Goal: Task Accomplishment & Management: Manage account settings

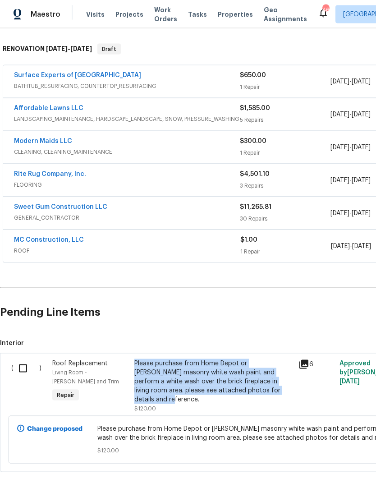
scroll to position [136, 0]
click at [23, 365] on input "checkbox" at bounding box center [27, 369] width 26 height 19
checkbox input "true"
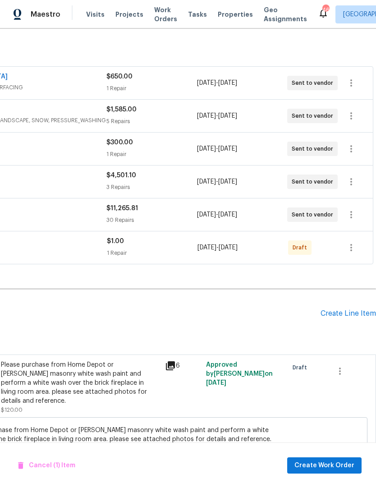
scroll to position [134, 134]
click at [346, 363] on button "button" at bounding box center [340, 372] width 22 height 22
click at [347, 369] on li "Cancel" at bounding box center [346, 368] width 35 height 15
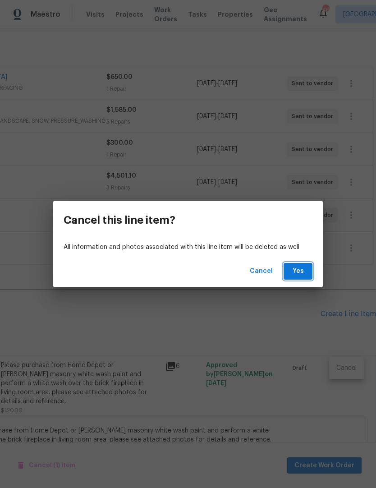
click at [298, 268] on span "Yes" at bounding box center [298, 271] width 14 height 11
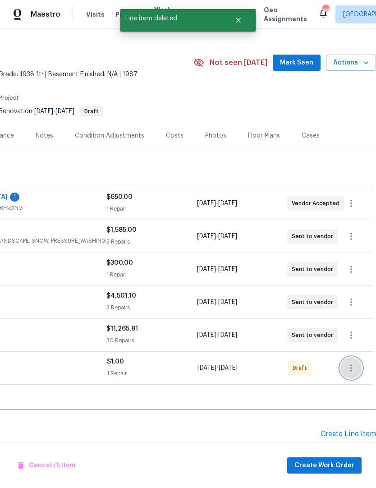
click at [359, 363] on button "button" at bounding box center [352, 368] width 22 height 22
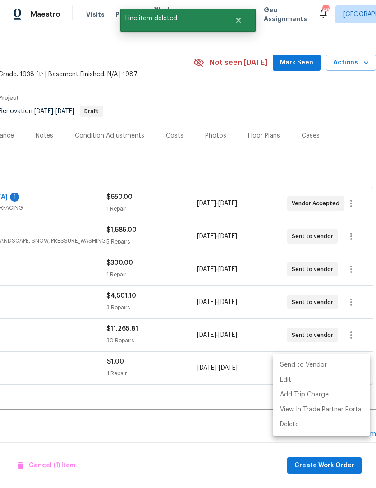
click at [311, 365] on li "Send to Vendor" at bounding box center [321, 365] width 97 height 15
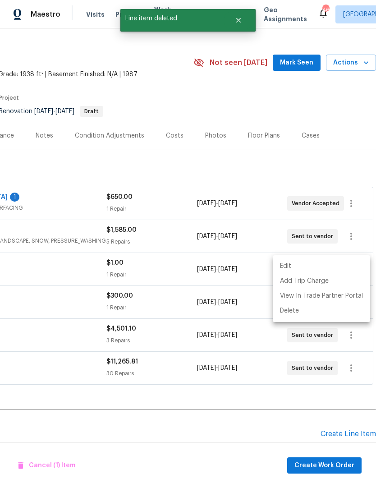
click at [268, 376] on div at bounding box center [188, 244] width 376 height 488
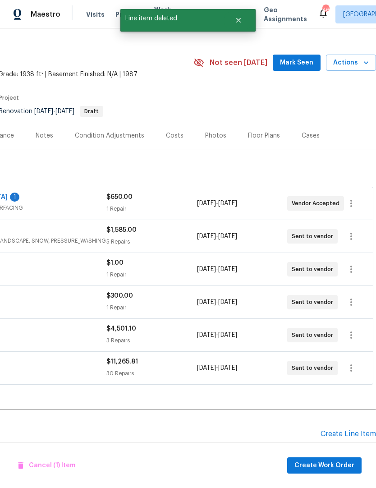
click at [262, 374] on div "9/8/2025 - 9/17/2025" at bounding box center [242, 368] width 90 height 22
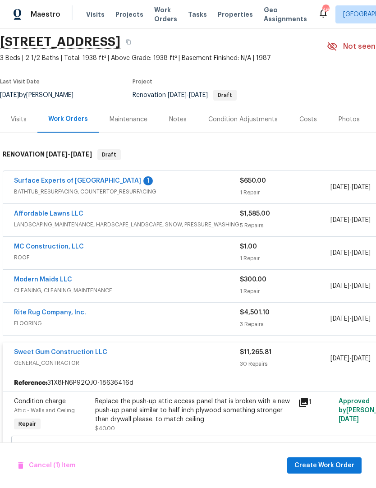
scroll to position [32, 0]
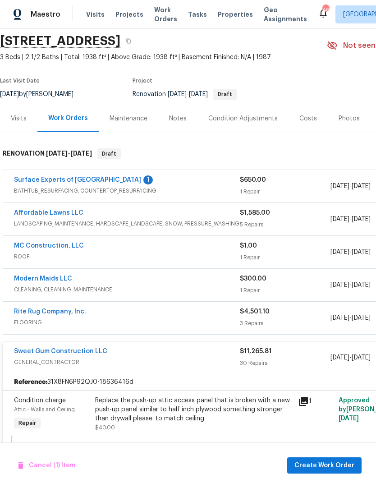
click at [63, 243] on link "MC Construction, LLC" at bounding box center [49, 246] width 70 height 6
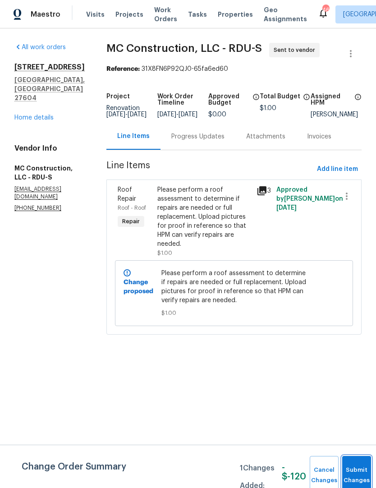
click at [351, 464] on button "Submit Changes" at bounding box center [356, 475] width 29 height 39
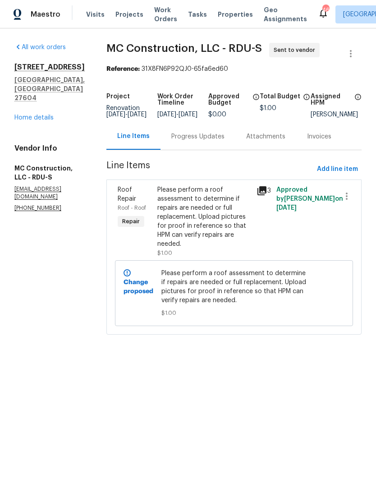
click at [203, 226] on div "Please perform a roof assessment to determine if repairs are needed or full rep…" at bounding box center [204, 216] width 94 height 63
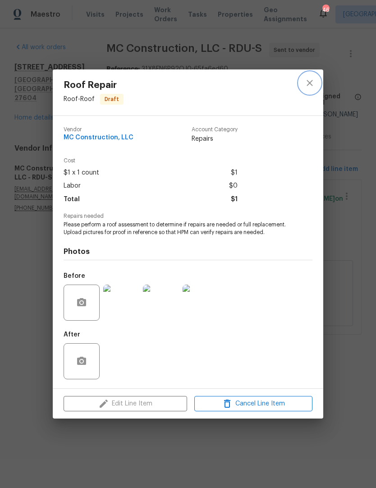
click at [312, 78] on icon "close" at bounding box center [310, 83] width 11 height 11
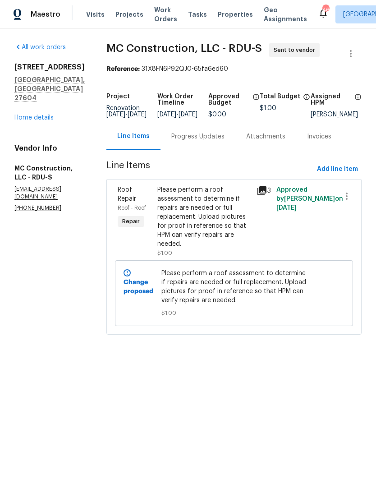
click at [203, 215] on div "Please perform a roof assessment to determine if repairs are needed or full rep…" at bounding box center [204, 216] width 94 height 63
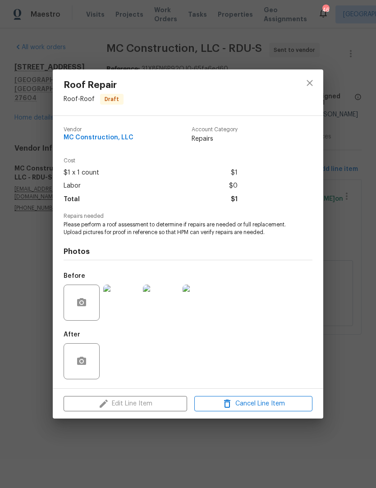
click at [166, 408] on div "Edit Line Item Cancel Line Item" at bounding box center [188, 404] width 271 height 30
click at [314, 78] on icon "close" at bounding box center [310, 83] width 11 height 11
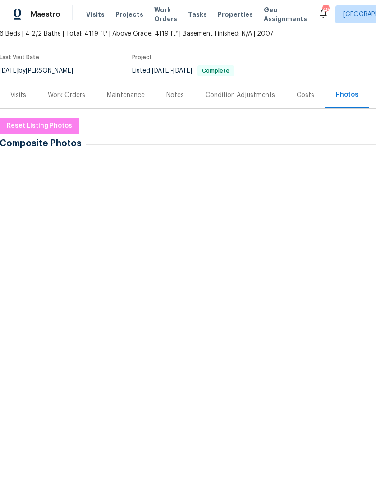
scroll to position [54, 0]
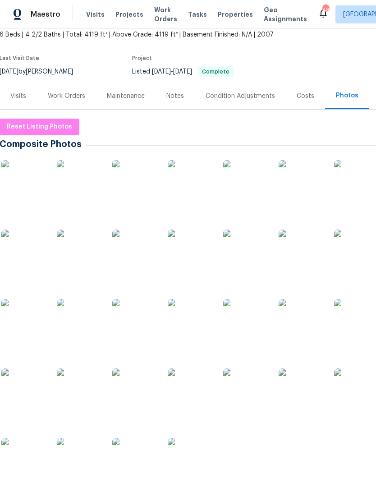
click at [30, 184] on img at bounding box center [23, 182] width 45 height 45
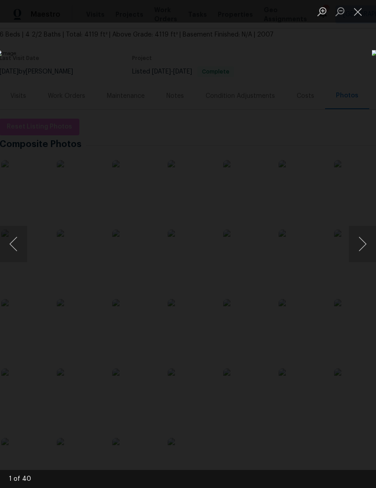
click at [360, 245] on button "Next image" at bounding box center [362, 244] width 27 height 36
click at [366, 250] on button "Next image" at bounding box center [362, 244] width 27 height 36
click at [365, 252] on button "Next image" at bounding box center [362, 244] width 27 height 36
click at [365, 247] on button "Next image" at bounding box center [362, 244] width 27 height 36
click at [364, 245] on button "Next image" at bounding box center [362, 244] width 27 height 36
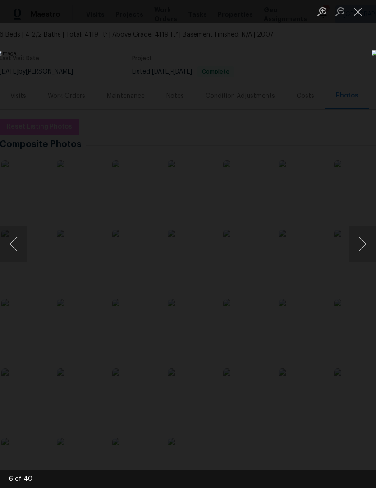
click at [9, 238] on button "Previous image" at bounding box center [13, 244] width 27 height 36
click at [367, 250] on button "Next image" at bounding box center [362, 244] width 27 height 36
click at [365, 245] on button "Next image" at bounding box center [362, 244] width 27 height 36
click at [9, 249] on button "Previous image" at bounding box center [13, 244] width 27 height 36
click at [369, 251] on button "Next image" at bounding box center [362, 244] width 27 height 36
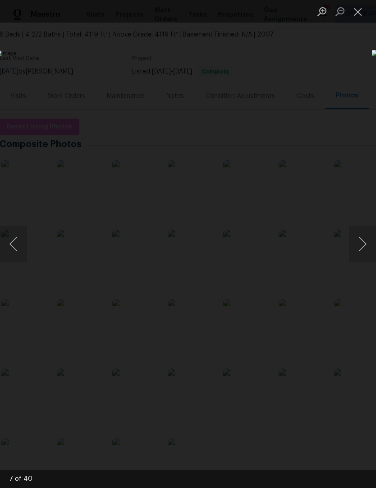
click at [365, 245] on button "Next image" at bounding box center [362, 244] width 27 height 36
click at [367, 246] on button "Next image" at bounding box center [362, 244] width 27 height 36
click at [364, 243] on button "Next image" at bounding box center [362, 244] width 27 height 36
click at [360, 248] on button "Next image" at bounding box center [362, 244] width 27 height 36
click at [366, 246] on button "Next image" at bounding box center [362, 244] width 27 height 36
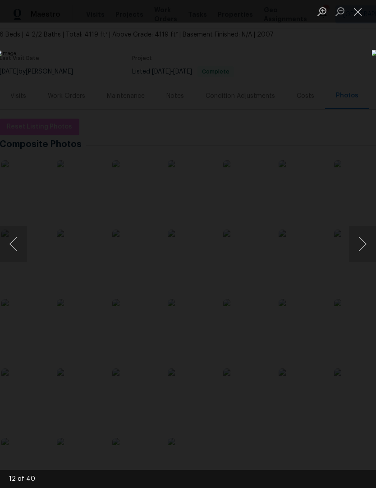
click at [365, 242] on button "Next image" at bounding box center [362, 244] width 27 height 36
click at [362, 244] on button "Next image" at bounding box center [362, 244] width 27 height 36
click at [362, 251] on button "Next image" at bounding box center [362, 244] width 27 height 36
click at [361, 251] on button "Next image" at bounding box center [362, 244] width 27 height 36
click at [364, 242] on button "Next image" at bounding box center [362, 244] width 27 height 36
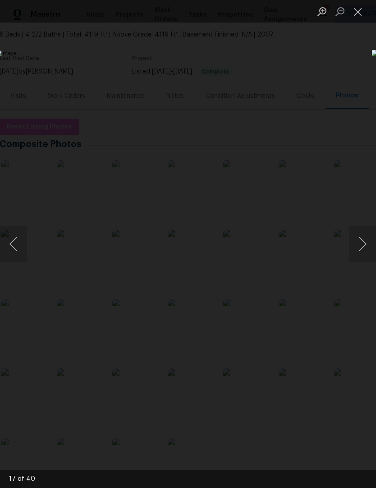
click at [365, 245] on button "Next image" at bounding box center [362, 244] width 27 height 36
click at [364, 242] on button "Next image" at bounding box center [362, 244] width 27 height 36
click at [366, 240] on button "Next image" at bounding box center [362, 244] width 27 height 36
click at [365, 244] on button "Next image" at bounding box center [362, 244] width 27 height 36
click at [366, 244] on button "Next image" at bounding box center [362, 244] width 27 height 36
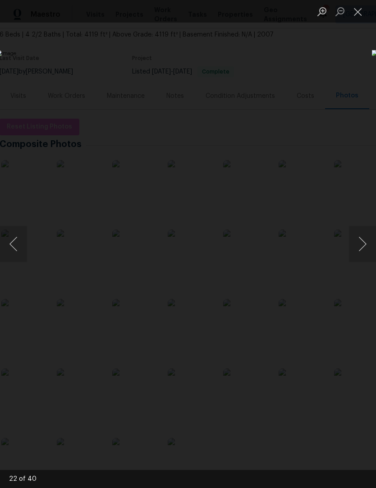
click at [365, 241] on button "Next image" at bounding box center [362, 244] width 27 height 36
click at [365, 243] on button "Next image" at bounding box center [362, 244] width 27 height 36
click at [364, 244] on button "Next image" at bounding box center [362, 244] width 27 height 36
click at [365, 245] on button "Next image" at bounding box center [362, 244] width 27 height 36
click at [366, 245] on button "Next image" at bounding box center [362, 244] width 27 height 36
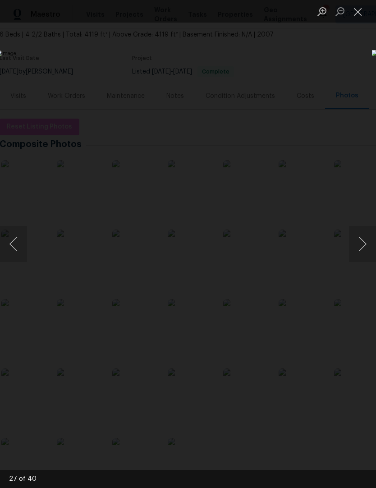
click at [369, 243] on button "Next image" at bounding box center [362, 244] width 27 height 36
click at [365, 244] on button "Next image" at bounding box center [362, 244] width 27 height 36
click at [368, 245] on button "Next image" at bounding box center [362, 244] width 27 height 36
click at [366, 245] on button "Next image" at bounding box center [362, 244] width 27 height 36
click at [368, 243] on button "Next image" at bounding box center [362, 244] width 27 height 36
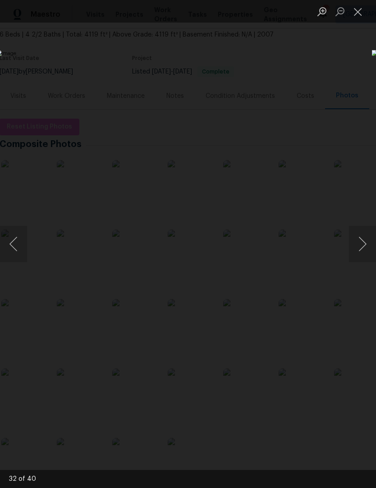
click at [370, 247] on button "Next image" at bounding box center [362, 244] width 27 height 36
click at [368, 245] on button "Next image" at bounding box center [362, 244] width 27 height 36
click at [371, 245] on button "Next image" at bounding box center [362, 244] width 27 height 36
click at [370, 242] on button "Next image" at bounding box center [362, 244] width 27 height 36
click at [368, 245] on button "Next image" at bounding box center [362, 244] width 27 height 36
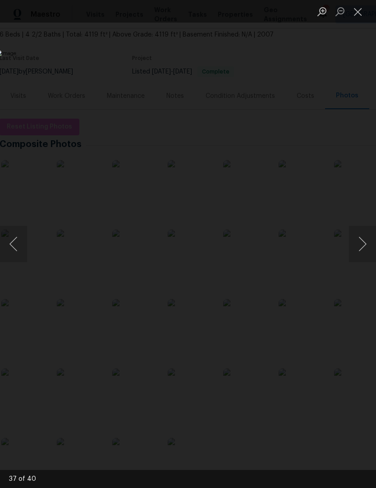
click at [368, 246] on button "Next image" at bounding box center [362, 244] width 27 height 36
click at [371, 245] on button "Next image" at bounding box center [362, 244] width 27 height 36
click at [368, 248] on button "Next image" at bounding box center [362, 244] width 27 height 36
click at [364, 243] on button "Next image" at bounding box center [362, 244] width 27 height 36
click at [366, 244] on button "Next image" at bounding box center [362, 244] width 27 height 36
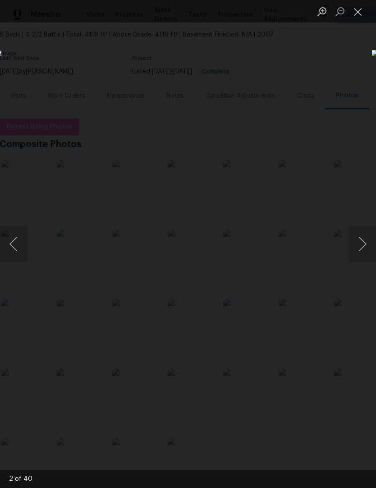
click at [357, 14] on button "Close lightbox" at bounding box center [358, 12] width 18 height 16
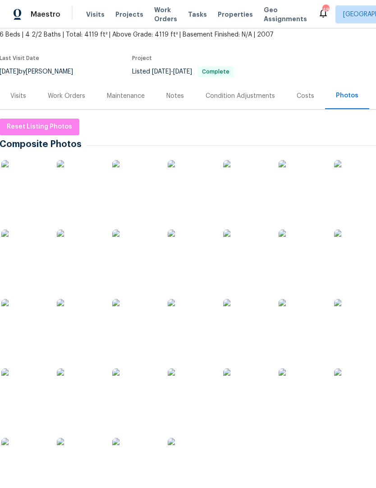
click at [59, 92] on div "Work Orders" at bounding box center [66, 96] width 37 height 9
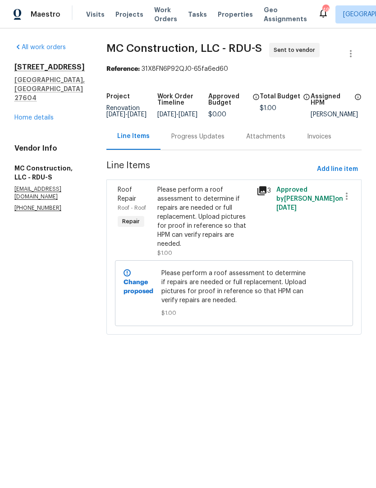
click at [194, 227] on div "Please perform a roof assessment to determine if repairs are needed or full rep…" at bounding box center [204, 216] width 94 height 63
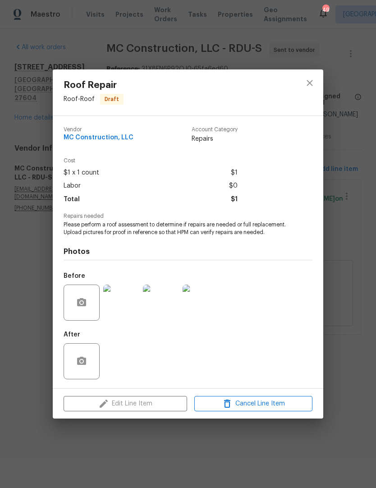
click at [115, 86] on span "Roof Repair" at bounding box center [94, 85] width 60 height 10
click at [312, 83] on icon "close" at bounding box center [310, 83] width 11 height 11
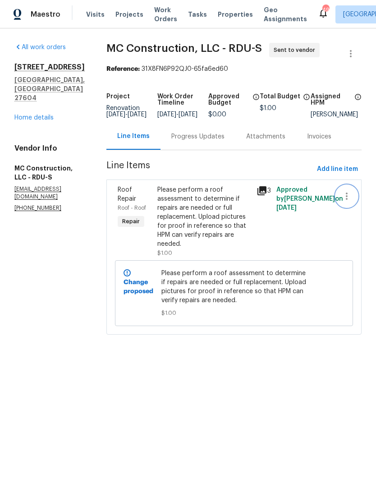
click at [353, 199] on button "button" at bounding box center [347, 196] width 22 height 22
click at [314, 260] on div at bounding box center [188, 244] width 376 height 488
click at [260, 299] on span "Please perform a roof assessment to determine if repairs are needed or full rep…" at bounding box center [235, 287] width 146 height 36
click at [249, 250] on div "Please perform a roof assessment to determine if repairs are needed or full rep…" at bounding box center [204, 222] width 99 height 78
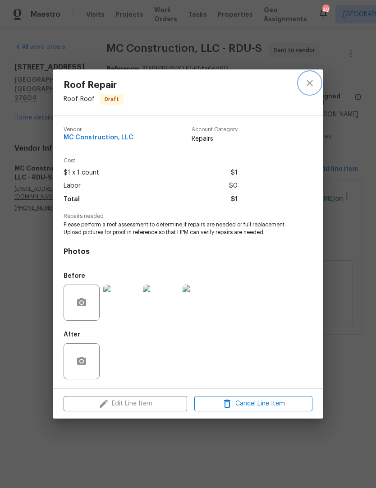
click at [315, 77] on button "close" at bounding box center [310, 83] width 22 height 22
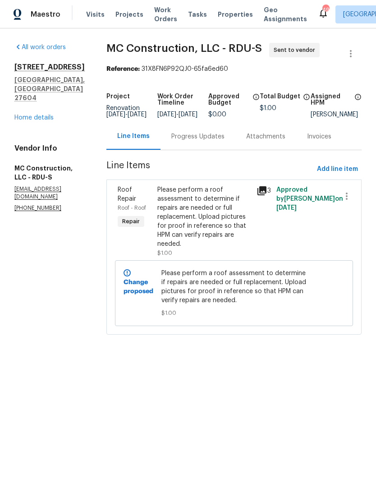
click at [41, 115] on link "Home details" at bounding box center [33, 118] width 39 height 6
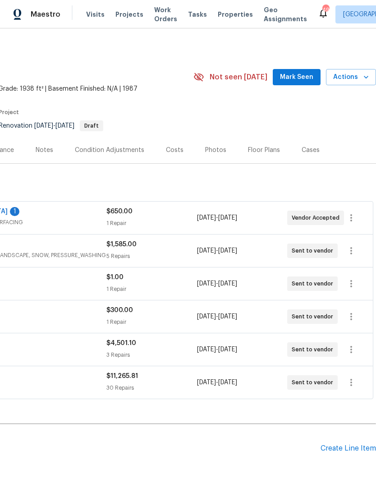
scroll to position [0, 134]
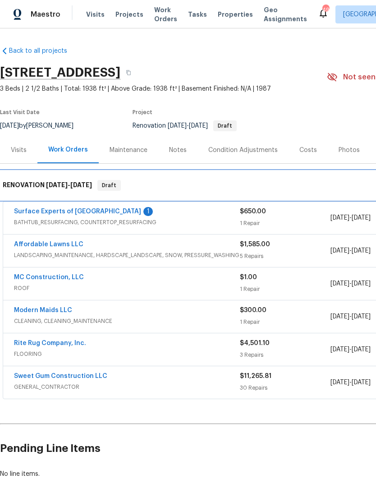
click at [107, 199] on div "RENOVATION 9/8/25 - 9/20/25 Draft" at bounding box center [255, 185] width 510 height 29
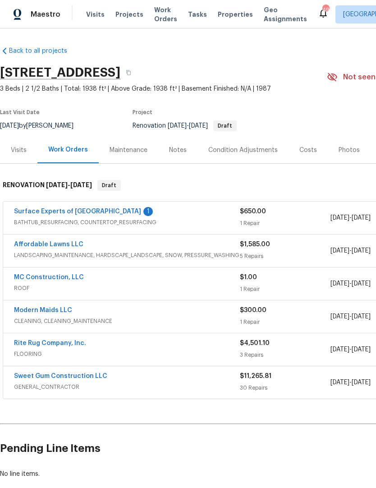
click at [103, 209] on link "Surface Experts of North Raleigh" at bounding box center [77, 211] width 127 height 6
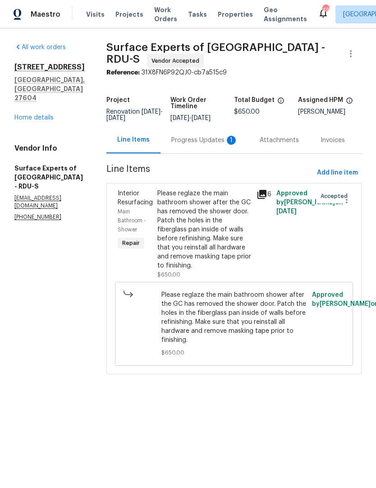
click at [204, 143] on div "Progress Updates 1" at bounding box center [204, 140] width 67 height 9
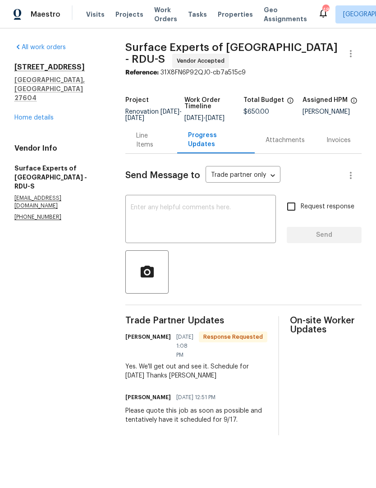
click at [241, 235] on textarea at bounding box center [201, 220] width 140 height 32
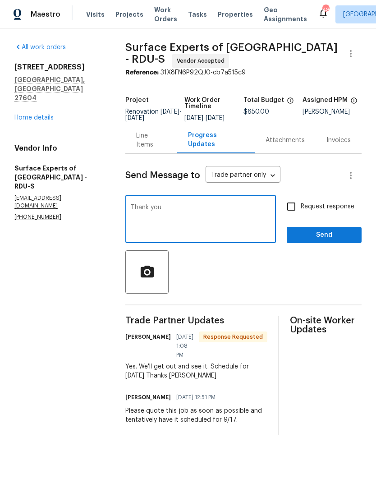
type textarea "Thank you"
click at [312, 241] on span "Send" at bounding box center [324, 235] width 60 height 11
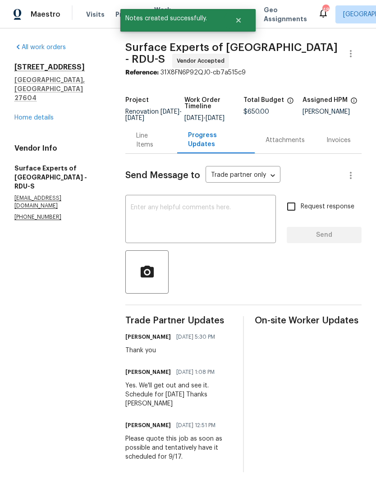
click at [30, 115] on link "Home details" at bounding box center [33, 118] width 39 height 6
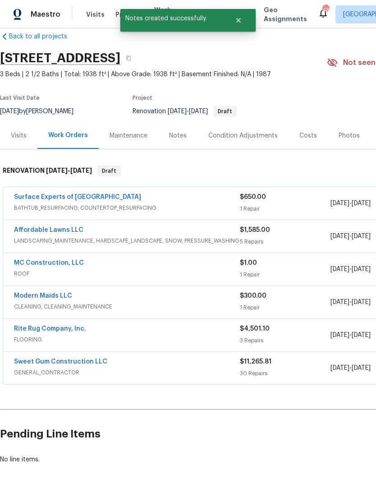
scroll to position [37, 0]
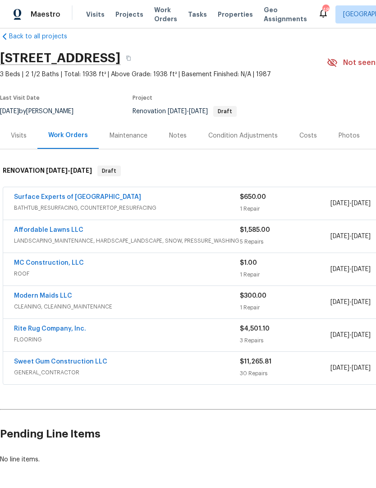
click at [52, 260] on link "MC Construction, LLC" at bounding box center [49, 263] width 70 height 6
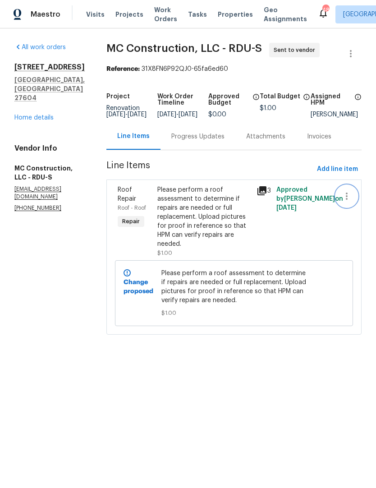
click at [340, 200] on button "button" at bounding box center [347, 196] width 22 height 22
click at [281, 239] on div at bounding box center [188, 244] width 376 height 488
click at [217, 224] on div "Please perform a roof assessment to determine if repairs are needed or full rep…" at bounding box center [204, 216] width 94 height 63
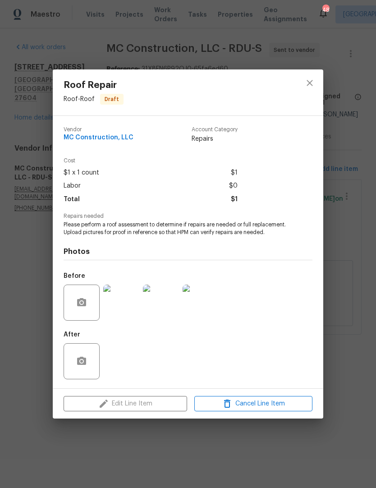
click at [243, 310] on div "Before" at bounding box center [188, 297] width 249 height 59
click at [264, 233] on span "Please perform a roof assessment to determine if repairs are needed or full rep…" at bounding box center [176, 228] width 224 height 15
click at [312, 78] on icon "close" at bounding box center [310, 83] width 11 height 11
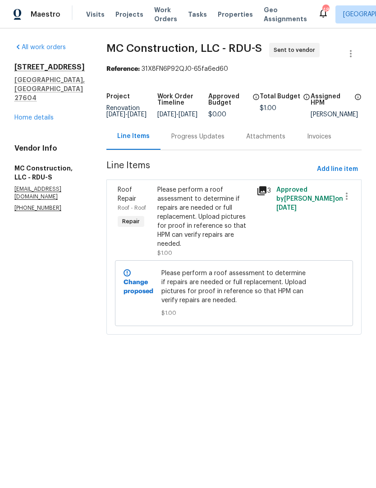
click at [197, 140] on div "Progress Updates" at bounding box center [197, 136] width 53 height 9
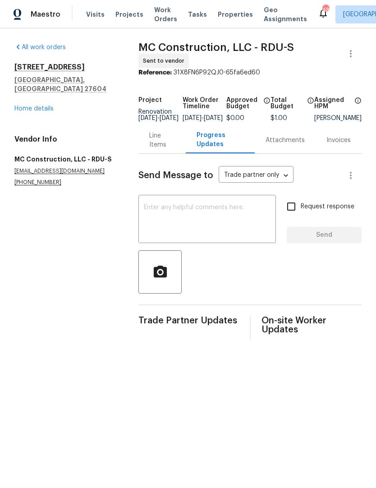
click at [223, 226] on textarea at bounding box center [207, 220] width 127 height 32
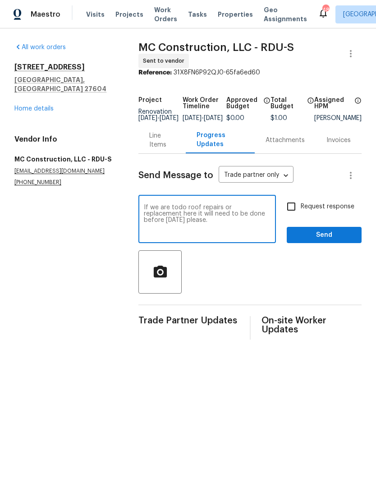
type textarea "If we are todo roof repairs or replacement here it will need to be done before …"
click at [294, 211] on input "Request response" at bounding box center [291, 206] width 19 height 19
checkbox input "true"
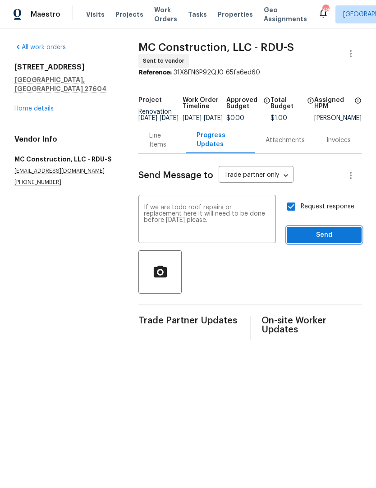
click at [314, 241] on span "Send" at bounding box center [324, 235] width 60 height 11
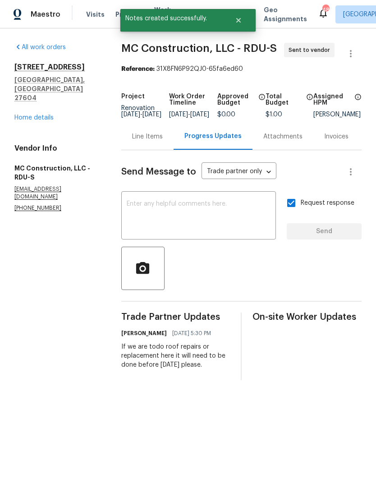
click at [23, 115] on link "Home details" at bounding box center [33, 118] width 39 height 6
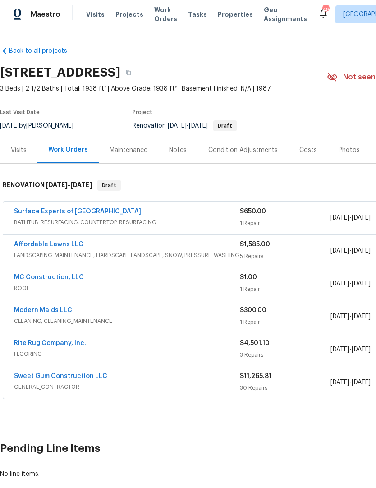
click at [67, 377] on link "Sweet Gum Construction LLC" at bounding box center [60, 376] width 93 height 6
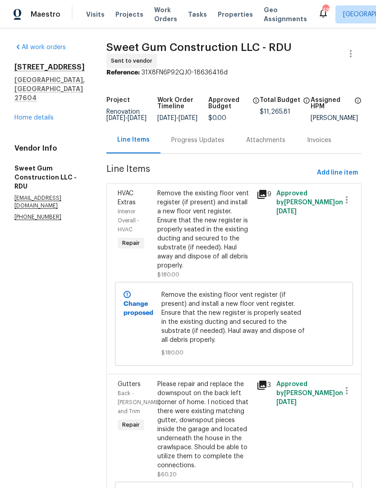
click at [219, 152] on div "Progress Updates" at bounding box center [198, 140] width 75 height 27
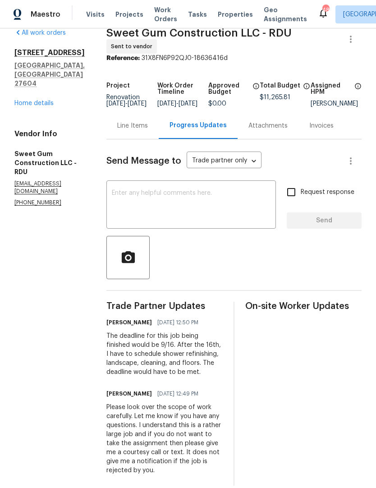
scroll to position [14, 0]
click at [248, 209] on textarea at bounding box center [191, 206] width 159 height 32
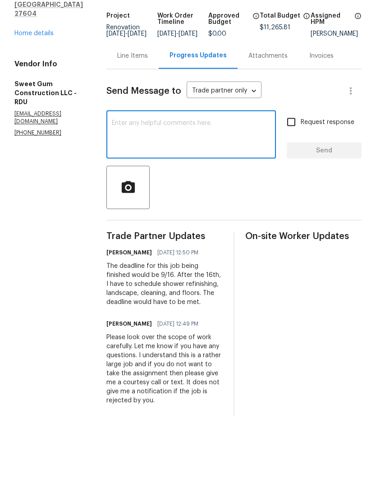
click at [315, 236] on div at bounding box center [233, 257] width 255 height 43
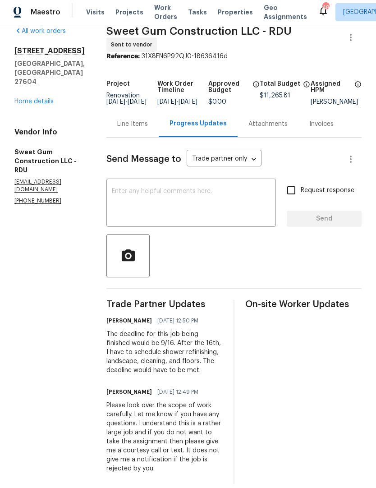
scroll to position [0, 0]
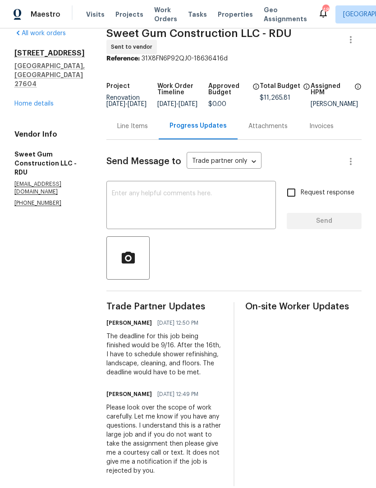
click at [151, 124] on div "Line Items" at bounding box center [132, 126] width 52 height 27
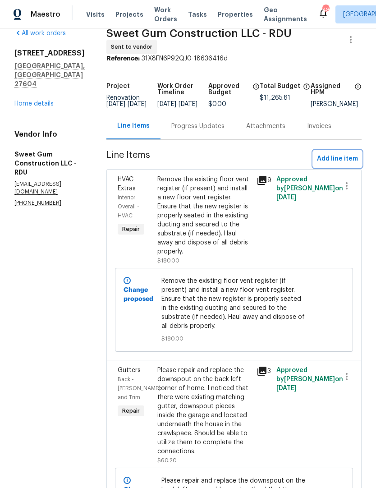
click at [344, 164] on span "Add line item" at bounding box center [337, 158] width 41 height 11
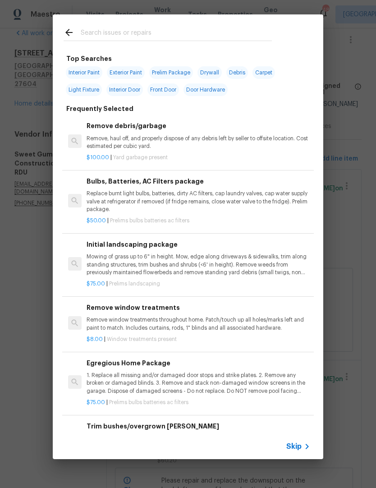
click at [154, 28] on input "text" at bounding box center [176, 34] width 191 height 14
type input "Fireplace"
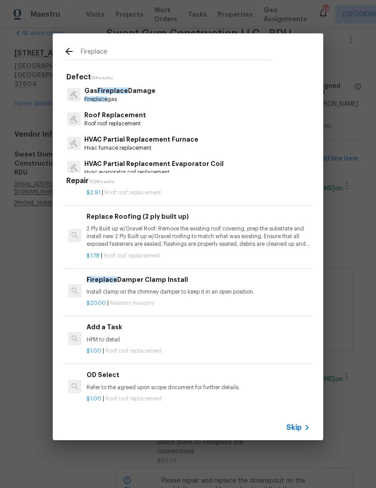
scroll to position [718, 0]
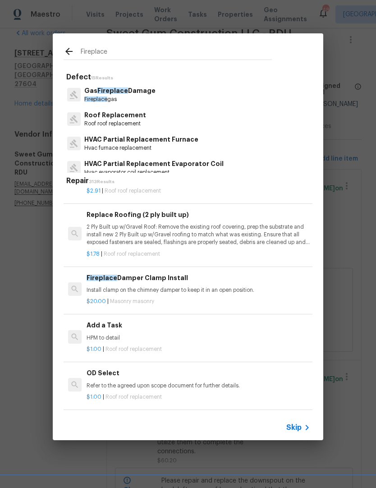
click at [98, 335] on p "HPM to detail" at bounding box center [199, 338] width 224 height 8
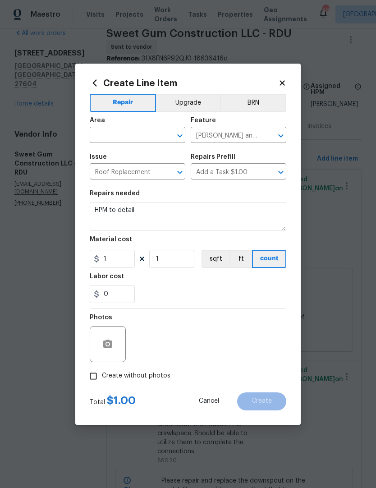
click at [105, 172] on input "Roof Replacement" at bounding box center [125, 173] width 70 height 14
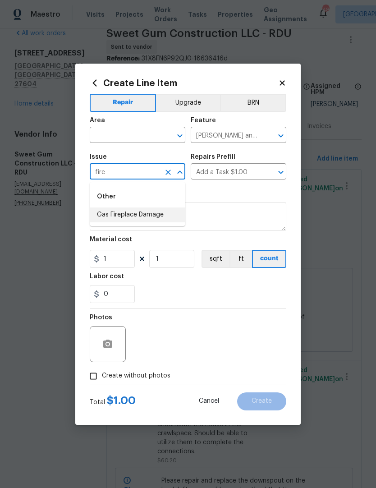
click at [108, 213] on li "Gas Fireplace Damage" at bounding box center [138, 215] width 96 height 15
type input "Gas Fireplace Damage"
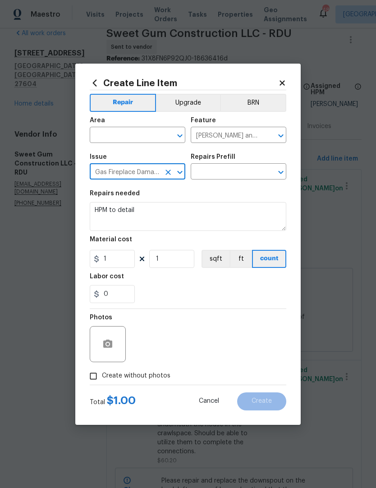
click at [213, 132] on input "Eaves and Trim" at bounding box center [226, 136] width 70 height 14
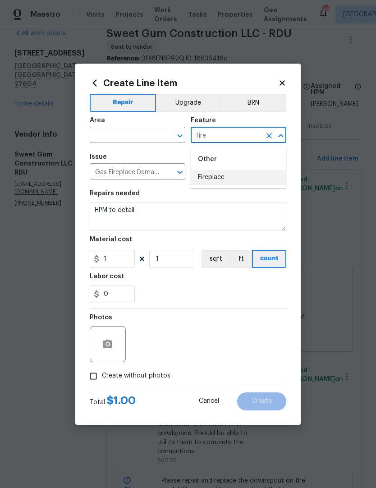
click at [216, 176] on li "Fireplace" at bounding box center [239, 177] width 96 height 15
type input "Fireplace"
click at [216, 176] on input "text" at bounding box center [226, 173] width 70 height 14
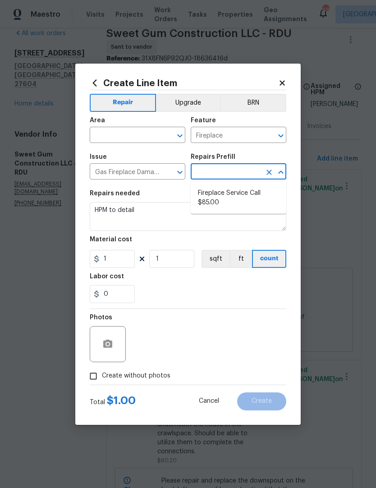
click at [157, 162] on div "Issue" at bounding box center [138, 160] width 96 height 12
click at [160, 166] on div "Gas Fireplace Damage ​" at bounding box center [138, 173] width 96 height 14
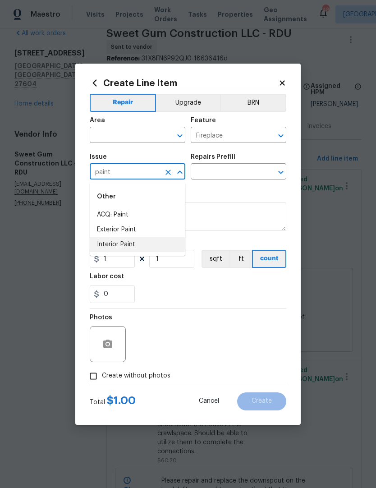
click at [109, 245] on li "Interior Paint" at bounding box center [138, 244] width 96 height 15
type input "Interior Paint"
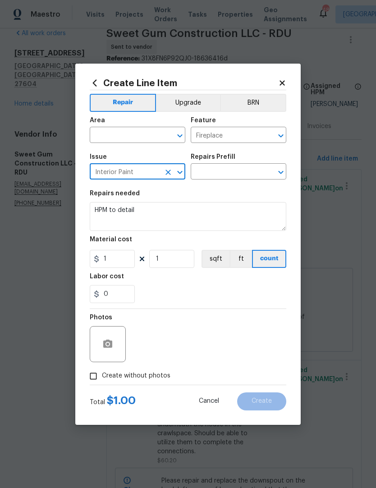
click at [125, 129] on input "text" at bounding box center [125, 136] width 70 height 14
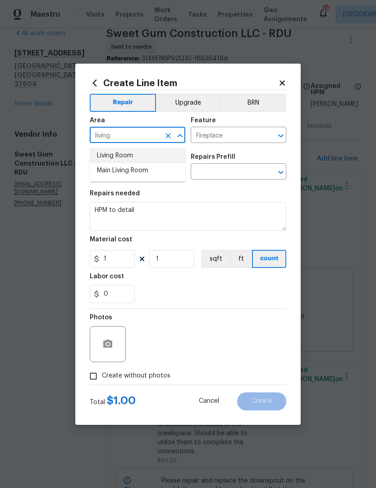
click at [109, 153] on li "Living Room" at bounding box center [138, 155] width 96 height 15
type input "Living Room"
click at [241, 282] on div "Labor cost" at bounding box center [188, 279] width 197 height 12
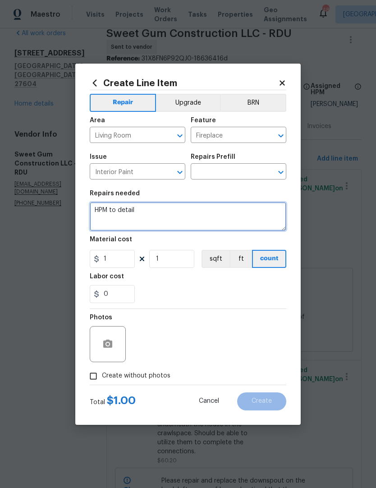
click at [136, 212] on textarea "HPM to detail" at bounding box center [188, 216] width 197 height 29
type textarea "H"
paste textarea "Please purchase from Home Depot or Lowe’s masonry white wash paint and perform …"
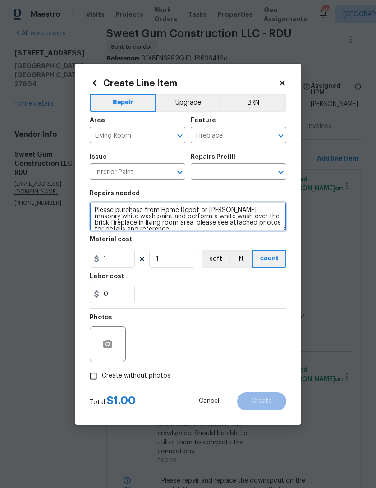
scroll to position [2, 0]
type textarea "Please purchase from Home Depot or Lowe’s masonry white wash paint and perform …"
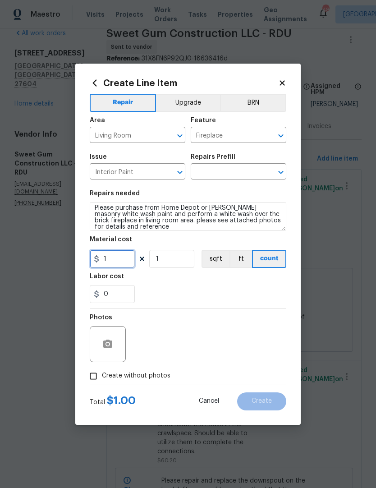
click at [111, 258] on input "1" at bounding box center [112, 259] width 45 height 18
type input "120"
click at [160, 288] on div "0" at bounding box center [188, 294] width 197 height 18
click at [95, 343] on div at bounding box center [108, 344] width 36 height 36
click at [100, 347] on button "button" at bounding box center [108, 344] width 22 height 22
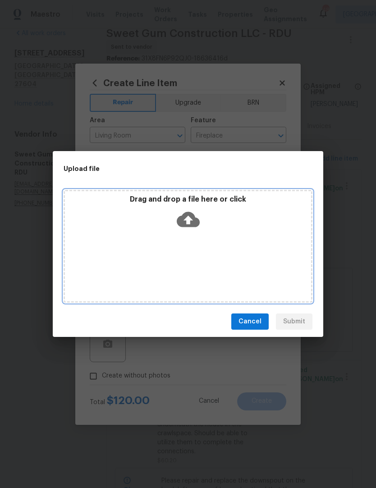
click at [254, 254] on div "Drag and drop a file here or click" at bounding box center [188, 246] width 249 height 113
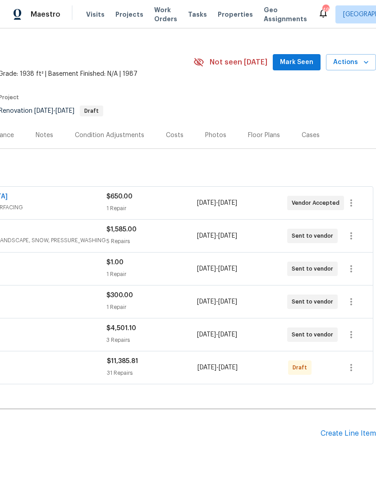
scroll to position [14, 134]
click at [356, 371] on icon "button" at bounding box center [351, 368] width 11 height 11
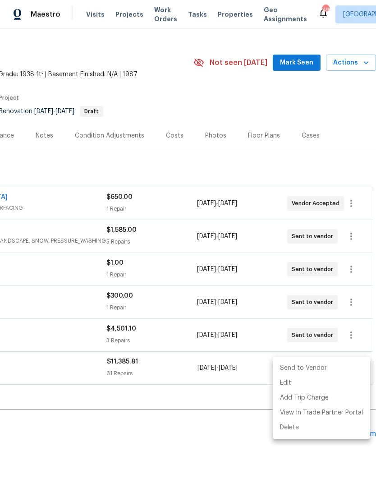
click at [309, 367] on li "Send to Vendor" at bounding box center [321, 368] width 97 height 15
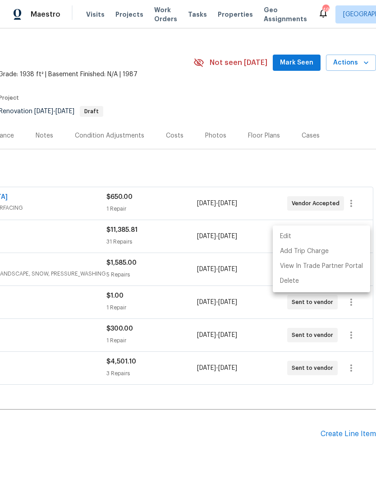
click at [255, 417] on div at bounding box center [188, 244] width 376 height 488
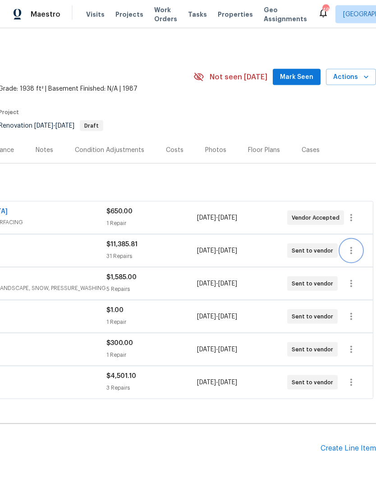
scroll to position [0, 134]
click at [356, 316] on icon "button" at bounding box center [351, 316] width 11 height 11
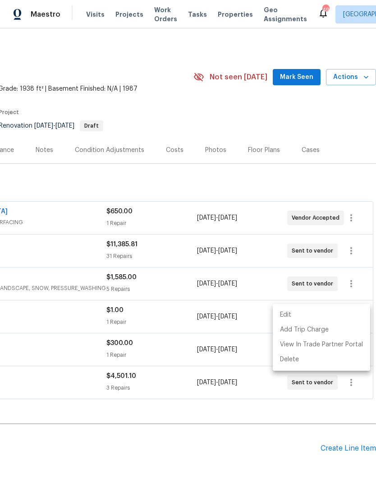
click at [166, 357] on div at bounding box center [188, 244] width 376 height 488
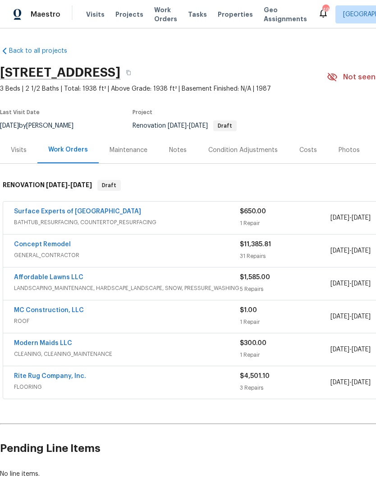
scroll to position [0, 0]
click at [44, 241] on link "Concept Remodel" at bounding box center [42, 244] width 57 height 6
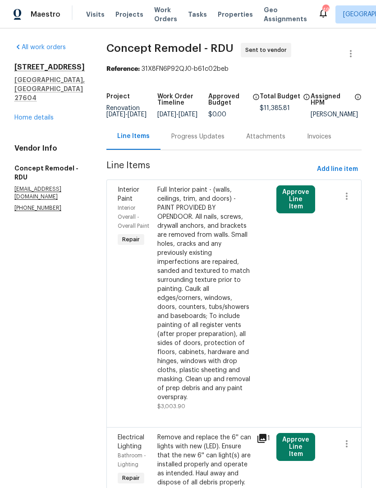
click at [283, 197] on button "Approve Line Item" at bounding box center [296, 199] width 39 height 28
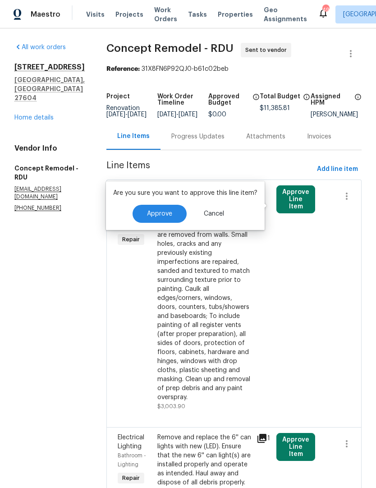
click at [161, 211] on span "Approve" at bounding box center [159, 214] width 25 height 7
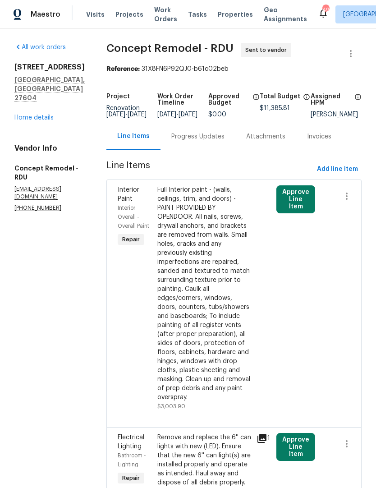
click at [289, 433] on button "Approve Line Item" at bounding box center [296, 447] width 39 height 28
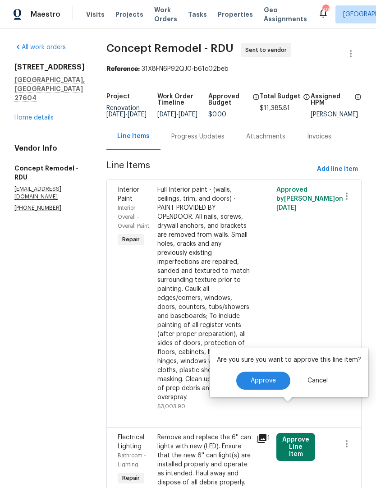
click at [268, 378] on span "Approve" at bounding box center [263, 381] width 25 height 7
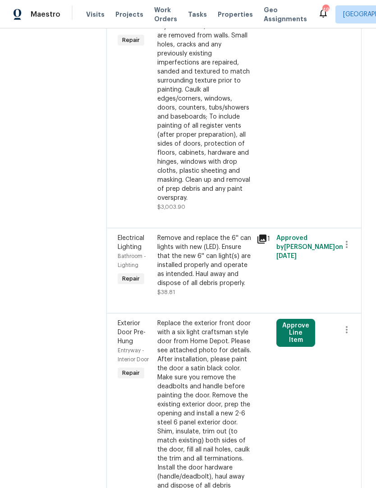
scroll to position [209, 0]
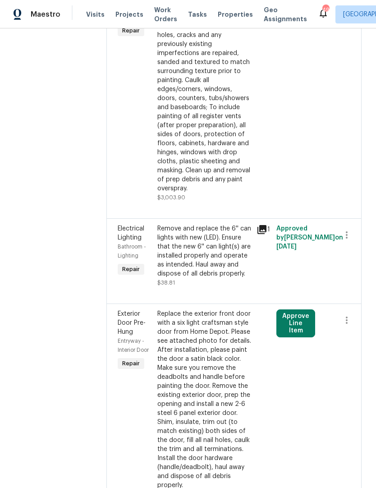
click at [288, 310] on button "Approve Line Item" at bounding box center [296, 324] width 39 height 28
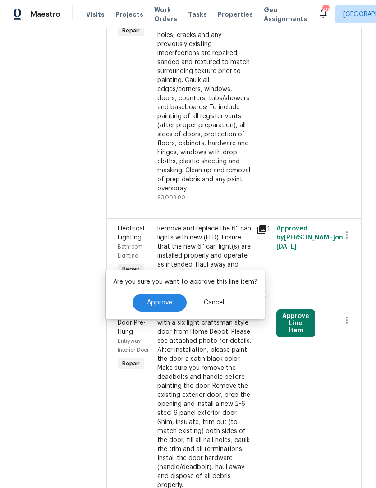
click at [166, 298] on button "Approve" at bounding box center [160, 303] width 54 height 18
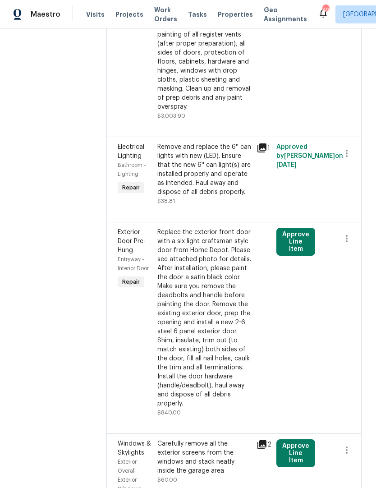
scroll to position [394, 0]
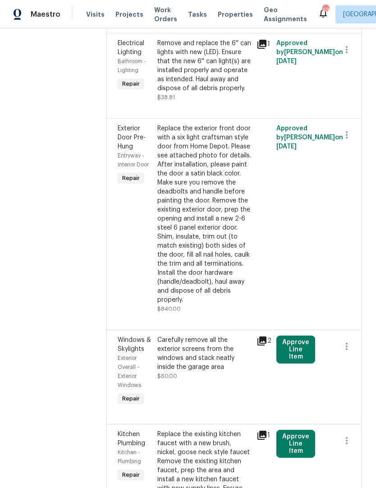
click at [290, 336] on button "Approve Line Item" at bounding box center [296, 350] width 39 height 28
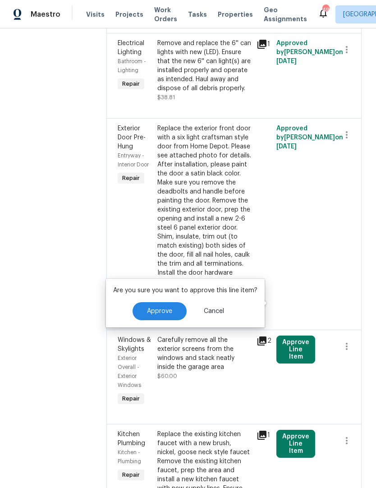
click at [165, 307] on button "Approve" at bounding box center [160, 311] width 54 height 18
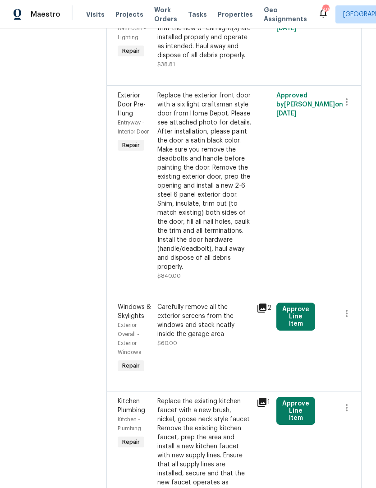
scroll to position [475, 0]
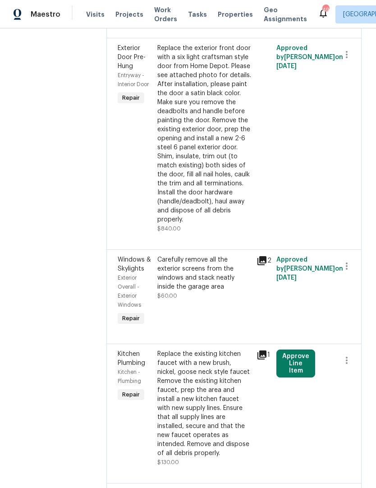
click at [287, 350] on button "Approve Line Item" at bounding box center [296, 364] width 39 height 28
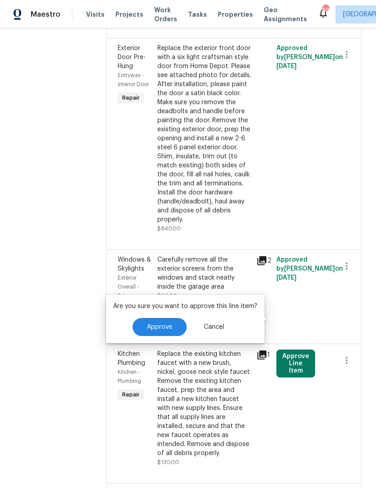
click at [172, 323] on button "Approve" at bounding box center [160, 327] width 54 height 18
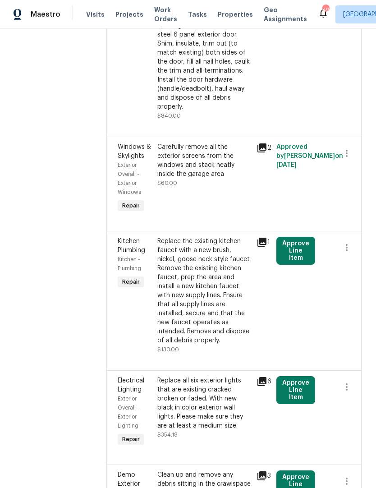
scroll to position [588, 0]
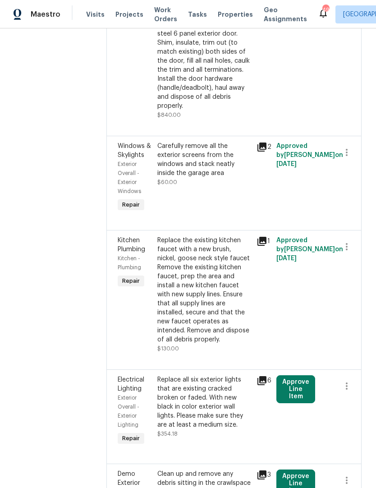
click at [287, 375] on button "Approve Line Item" at bounding box center [296, 389] width 39 height 28
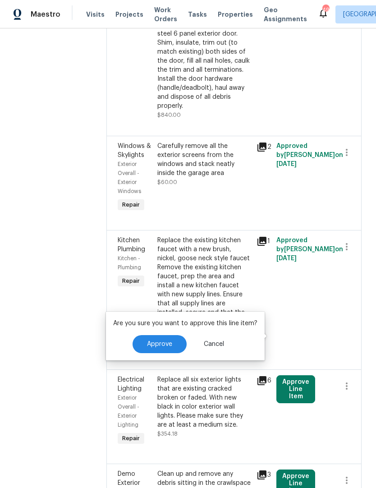
click at [168, 339] on button "Approve" at bounding box center [160, 344] width 54 height 18
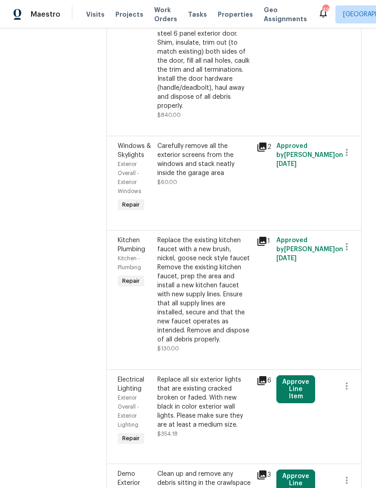
click at [285, 470] on button "Approve Line Item" at bounding box center [296, 484] width 39 height 28
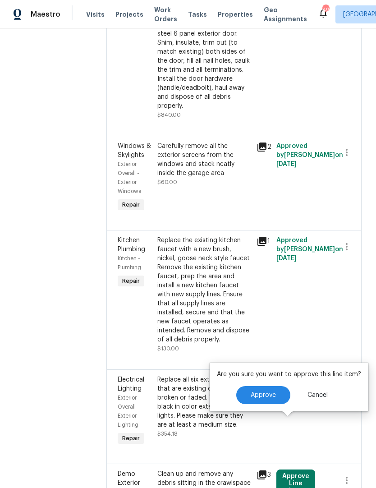
click at [255, 394] on span "Approve" at bounding box center [263, 395] width 25 height 7
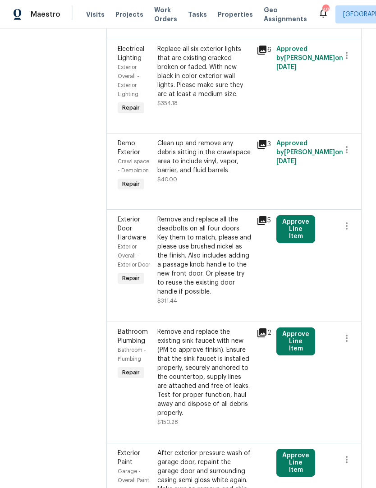
scroll to position [927, 0]
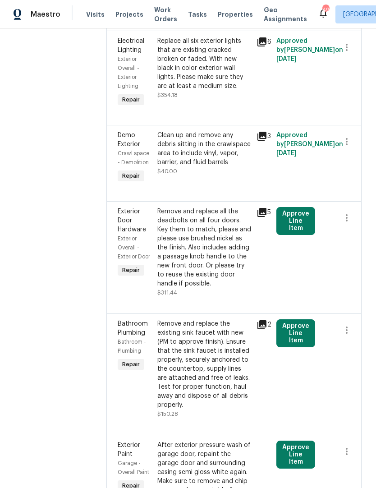
click at [287, 441] on button "Approve Line Item" at bounding box center [296, 455] width 39 height 28
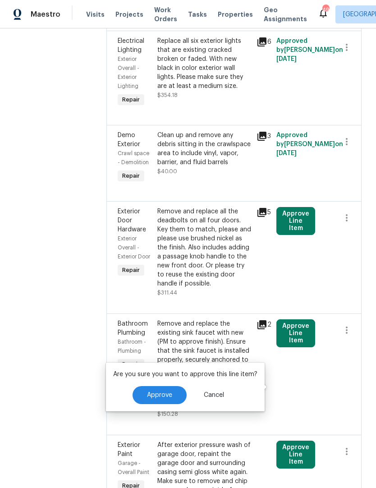
click at [172, 398] on button "Approve" at bounding box center [160, 395] width 54 height 18
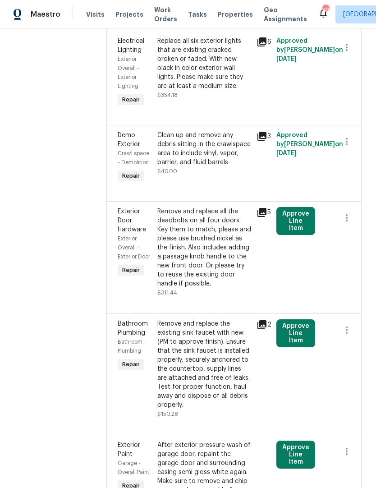
click at [285, 319] on button "Approve Line Item" at bounding box center [296, 333] width 39 height 28
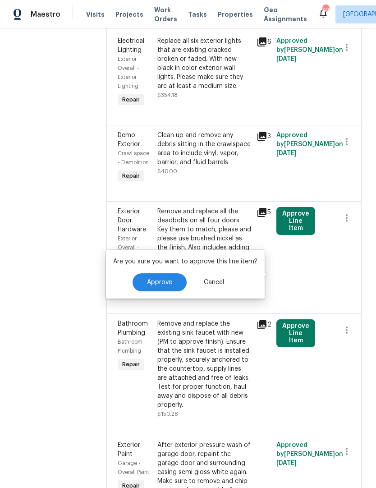
click at [174, 281] on button "Approve" at bounding box center [160, 282] width 54 height 18
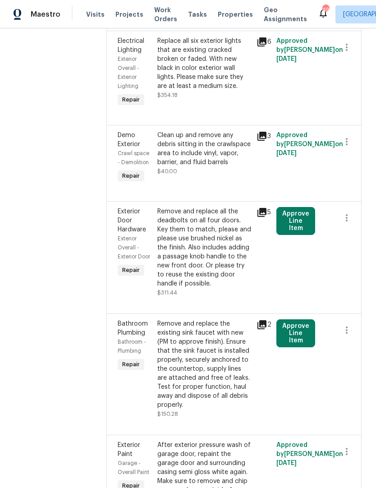
click at [285, 207] on button "Approve Line Item" at bounding box center [296, 221] width 39 height 28
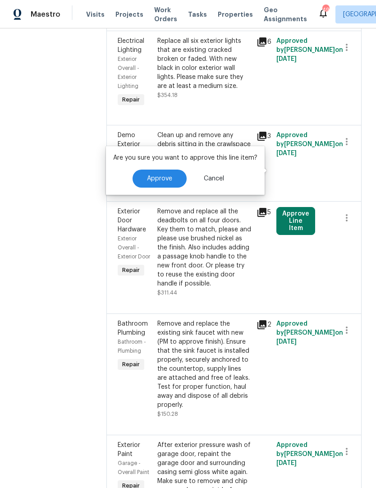
click at [169, 178] on span "Approve" at bounding box center [159, 179] width 25 height 7
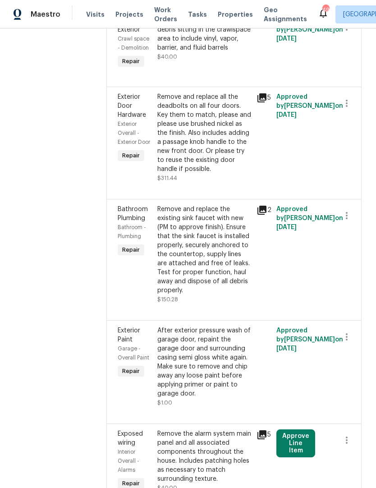
scroll to position [1042, 0]
click at [285, 429] on button "Approve Line Item" at bounding box center [296, 443] width 39 height 28
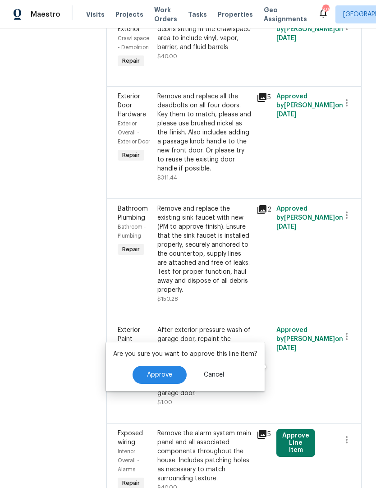
click at [175, 371] on button "Approve" at bounding box center [160, 375] width 54 height 18
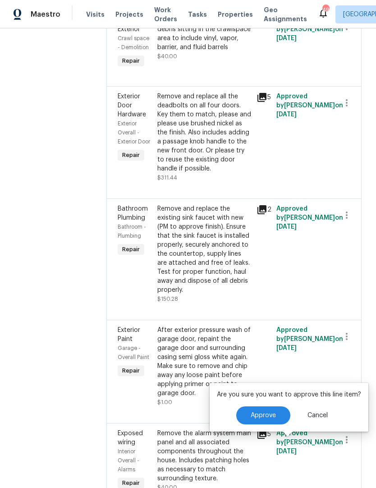
click at [252, 408] on button "Approve" at bounding box center [263, 416] width 54 height 18
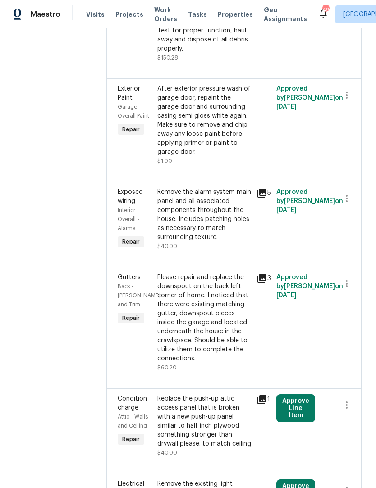
scroll to position [1328, 0]
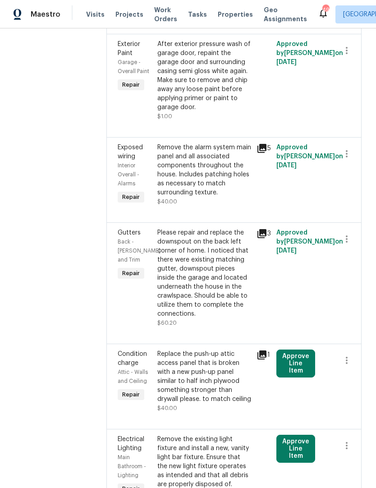
click at [278, 350] on button "Approve Line Item" at bounding box center [296, 364] width 39 height 28
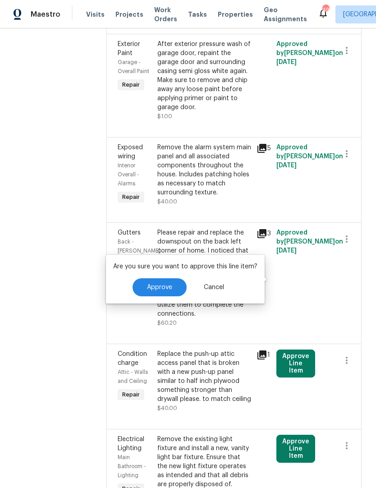
click at [161, 285] on span "Approve" at bounding box center [159, 287] width 25 height 7
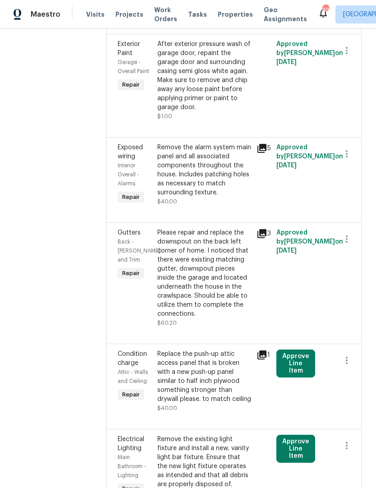
click at [289, 435] on button "Approve Line Item" at bounding box center [296, 449] width 39 height 28
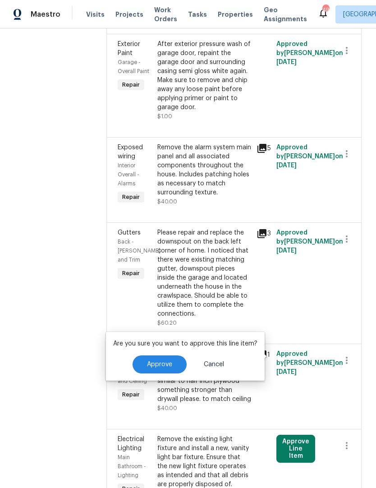
click at [173, 365] on button "Approve" at bounding box center [160, 365] width 54 height 18
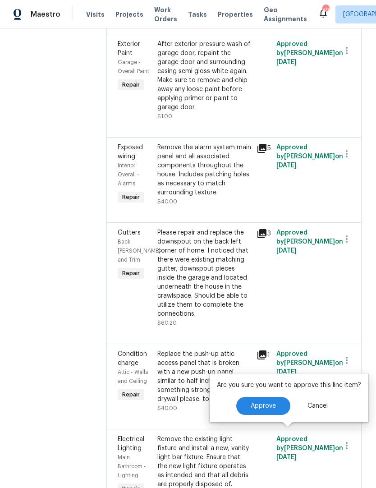
click at [250, 398] on button "Approve" at bounding box center [263, 406] width 54 height 18
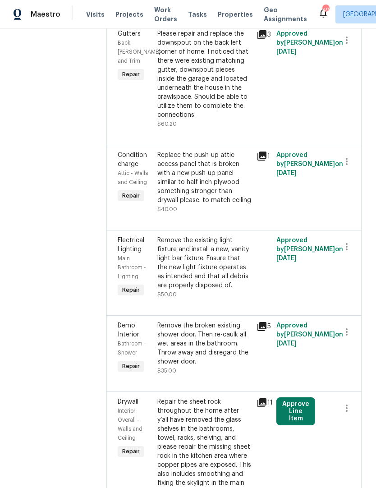
scroll to position [1568, 0]
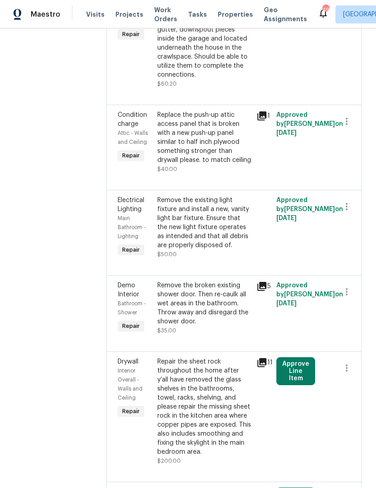
click at [288, 357] on button "Approve Line Item" at bounding box center [296, 371] width 39 height 28
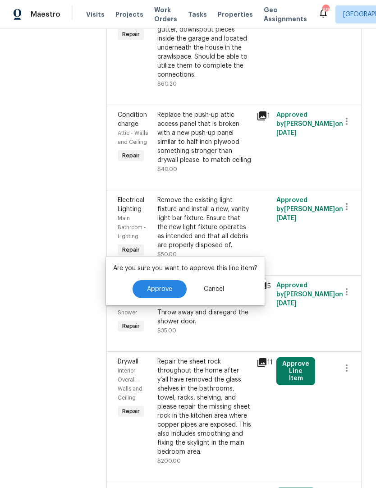
click at [163, 288] on span "Approve" at bounding box center [159, 289] width 25 height 7
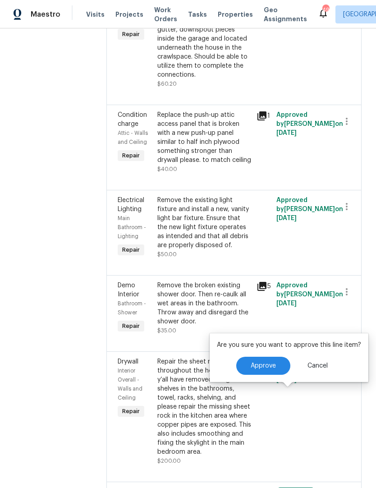
click at [252, 362] on button "Approve" at bounding box center [263, 366] width 54 height 18
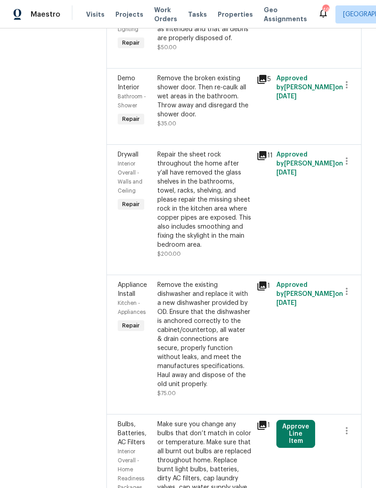
scroll to position [1793, 0]
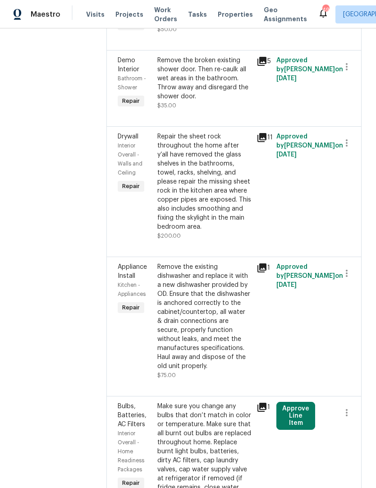
click at [291, 402] on button "Approve Line Item" at bounding box center [296, 416] width 39 height 28
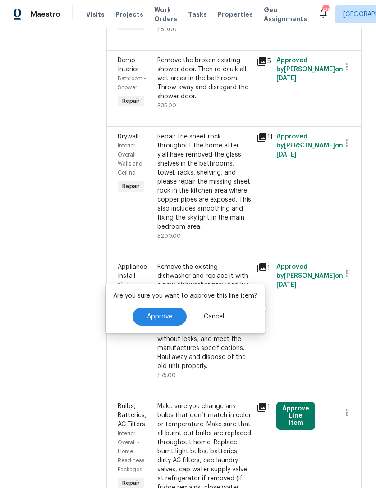
click at [166, 316] on span "Approve" at bounding box center [159, 317] width 25 height 7
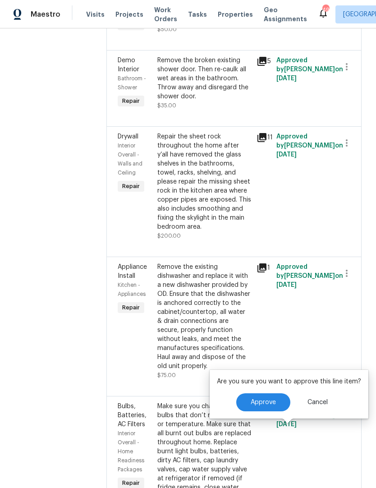
click at [252, 386] on p "Are you sure you want to approve this line item?" at bounding box center [289, 381] width 144 height 9
click at [266, 401] on span "Approve" at bounding box center [263, 402] width 25 height 7
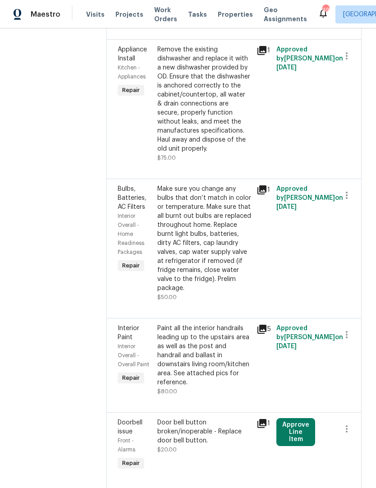
scroll to position [2012, 0]
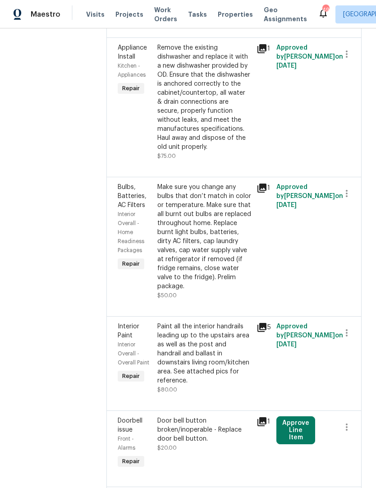
click at [289, 416] on button "Approve Line Item" at bounding box center [296, 430] width 39 height 28
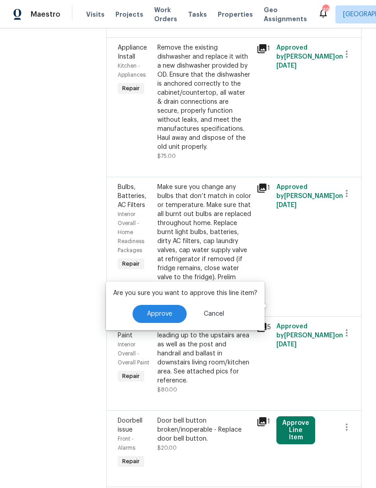
click at [156, 319] on button "Approve" at bounding box center [160, 314] width 54 height 18
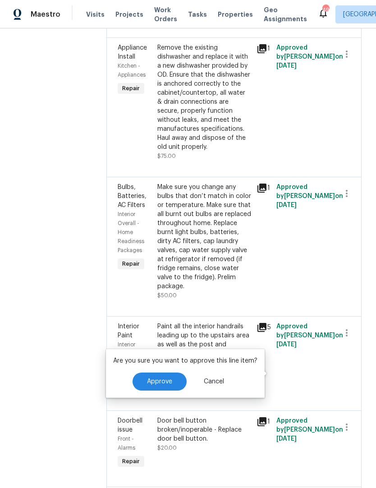
click at [167, 379] on span "Approve" at bounding box center [159, 382] width 25 height 7
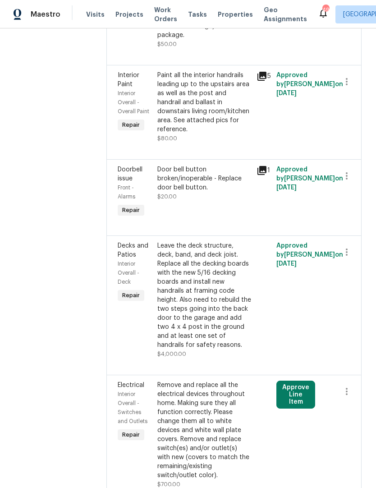
scroll to position [2272, 0]
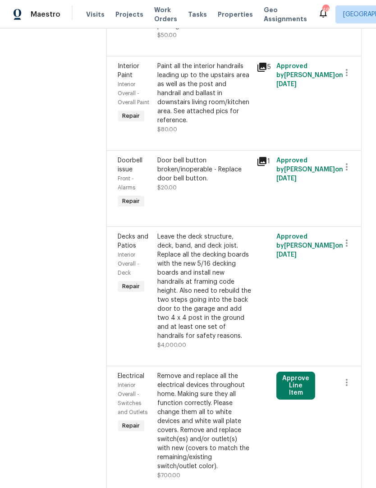
click at [287, 372] on button "Approve Line Item" at bounding box center [296, 386] width 39 height 28
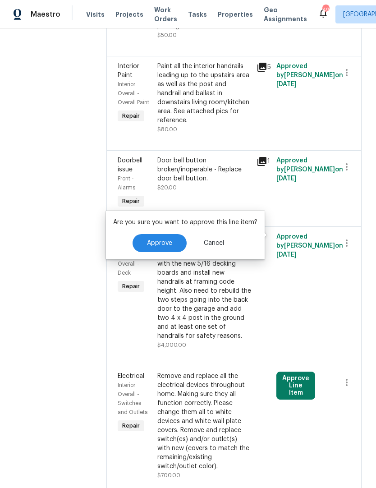
click at [172, 241] on button "Approve" at bounding box center [160, 243] width 54 height 18
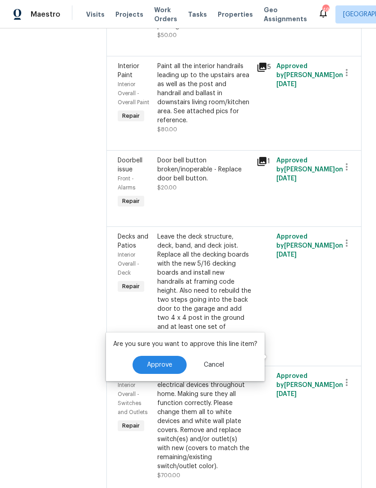
click at [168, 366] on span "Approve" at bounding box center [159, 365] width 25 height 7
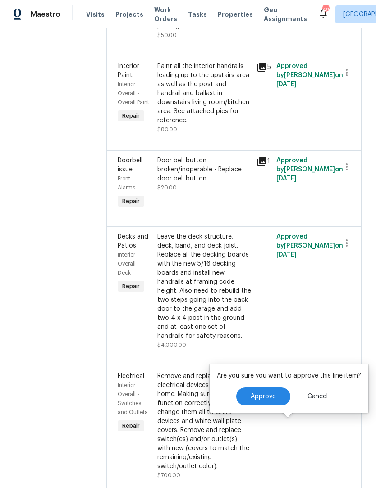
click at [252, 388] on button "Approve" at bounding box center [263, 397] width 54 height 18
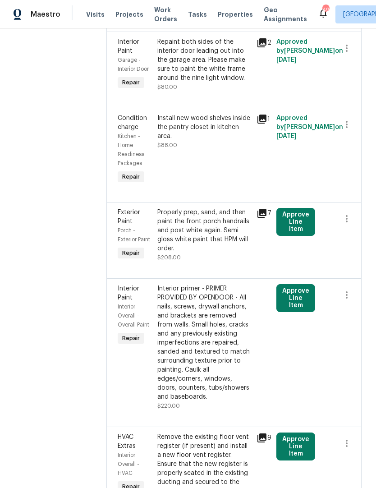
scroll to position [2738, 0]
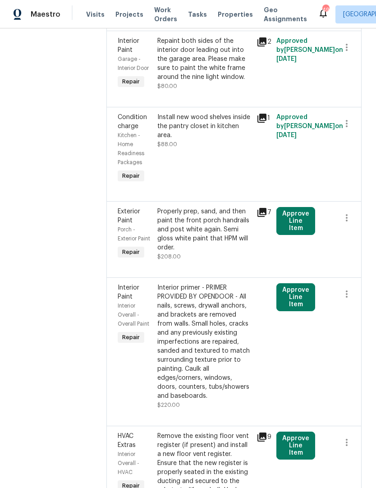
click at [292, 207] on button "Approve Line Item" at bounding box center [296, 221] width 39 height 28
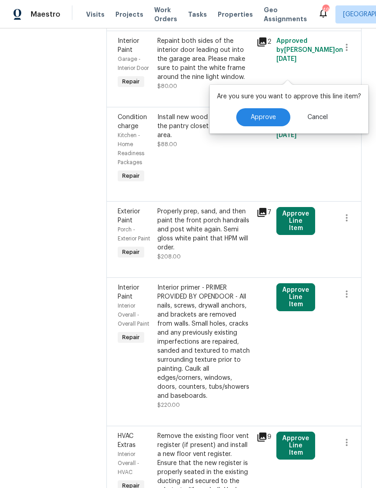
click at [260, 120] on span "Approve" at bounding box center [263, 117] width 25 height 7
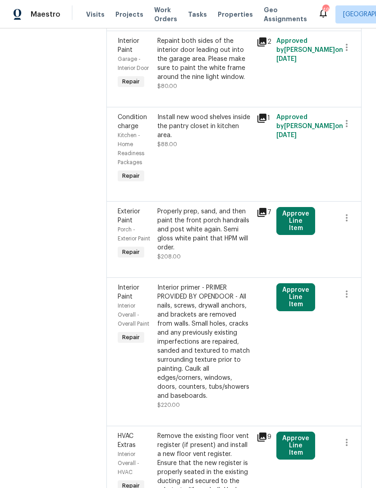
click at [286, 283] on button "Approve Line Item" at bounding box center [296, 297] width 39 height 28
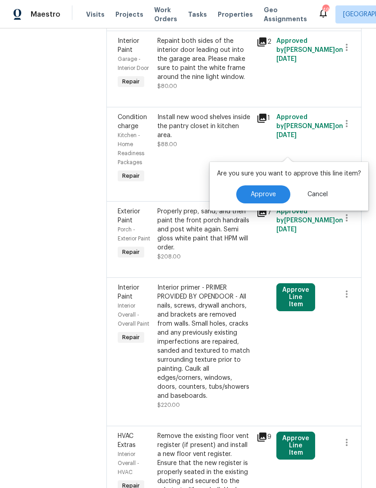
click at [258, 193] on span "Approve" at bounding box center [263, 194] width 25 height 7
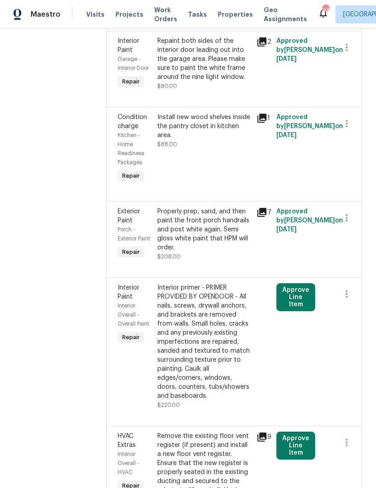
click at [291, 432] on button "Approve Line Item" at bounding box center [296, 446] width 39 height 28
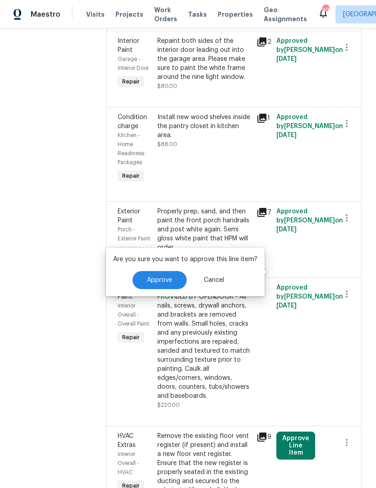
click at [163, 274] on button "Approve" at bounding box center [160, 280] width 54 height 18
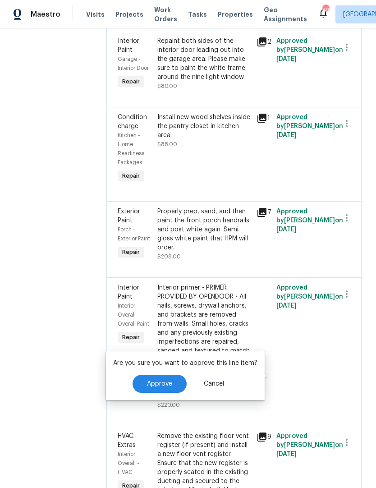
click at [153, 392] on button "Approve" at bounding box center [160, 384] width 54 height 18
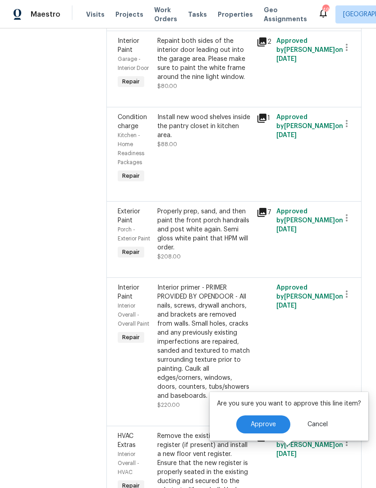
click at [254, 425] on span "Approve" at bounding box center [263, 424] width 25 height 7
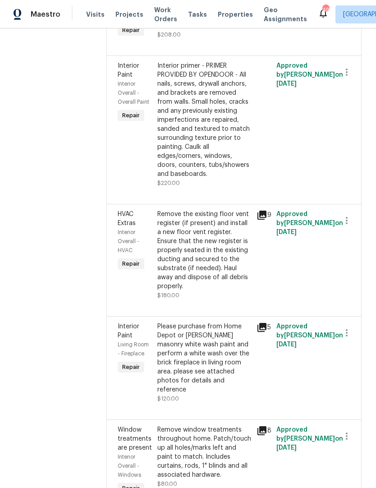
scroll to position [3025, 0]
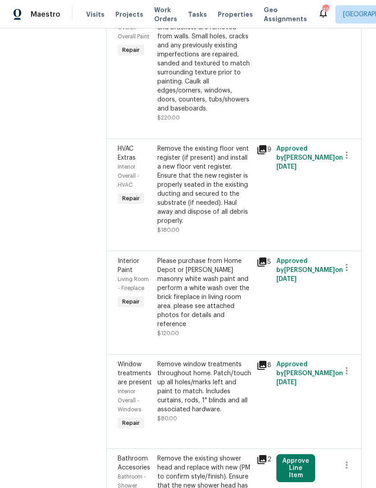
click at [289, 454] on button "Approve Line Item" at bounding box center [296, 468] width 39 height 28
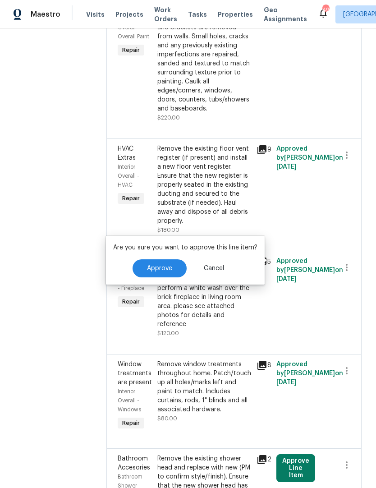
click at [166, 270] on span "Approve" at bounding box center [159, 268] width 25 height 7
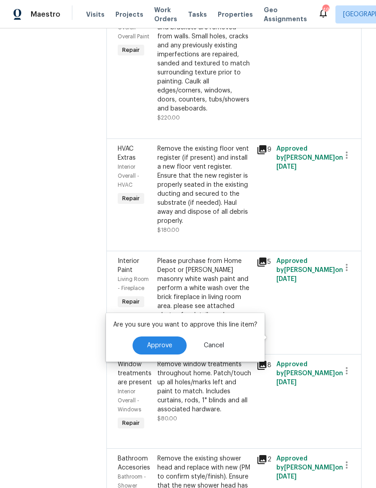
click at [164, 337] on button "Approve" at bounding box center [160, 346] width 54 height 18
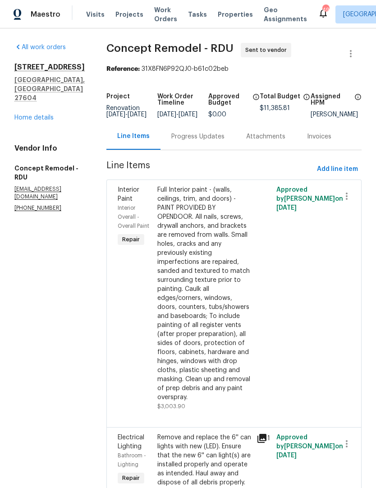
scroll to position [0, 0]
click at [332, 174] on span "Add line item" at bounding box center [337, 169] width 41 height 11
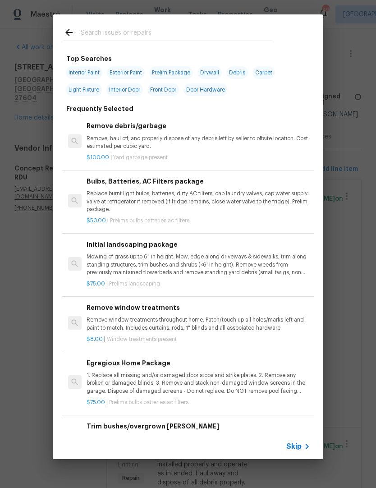
click at [163, 23] on div at bounding box center [168, 32] width 230 height 36
click at [105, 34] on input "text" at bounding box center [176, 34] width 191 height 14
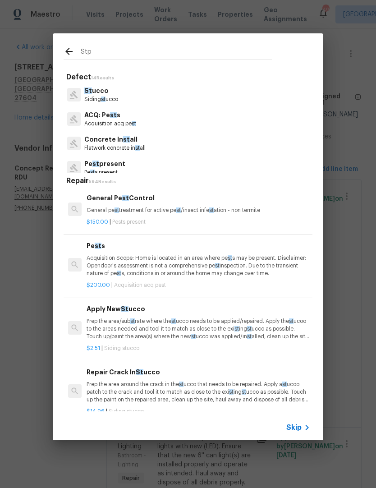
type input "Stpp"
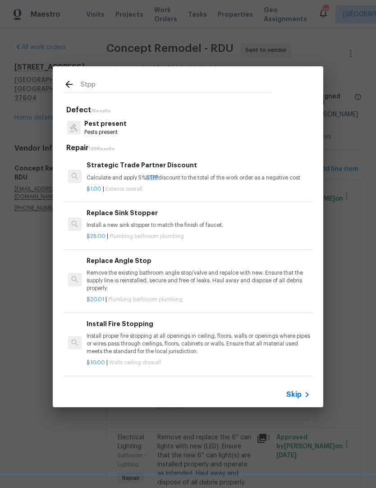
click at [178, 176] on p "Calculate and apply 5% STPP discount to the total of the work order as a negati…" at bounding box center [199, 178] width 224 height 8
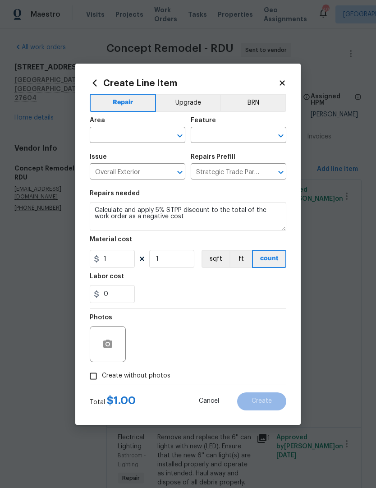
click at [139, 125] on div "Area" at bounding box center [138, 123] width 96 height 12
click at [117, 136] on input "text" at bounding box center [125, 136] width 70 height 14
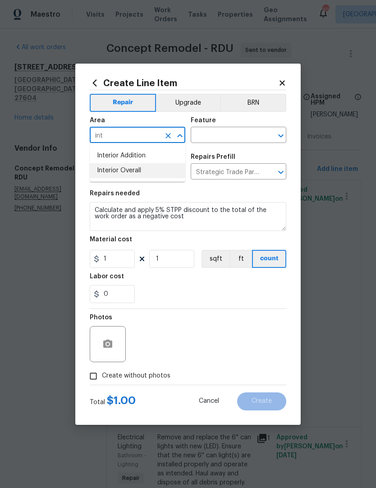
click at [140, 174] on li "Interior Overall" at bounding box center [138, 170] width 96 height 15
type input "Interior Overall"
click at [229, 137] on input "text" at bounding box center [226, 136] width 70 height 14
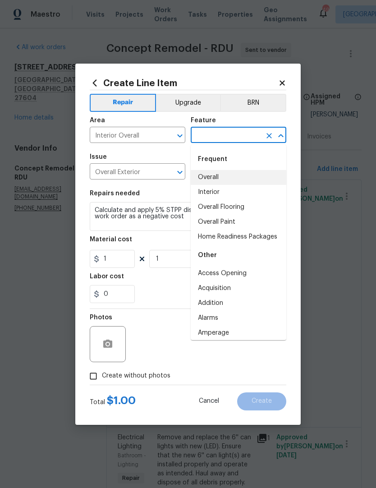
click at [215, 173] on li "Overall" at bounding box center [239, 177] width 96 height 15
type input "Overall"
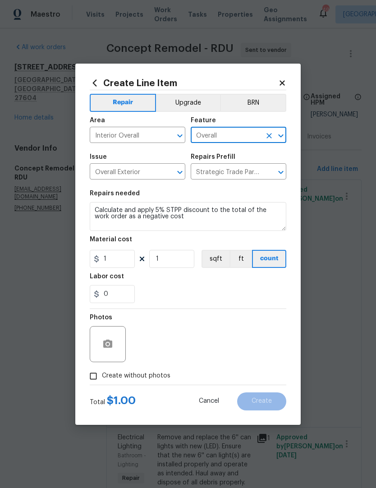
click at [261, 290] on div "0" at bounding box center [188, 294] width 197 height 18
click at [97, 374] on input "Create without photos" at bounding box center [93, 376] width 17 height 17
checkbox input "true"
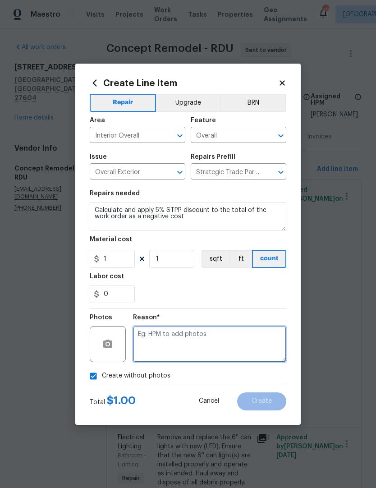
click at [189, 342] on textarea at bounding box center [209, 344] width 153 height 36
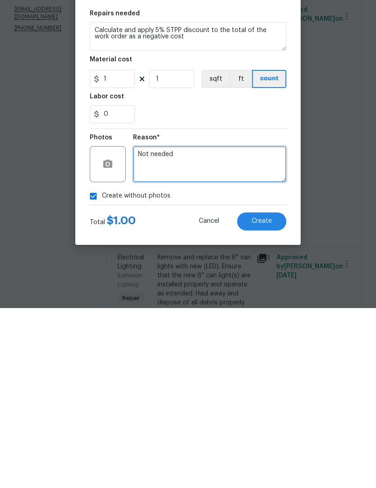
type textarea "Not needed"
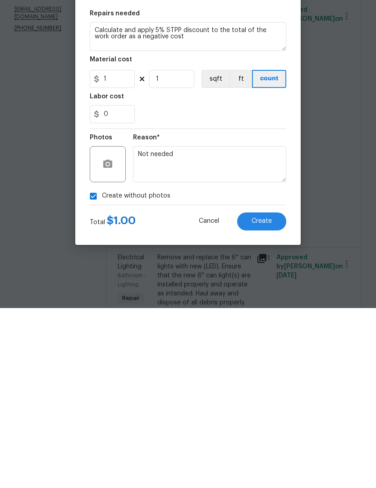
click at [264, 398] on span "Create" at bounding box center [262, 401] width 20 height 7
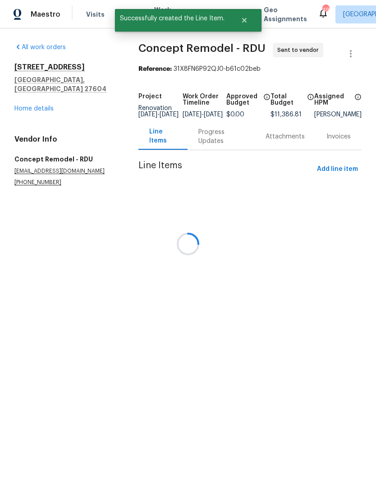
scroll to position [0, 0]
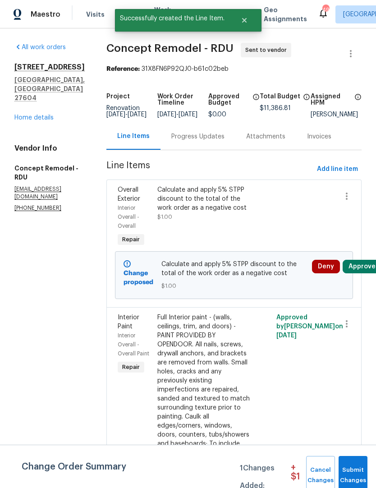
click at [361, 268] on button "Approve" at bounding box center [362, 267] width 39 height 14
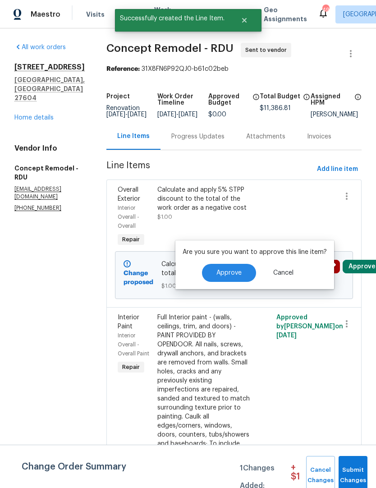
click at [222, 271] on span "Approve" at bounding box center [229, 273] width 25 height 7
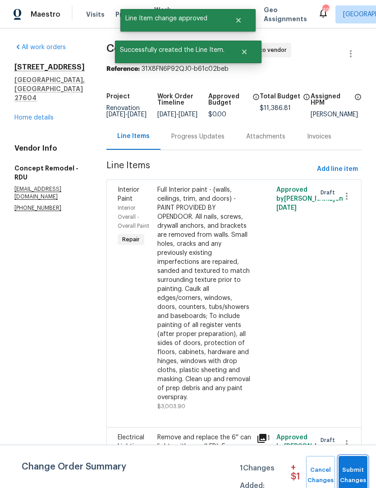
click at [356, 466] on span "Submit Changes" at bounding box center [353, 475] width 20 height 21
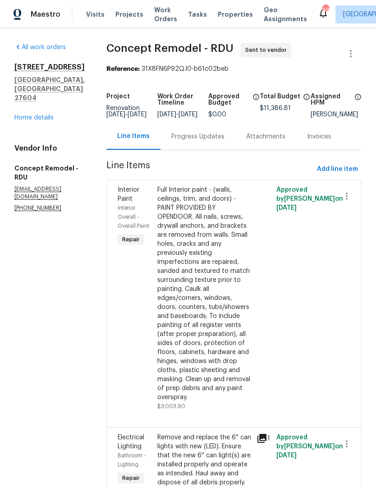
click at [37, 121] on link "Home details" at bounding box center [33, 118] width 39 height 6
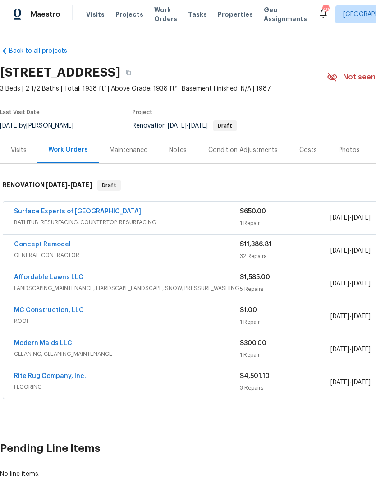
scroll to position [6, 29]
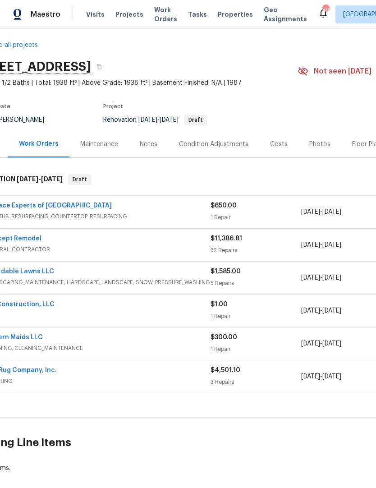
click at [39, 302] on link "MC Construction, LLC" at bounding box center [20, 304] width 70 height 6
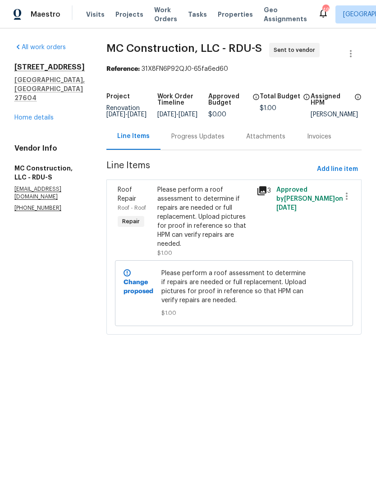
click at [239, 223] on div "Please perform a roof assessment to determine if repairs are needed or full rep…" at bounding box center [204, 216] width 94 height 63
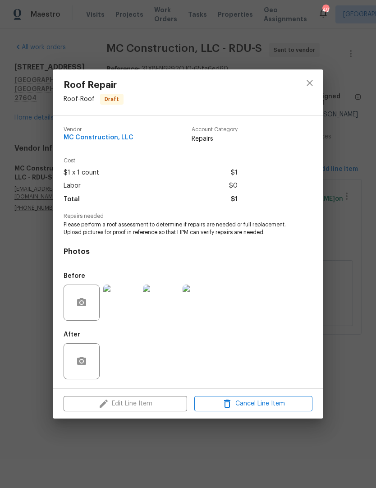
click at [281, 300] on div "Before" at bounding box center [188, 297] width 249 height 59
click at [312, 80] on icon "close" at bounding box center [310, 83] width 6 height 6
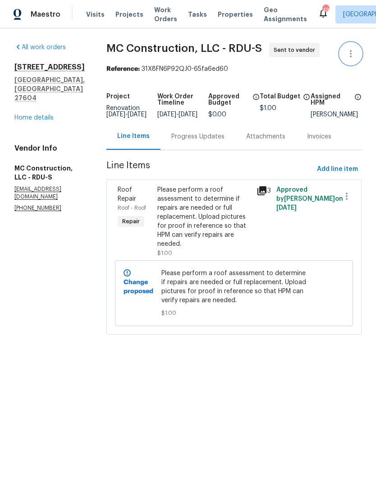
click at [356, 52] on icon "button" at bounding box center [351, 53] width 11 height 11
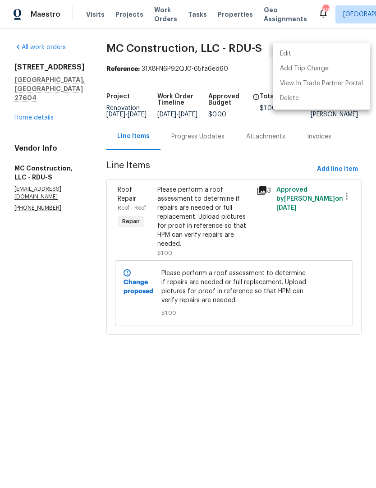
click at [217, 115] on div at bounding box center [188, 244] width 376 height 488
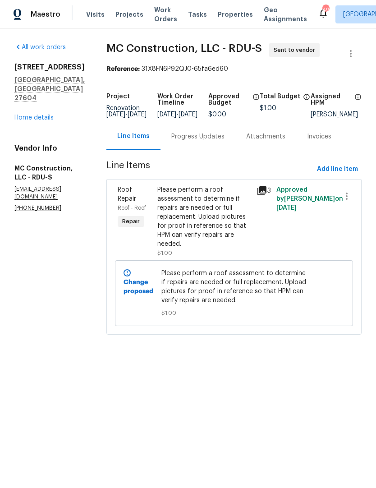
click at [37, 97] on div "6009 River Landings Dr Raleigh, NC 27604 Home details" at bounding box center [49, 93] width 70 height 60
click at [38, 100] on div "6009 River Landings Dr Raleigh, NC 27604 Home details" at bounding box center [49, 93] width 70 height 60
click at [30, 115] on link "Home details" at bounding box center [33, 118] width 39 height 6
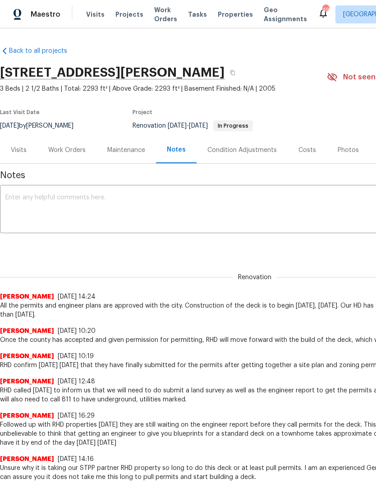
click at [74, 147] on div "Work Orders" at bounding box center [66, 150] width 37 height 9
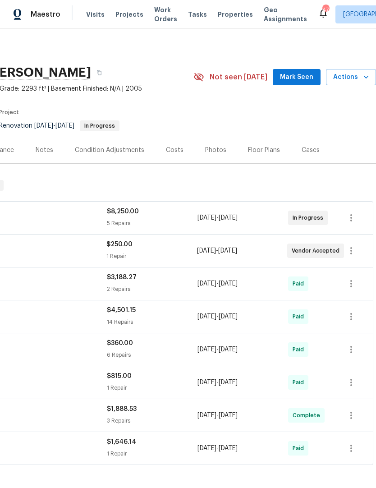
scroll to position [0, 134]
click at [369, 76] on icon "button" at bounding box center [366, 77] width 9 height 9
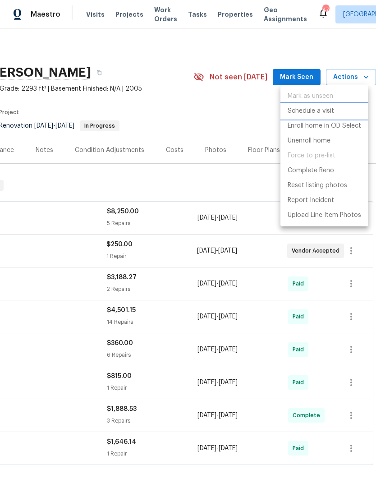
click at [318, 111] on p "Schedule a visit" at bounding box center [311, 110] width 46 height 9
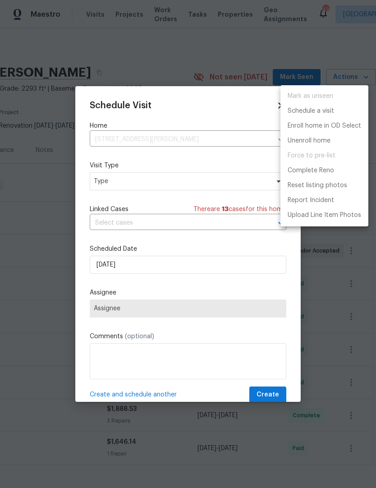
click at [167, 184] on div at bounding box center [188, 244] width 376 height 488
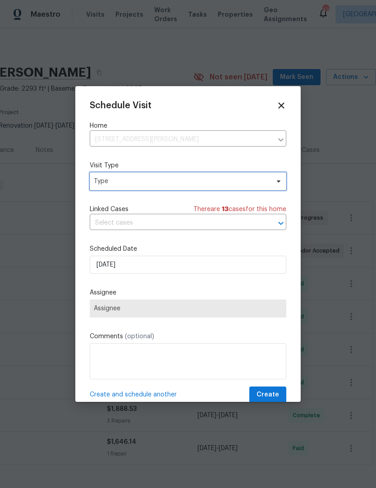
click at [171, 180] on span "Type" at bounding box center [182, 181] width 176 height 9
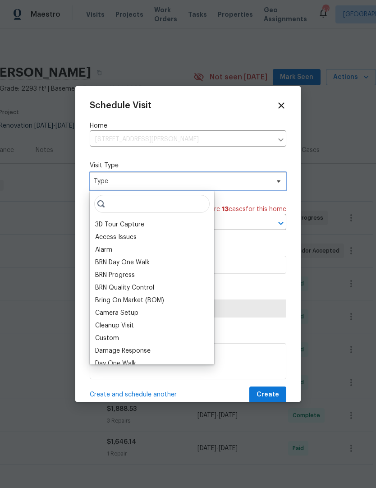
click at [163, 188] on span "Type" at bounding box center [188, 181] width 197 height 18
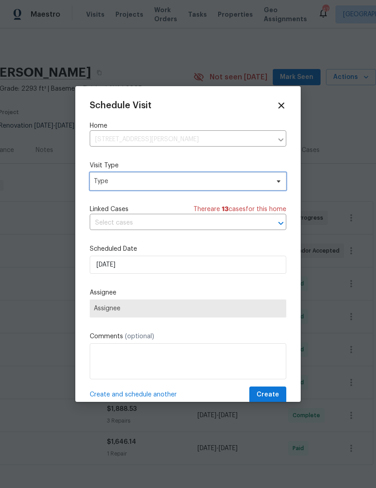
click at [164, 182] on span "Type" at bounding box center [182, 181] width 176 height 9
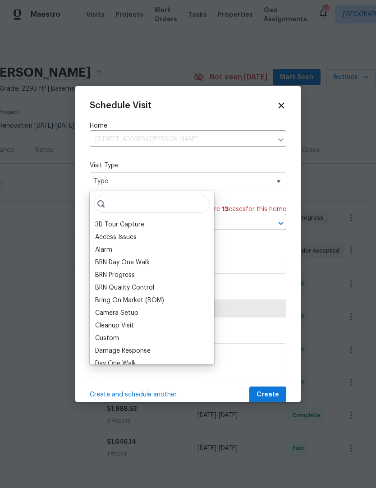
click at [128, 208] on input "search" at bounding box center [152, 204] width 116 height 18
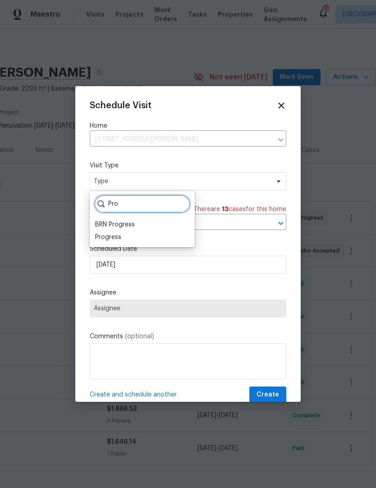
type input "Pro"
click at [114, 238] on div "Progress" at bounding box center [108, 237] width 26 height 9
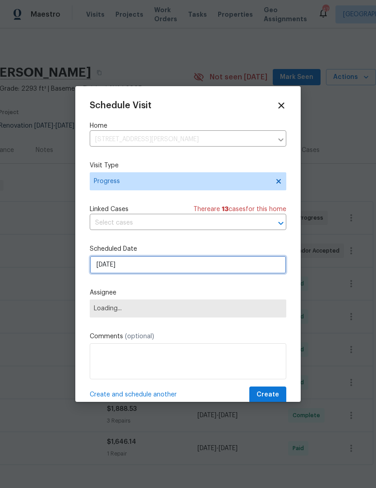
click at [135, 268] on input "[DATE]" at bounding box center [188, 265] width 197 height 18
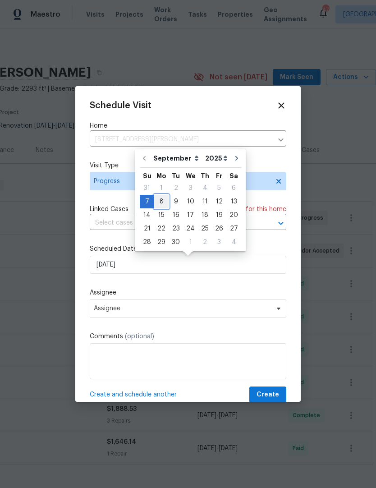
click at [164, 198] on div "8" at bounding box center [161, 201] width 14 height 13
type input "[DATE]"
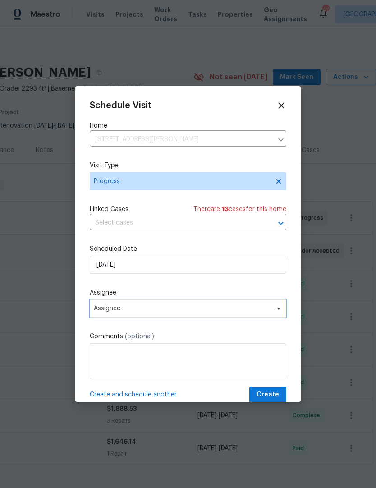
click at [243, 309] on span "Assignee" at bounding box center [182, 308] width 177 height 7
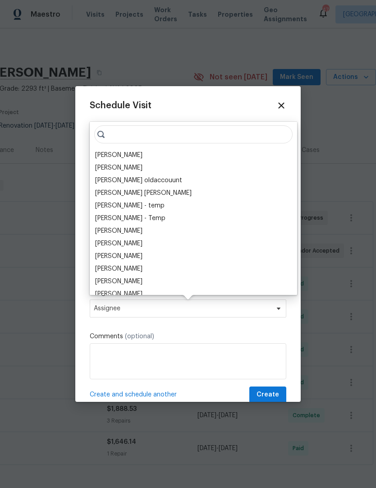
click at [125, 156] on div "[PERSON_NAME]" at bounding box center [118, 155] width 47 height 9
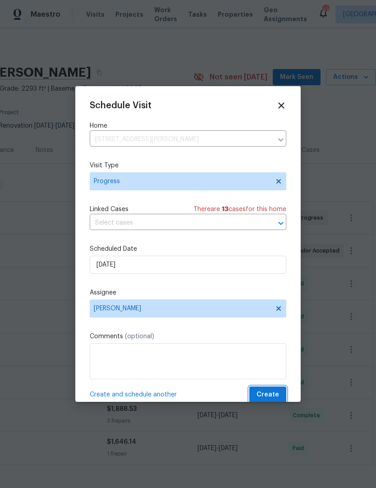
click at [270, 394] on span "Create" at bounding box center [268, 394] width 23 height 11
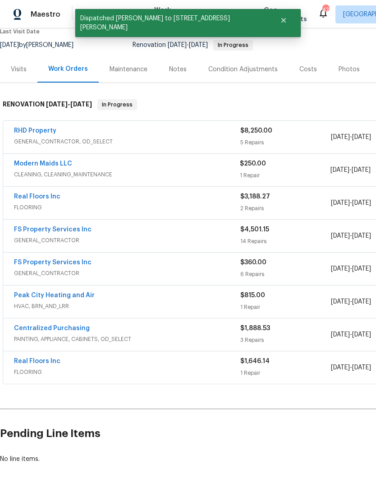
scroll to position [80, 0]
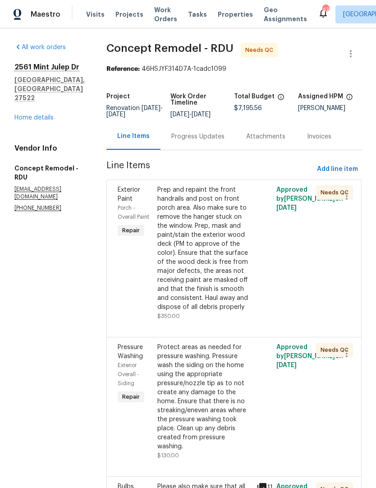
click at [164, 252] on div "Prep and repaint the front handrails and post on front porch area. Also make su…" at bounding box center [204, 248] width 94 height 126
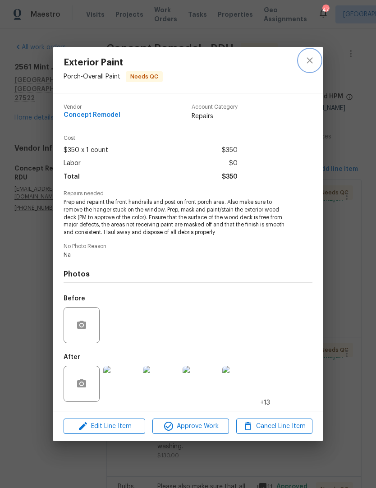
click at [316, 53] on button "close" at bounding box center [310, 61] width 22 height 22
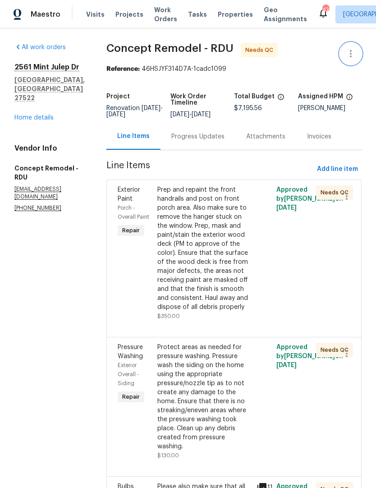
click at [354, 54] on icon "button" at bounding box center [351, 53] width 11 height 11
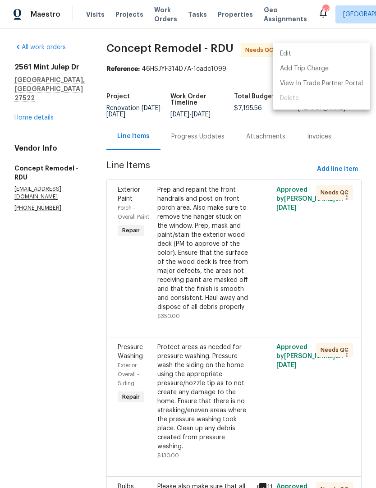
click at [248, 68] on div at bounding box center [188, 244] width 376 height 488
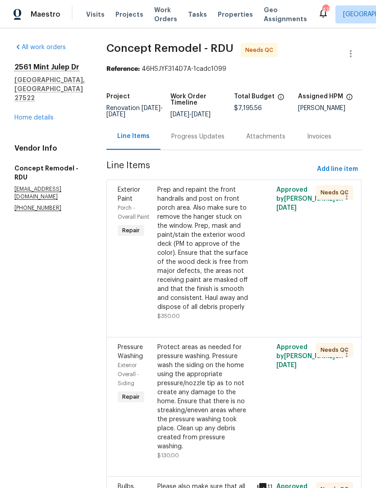
click at [39, 121] on link "Home details" at bounding box center [33, 118] width 39 height 6
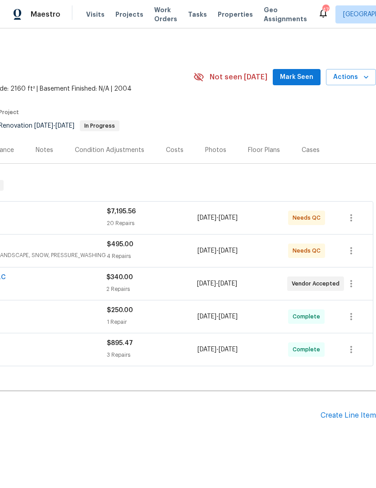
scroll to position [0, 134]
click at [360, 74] on span "Actions" at bounding box center [351, 77] width 36 height 11
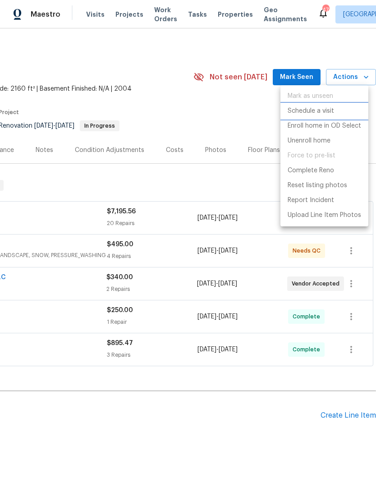
click at [315, 112] on p "Schedule a visit" at bounding box center [311, 110] width 46 height 9
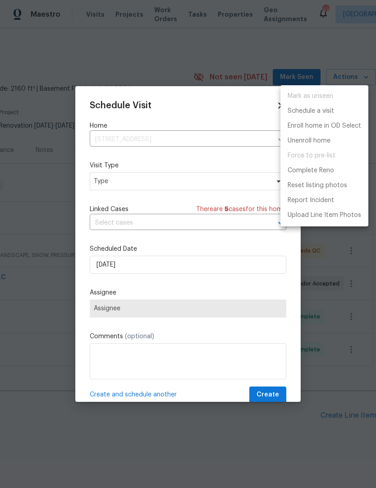
click at [179, 268] on div at bounding box center [188, 244] width 376 height 488
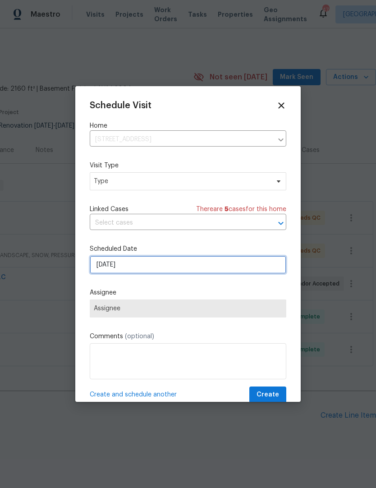
click at [138, 264] on input "[DATE]" at bounding box center [188, 265] width 197 height 18
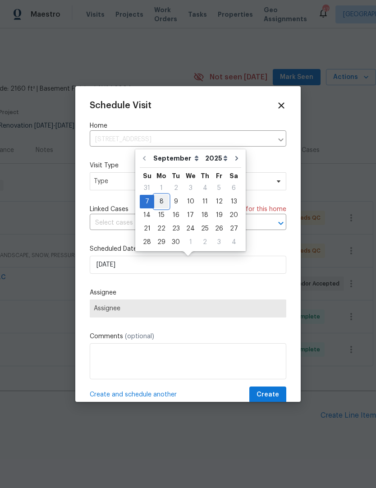
click at [160, 199] on div "8" at bounding box center [161, 201] width 14 height 13
type input "[DATE]"
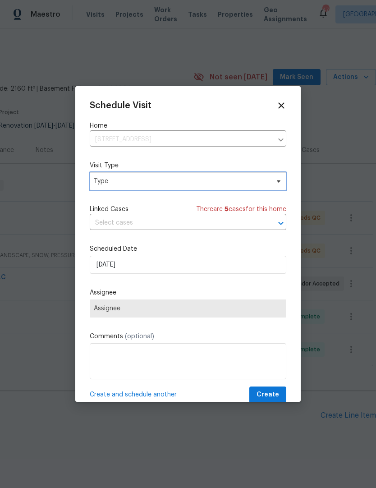
click at [169, 185] on span "Type" at bounding box center [182, 181] width 176 height 9
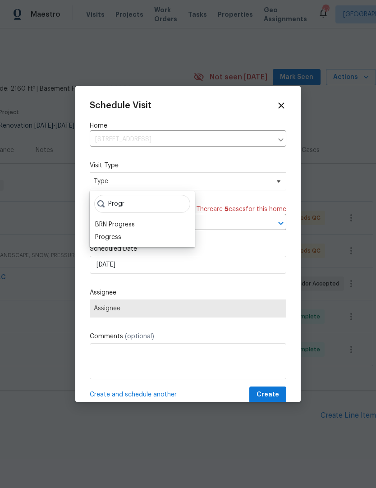
type input "Progr"
click at [113, 235] on div "Progress" at bounding box center [108, 237] width 26 height 9
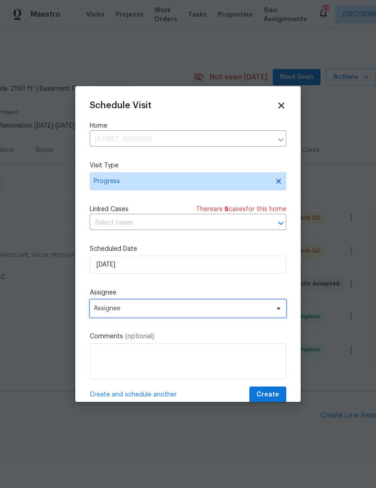
click at [246, 304] on span "Assignee" at bounding box center [188, 309] width 197 height 18
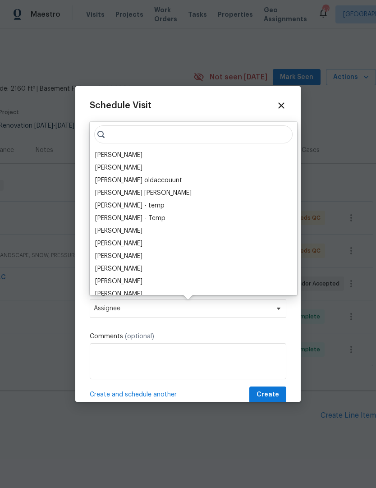
click at [125, 155] on div "[PERSON_NAME]" at bounding box center [118, 155] width 47 height 9
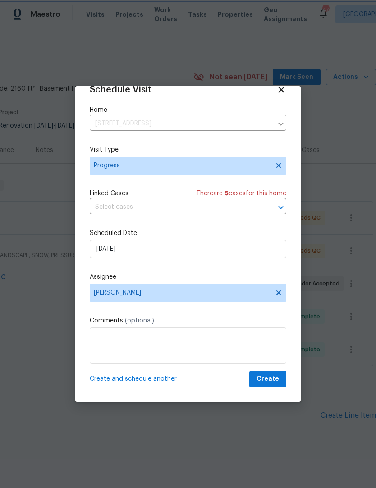
scroll to position [18, 0]
click at [267, 379] on span "Create" at bounding box center [268, 379] width 23 height 11
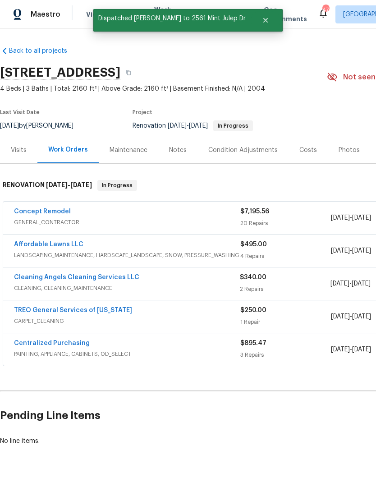
scroll to position [0, 0]
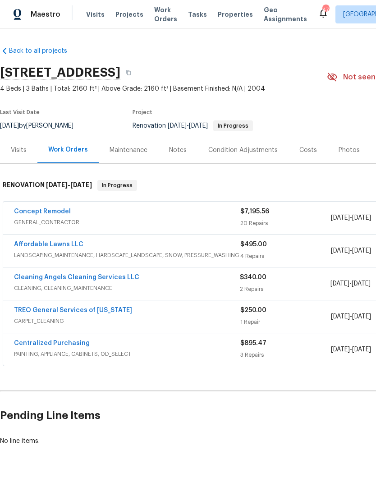
click at [59, 245] on link "Affordable Lawns LLC" at bounding box center [48, 244] width 69 height 6
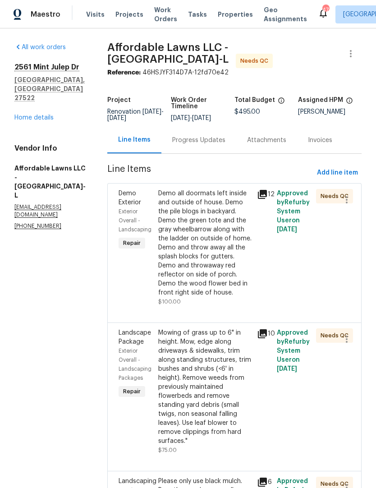
click at [224, 228] on div "Demo all doormats left inside and outside of house. Demo the pile blogs in back…" at bounding box center [204, 243] width 93 height 108
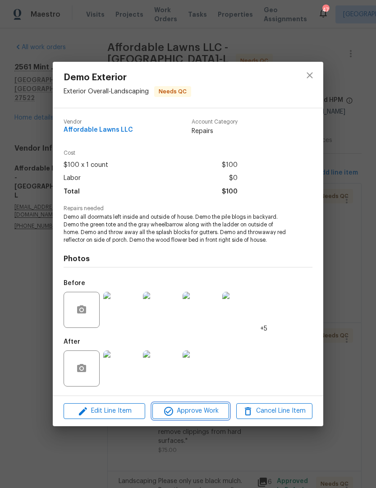
click at [195, 413] on span "Approve Work" at bounding box center [190, 411] width 71 height 11
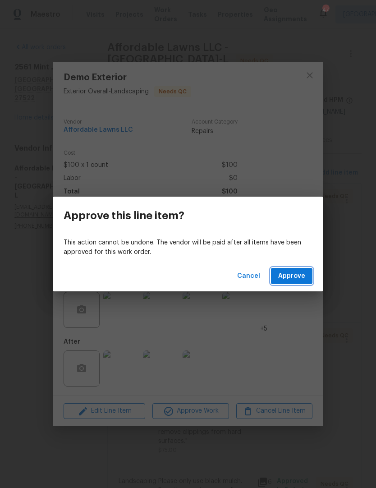
click at [298, 276] on span "Approve" at bounding box center [291, 276] width 27 height 11
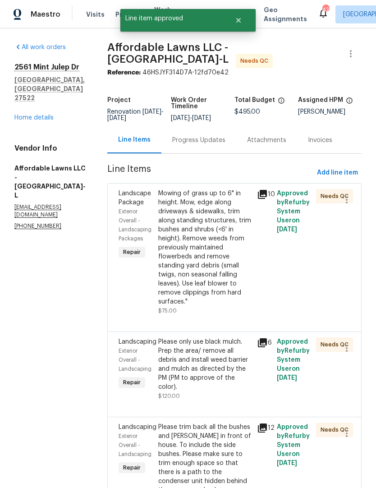
click at [212, 263] on div "Mowing of grass up to 6" in height. Mow, edge along driveways & sidewalks, trim…" at bounding box center [204, 247] width 93 height 117
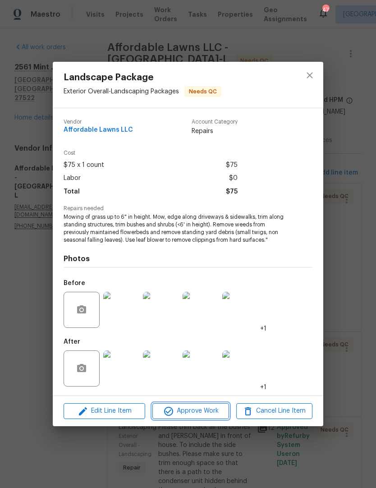
click at [204, 412] on span "Approve Work" at bounding box center [190, 411] width 71 height 11
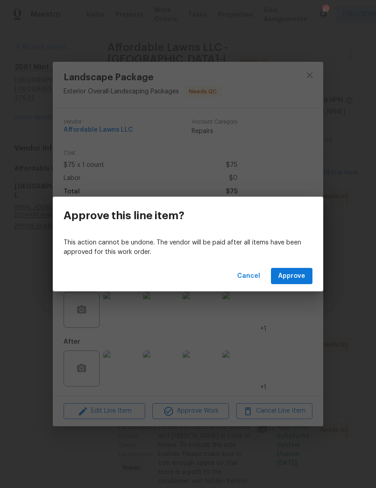
click at [299, 274] on span "Approve" at bounding box center [291, 276] width 27 height 11
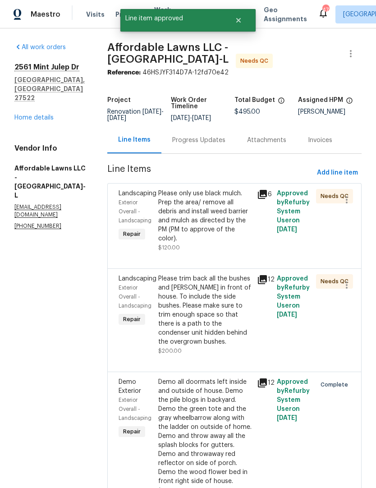
click at [212, 226] on div "Please only use black mulch. Prep the area/ remove all debris and install weed …" at bounding box center [204, 216] width 93 height 54
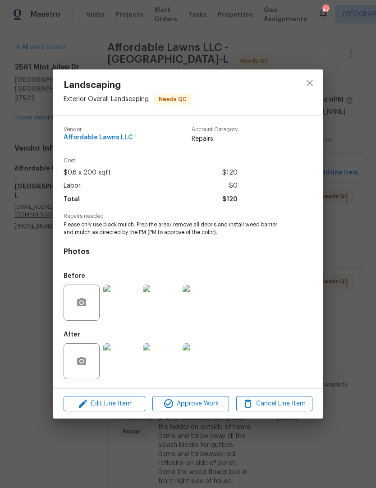
click at [120, 366] on img at bounding box center [121, 361] width 36 height 36
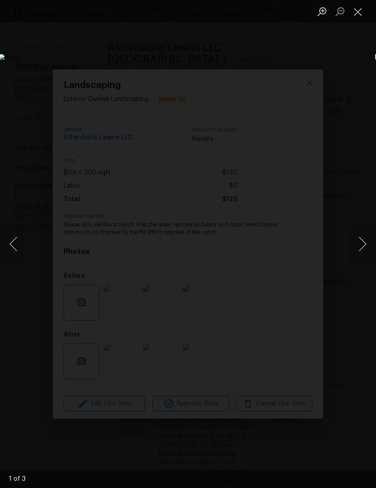
click at [361, 243] on button "Next image" at bounding box center [362, 244] width 27 height 36
click at [359, 250] on button "Next image" at bounding box center [362, 244] width 27 height 36
click at [361, 248] on button "Next image" at bounding box center [362, 244] width 27 height 36
click at [363, 244] on button "Next image" at bounding box center [362, 244] width 27 height 36
click at [359, 13] on button "Close lightbox" at bounding box center [358, 12] width 18 height 16
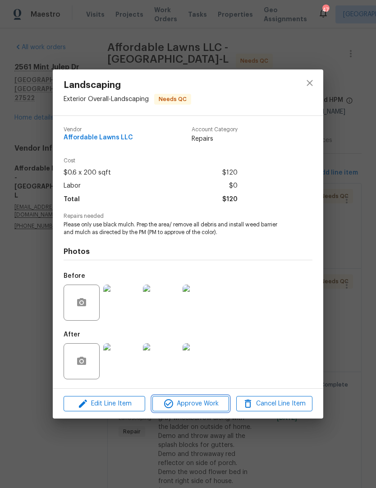
click at [198, 404] on span "Approve Work" at bounding box center [190, 403] width 71 height 11
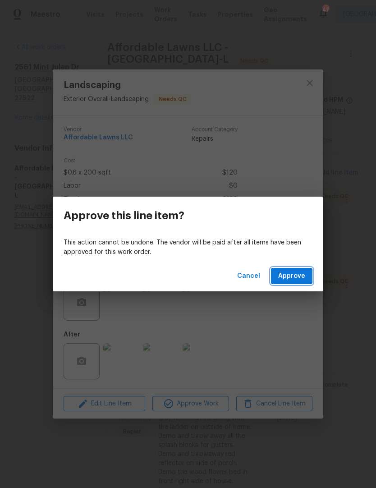
click at [296, 275] on span "Approve" at bounding box center [291, 276] width 27 height 11
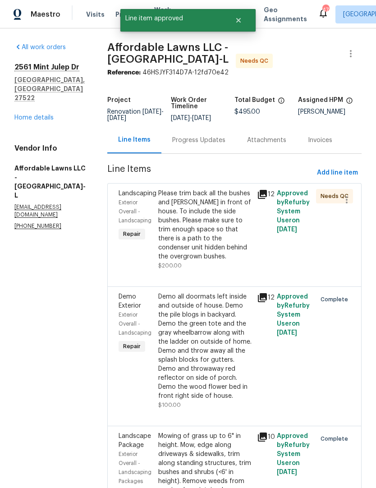
click at [224, 240] on div "Please trim back all the bushes and [PERSON_NAME] in front of house. To include…" at bounding box center [204, 225] width 93 height 72
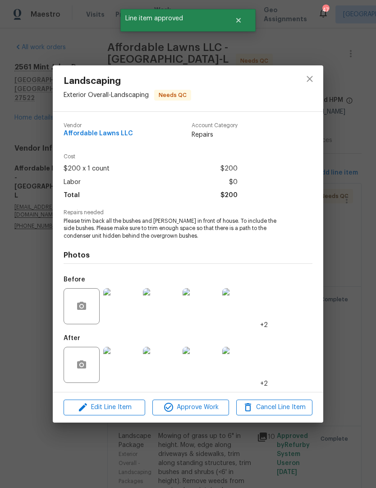
click at [127, 367] on img at bounding box center [121, 365] width 36 height 36
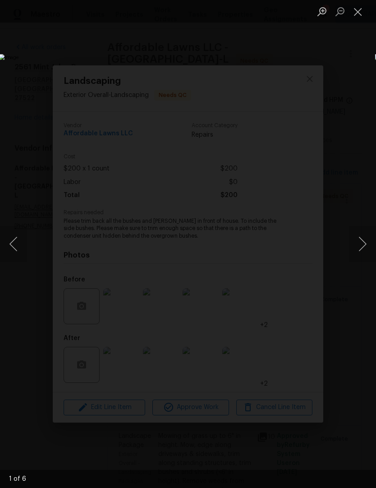
click at [365, 237] on button "Next image" at bounding box center [362, 244] width 27 height 36
click at [358, 247] on button "Next image" at bounding box center [362, 244] width 27 height 36
click at [357, 245] on button "Next image" at bounding box center [362, 244] width 27 height 36
click at [363, 239] on button "Next image" at bounding box center [362, 244] width 27 height 36
click at [361, 242] on button "Next image" at bounding box center [362, 244] width 27 height 36
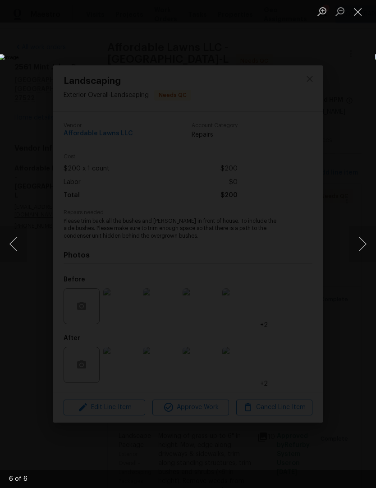
click at [363, 237] on button "Next image" at bounding box center [362, 244] width 27 height 36
click at [366, 4] on button "Close lightbox" at bounding box center [358, 12] width 18 height 16
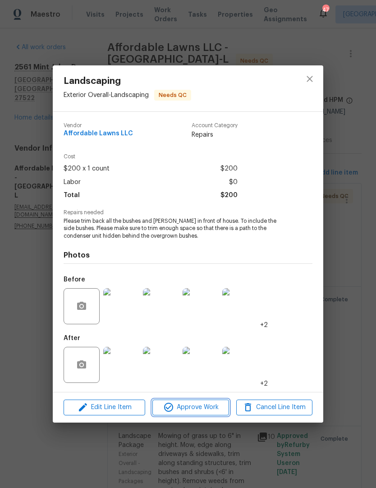
click at [191, 412] on span "Approve Work" at bounding box center [190, 407] width 71 height 11
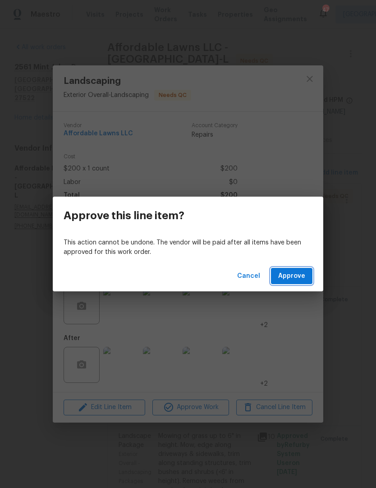
click at [295, 275] on span "Approve" at bounding box center [291, 276] width 27 height 11
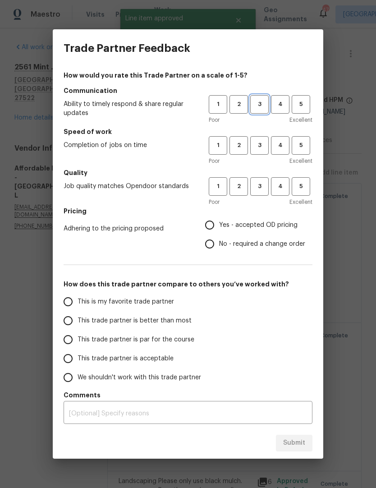
click at [264, 99] on button "3" at bounding box center [259, 104] width 18 height 18
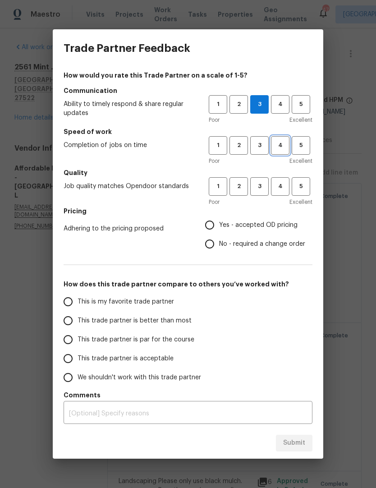
click at [284, 147] on span "4" at bounding box center [280, 145] width 17 height 10
click at [262, 188] on span "3" at bounding box center [259, 186] width 17 height 10
click at [211, 220] on input "Yes - accepted OD pricing" at bounding box center [209, 225] width 19 height 19
radio input "true"
click at [101, 337] on span "This trade partner is par for the course" at bounding box center [136, 339] width 117 height 9
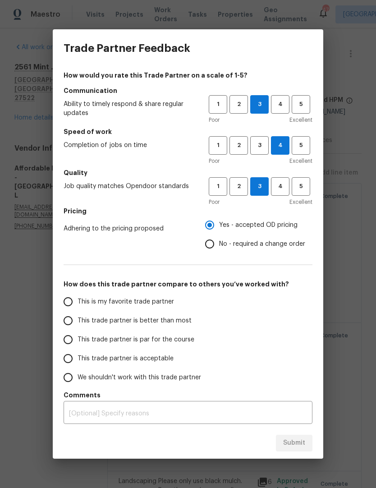
click at [78, 337] on input "This trade partner is par for the course" at bounding box center [68, 339] width 19 height 19
click at [292, 448] on span "Submit" at bounding box center [294, 443] width 22 height 11
radio input "true"
radio input "false"
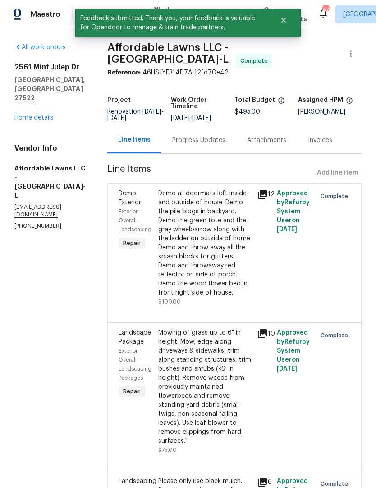
click at [48, 115] on link "Home details" at bounding box center [33, 118] width 39 height 6
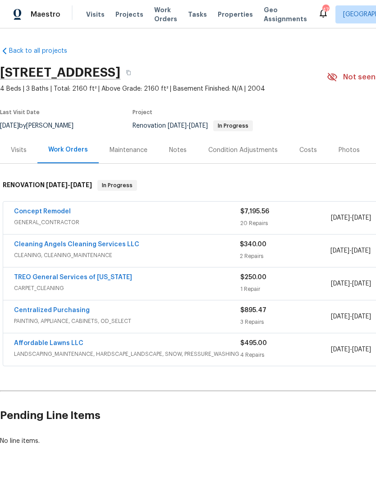
click at [44, 209] on link "Concept Remodel" at bounding box center [42, 211] width 57 height 6
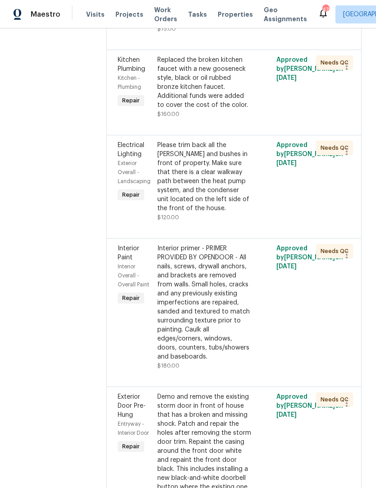
scroll to position [1580, 0]
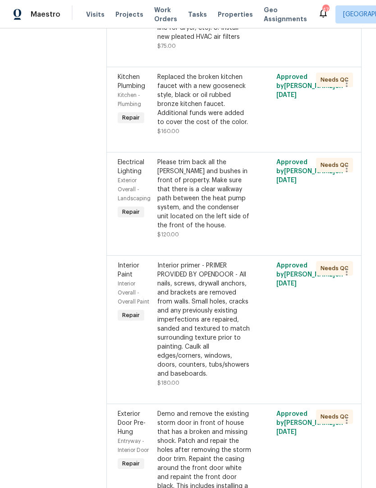
click at [214, 410] on div "Demo and remove the existing storm door in front of house that has a broken and…" at bounding box center [204, 464] width 94 height 108
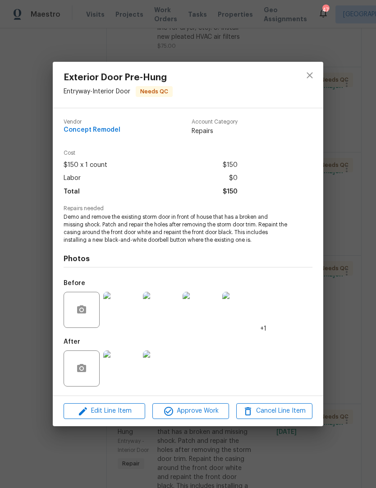
click at [166, 369] on img at bounding box center [161, 369] width 36 height 36
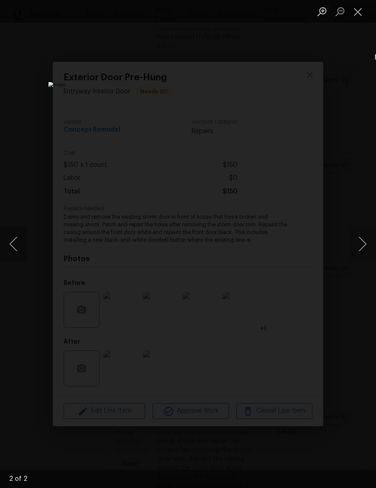
click at [361, 8] on button "Close lightbox" at bounding box center [358, 12] width 18 height 16
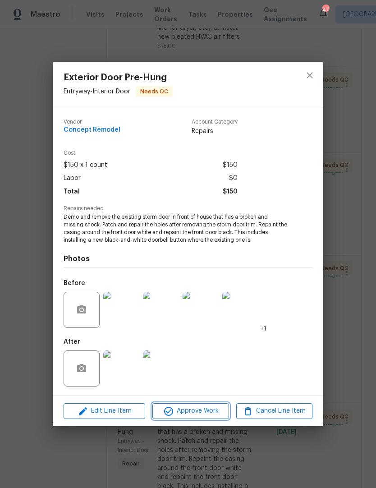
click at [189, 413] on span "Approve Work" at bounding box center [190, 411] width 71 height 11
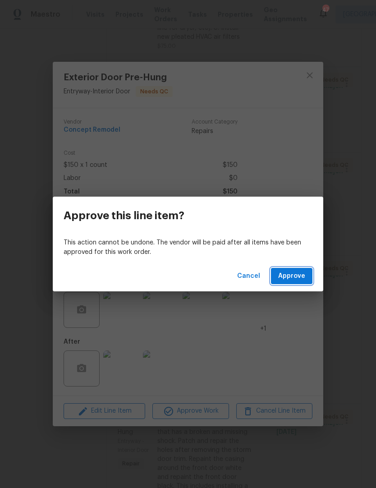
click at [295, 282] on button "Approve" at bounding box center [292, 276] width 42 height 17
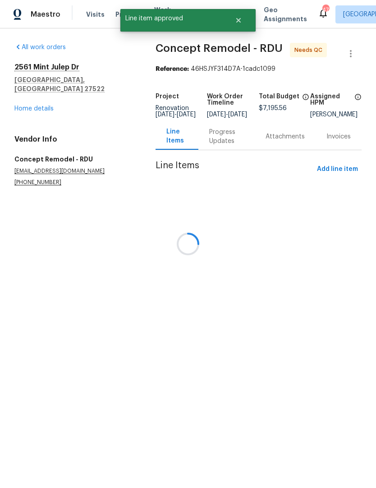
scroll to position [0, 0]
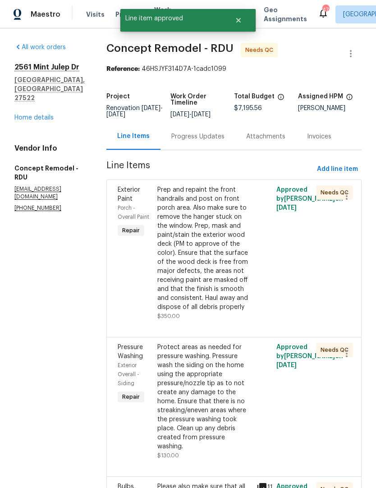
click at [209, 372] on div "Protect areas as needed for pressure washing. Pressure wash the siding on the h…" at bounding box center [204, 397] width 94 height 108
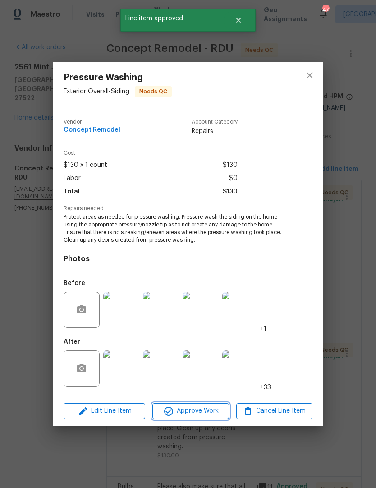
click at [203, 411] on span "Approve Work" at bounding box center [190, 411] width 71 height 11
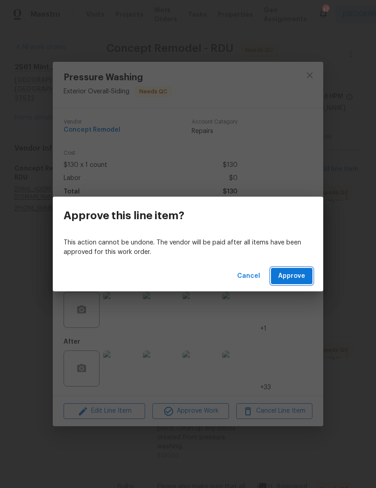
click at [292, 270] on button "Approve" at bounding box center [292, 276] width 42 height 17
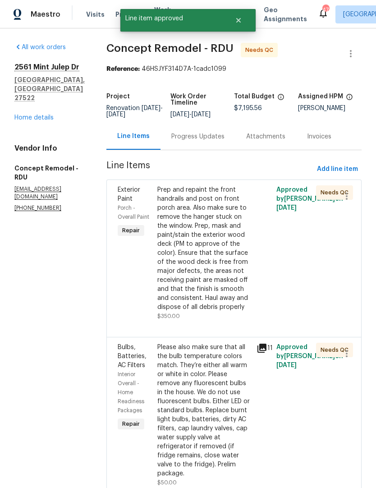
click at [203, 373] on div "Please also make sure that all the bulb temperature colors match. They’re eithe…" at bounding box center [204, 410] width 94 height 135
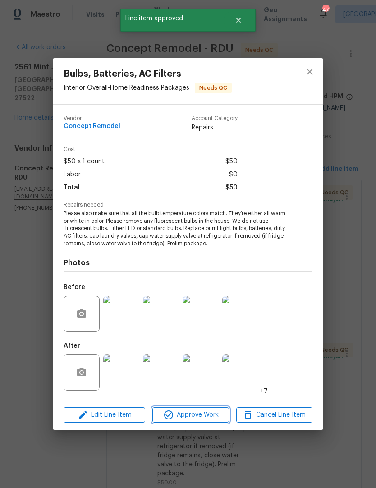
click at [198, 418] on span "Approve Work" at bounding box center [190, 415] width 71 height 11
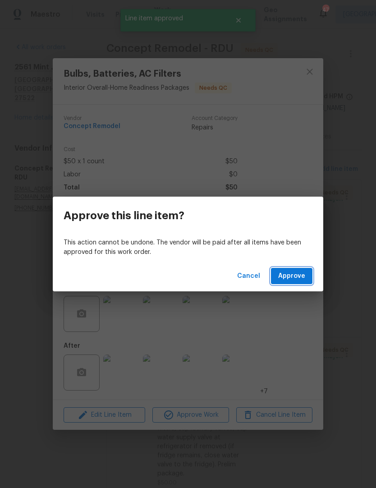
click at [303, 275] on span "Approve" at bounding box center [291, 276] width 27 height 11
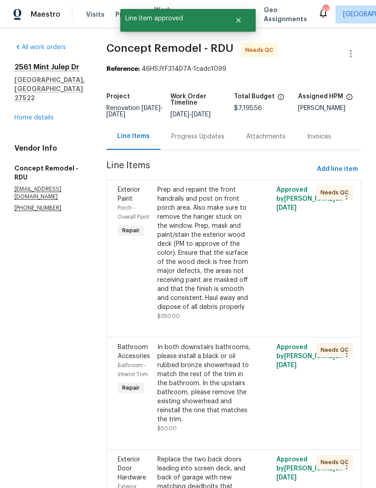
click at [206, 373] on div "In both downstairs bathrooms, please install a black or oil rubbed bronze showe…" at bounding box center [204, 383] width 94 height 81
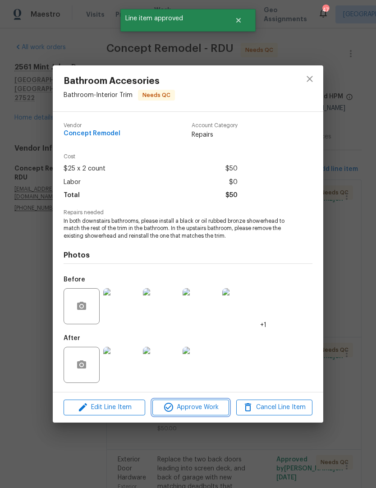
click at [200, 408] on span "Approve Work" at bounding box center [190, 407] width 71 height 11
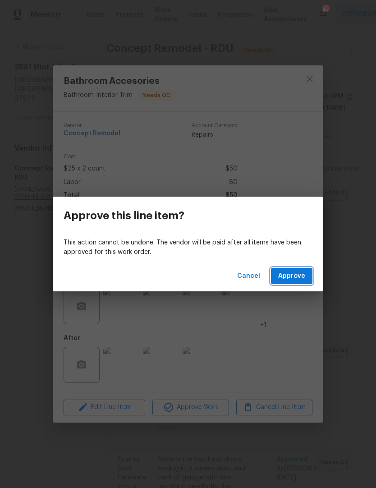
click at [304, 271] on span "Approve" at bounding box center [291, 276] width 27 height 11
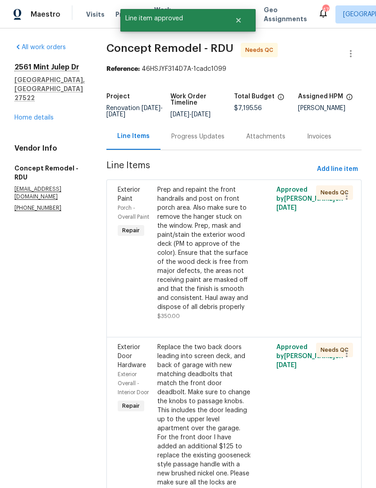
click at [196, 393] on div "Replace the two back doors leading into screen deck, and back of garage with ne…" at bounding box center [204, 419] width 94 height 153
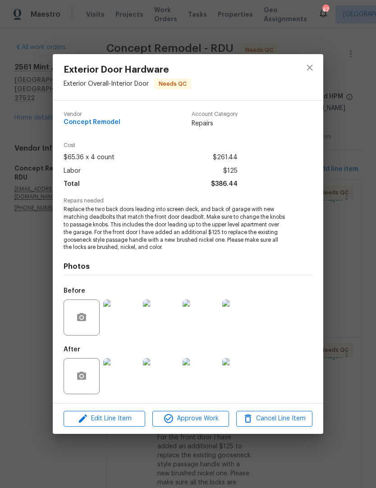
click at [133, 376] on img at bounding box center [121, 376] width 36 height 36
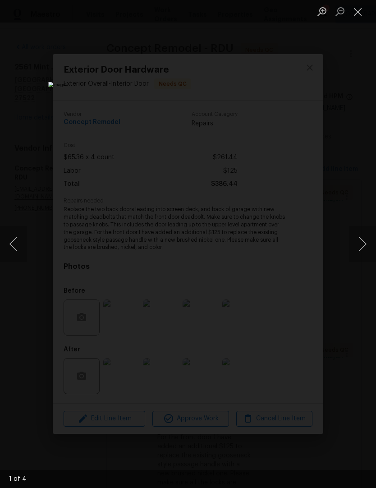
click at [365, 245] on button "Next image" at bounding box center [362, 244] width 27 height 36
click at [361, 248] on button "Next image" at bounding box center [362, 244] width 27 height 36
click at [360, 250] on button "Next image" at bounding box center [362, 244] width 27 height 36
click at [365, 248] on button "Next image" at bounding box center [362, 244] width 27 height 36
click at [362, 246] on button "Next image" at bounding box center [362, 244] width 27 height 36
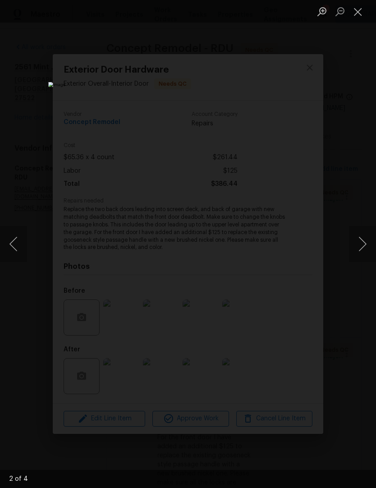
click at [367, 11] on button "Close lightbox" at bounding box center [358, 12] width 18 height 16
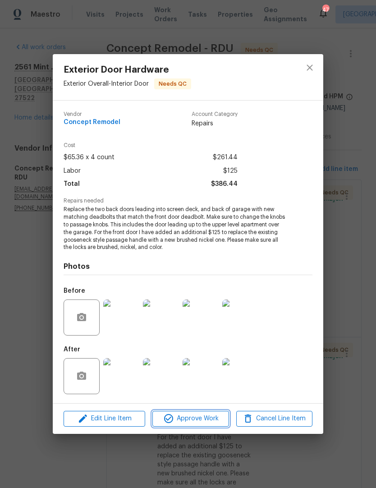
click at [194, 419] on span "Approve Work" at bounding box center [190, 418] width 71 height 11
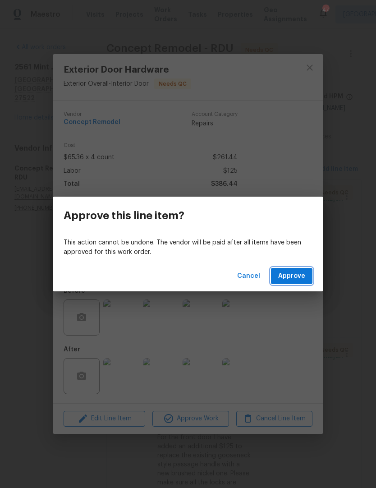
click at [293, 273] on span "Approve" at bounding box center [291, 276] width 27 height 11
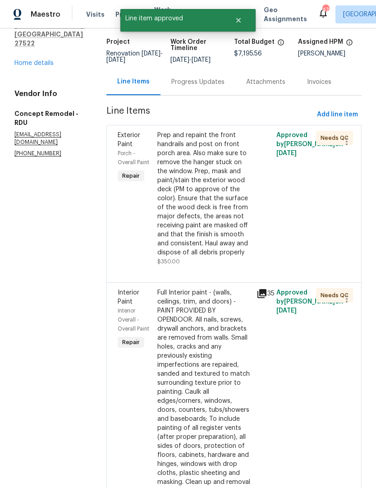
scroll to position [94, 0]
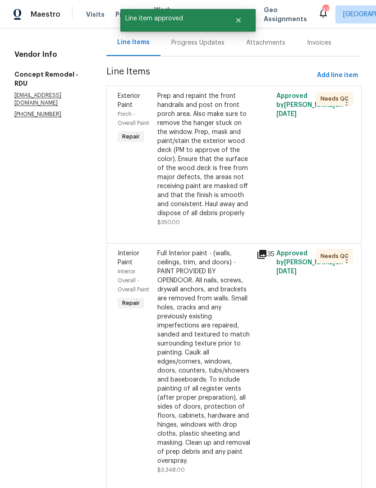
click at [216, 339] on div "Full Interior paint - (walls, ceilings, trim, and doors) - PAINT PROVIDED BY OP…" at bounding box center [204, 357] width 94 height 217
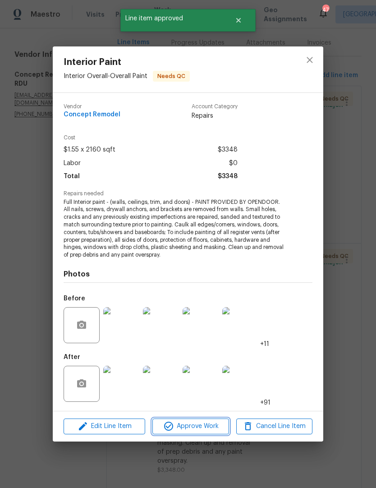
click at [199, 429] on span "Approve Work" at bounding box center [190, 426] width 71 height 11
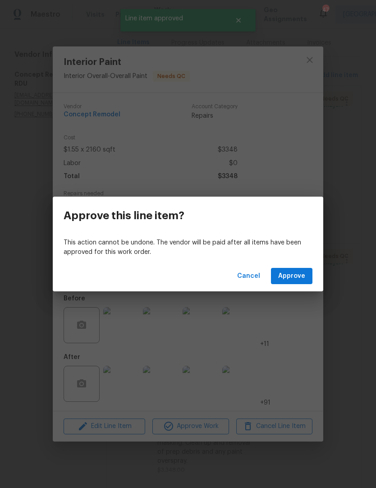
click at [299, 282] on button "Approve" at bounding box center [292, 276] width 42 height 17
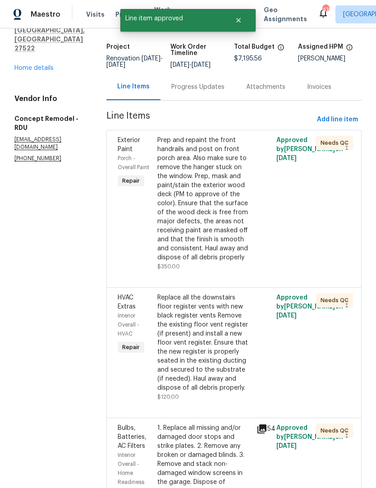
scroll to position [55, 0]
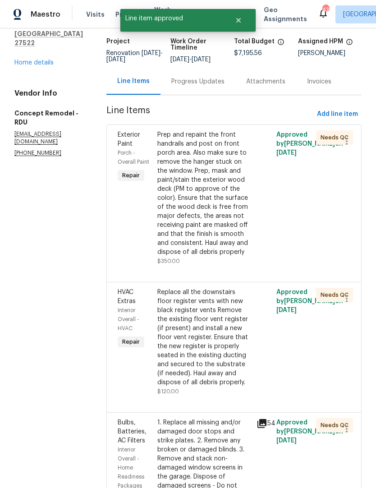
click at [207, 335] on div "Replace all the downstairs floor register vents with new black register vents R…" at bounding box center [204, 337] width 94 height 99
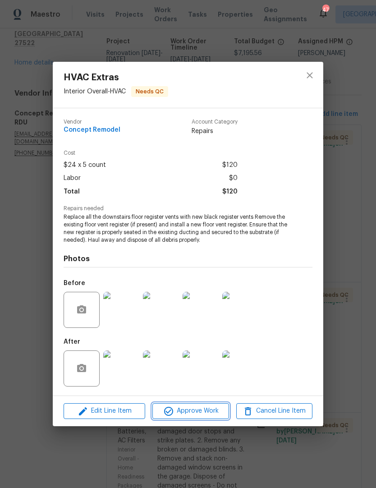
click at [203, 414] on span "Approve Work" at bounding box center [190, 411] width 71 height 11
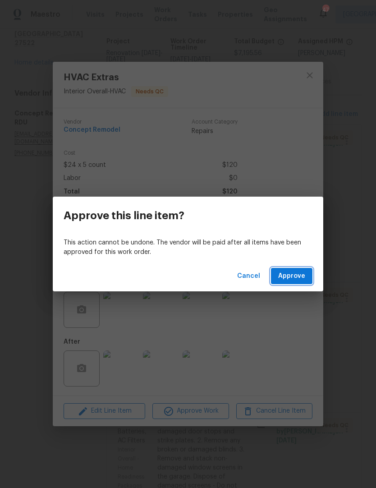
click at [295, 277] on span "Approve" at bounding box center [291, 276] width 27 height 11
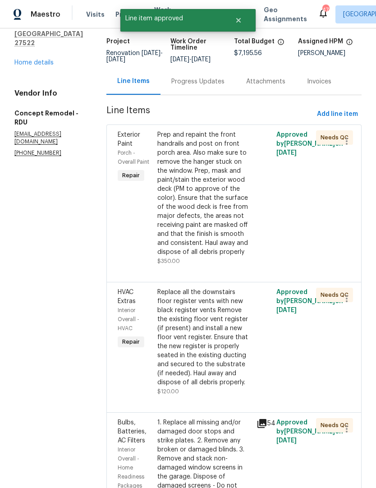
scroll to position [0, 0]
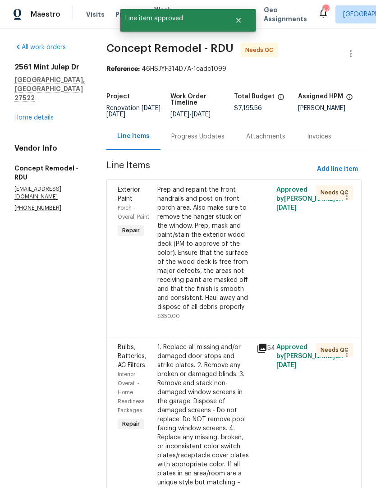
click at [205, 388] on div "1. Replace all missing and/or damaged door stops and strike plates. 2. Remove a…" at bounding box center [204, 492] width 94 height 298
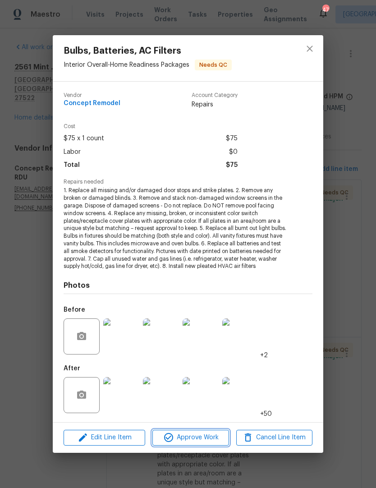
click at [193, 430] on button "Approve Work" at bounding box center [191, 438] width 76 height 16
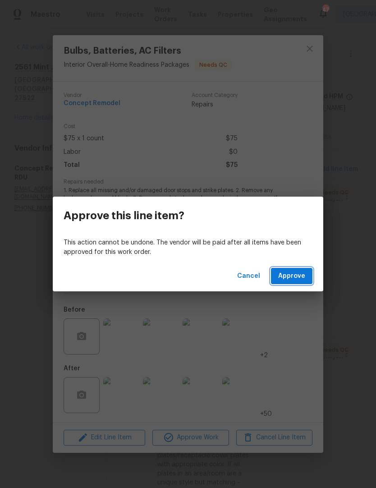
click at [299, 270] on button "Approve" at bounding box center [292, 276] width 42 height 17
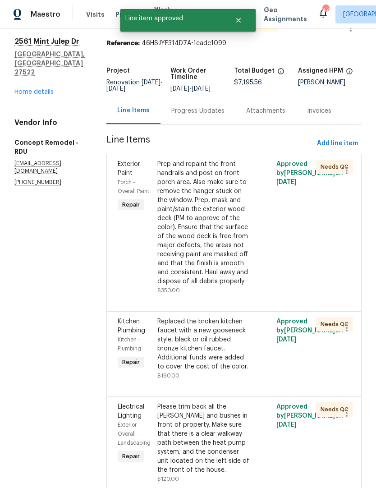
scroll to position [41, 0]
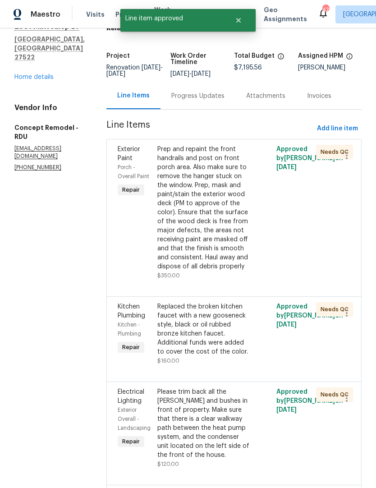
click at [210, 334] on div "Replaced the broken kitchen faucet with a new gooseneck style, black or oil rub…" at bounding box center [204, 329] width 94 height 54
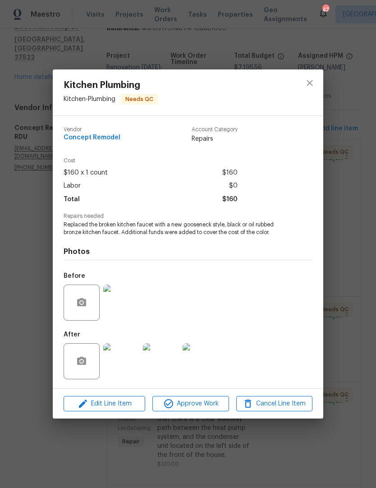
click at [118, 371] on img at bounding box center [121, 361] width 36 height 36
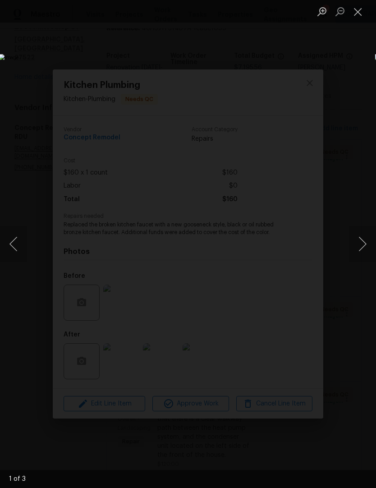
click at [364, 244] on button "Next image" at bounding box center [362, 244] width 27 height 36
click at [362, 247] on button "Next image" at bounding box center [362, 244] width 27 height 36
click at [361, 246] on button "Next image" at bounding box center [362, 244] width 27 height 36
click at [362, 5] on button "Close lightbox" at bounding box center [358, 12] width 18 height 16
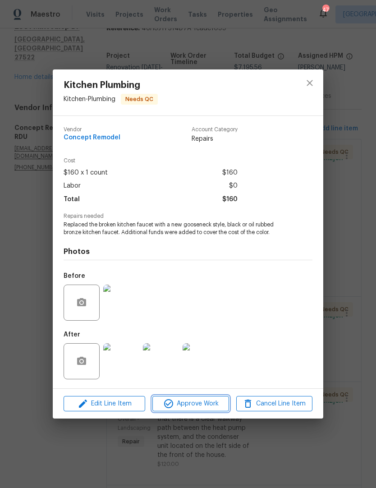
click at [201, 403] on span "Approve Work" at bounding box center [190, 403] width 71 height 11
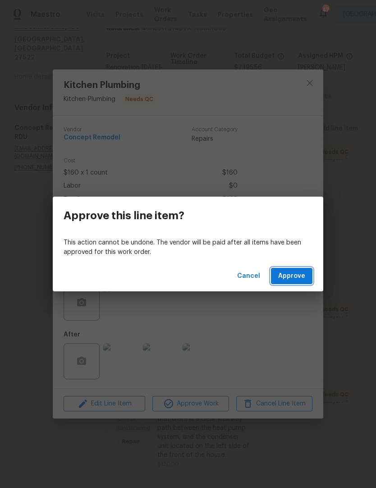
click at [295, 274] on span "Approve" at bounding box center [291, 276] width 27 height 11
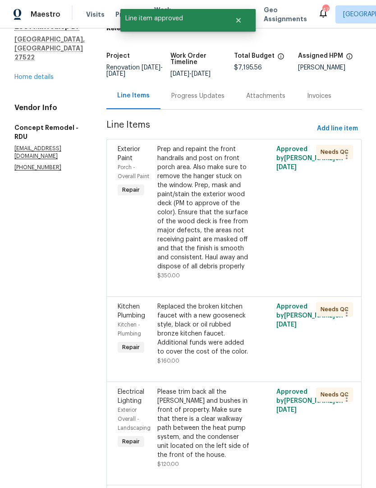
scroll to position [0, 0]
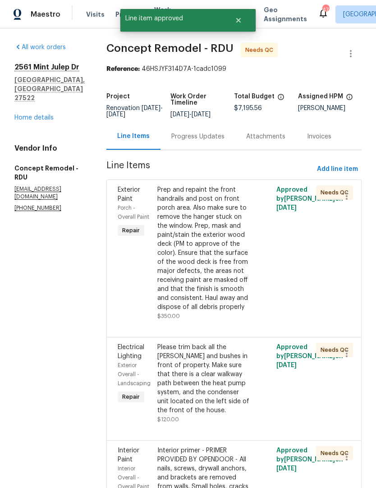
click at [203, 367] on div "Please trim back all the [PERSON_NAME] and bushes in front of property. Make su…" at bounding box center [204, 379] width 94 height 72
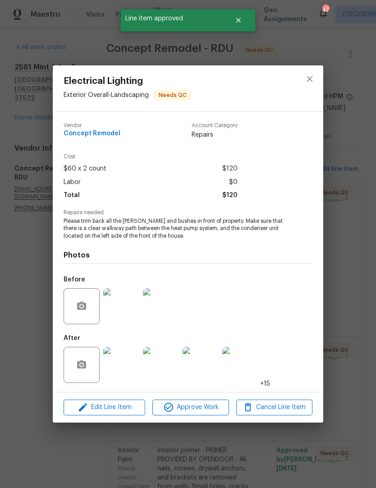
click at [167, 366] on img at bounding box center [161, 365] width 36 height 36
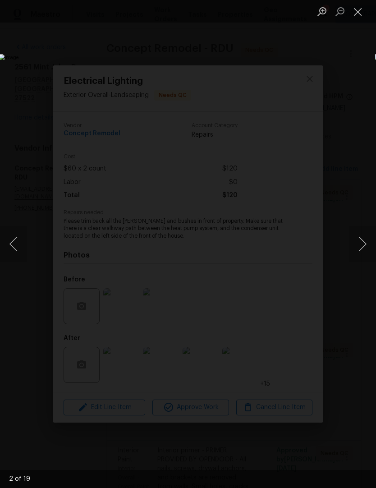
click at [363, 248] on button "Next image" at bounding box center [362, 244] width 27 height 36
click at [363, 247] on button "Next image" at bounding box center [362, 244] width 27 height 36
click at [365, 248] on button "Next image" at bounding box center [362, 244] width 27 height 36
click at [361, 247] on button "Next image" at bounding box center [362, 244] width 27 height 36
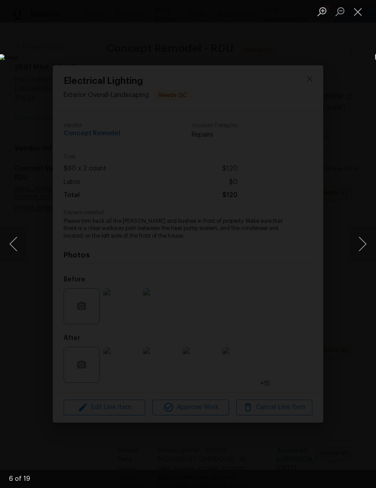
click at [359, 6] on button "Close lightbox" at bounding box center [358, 12] width 18 height 16
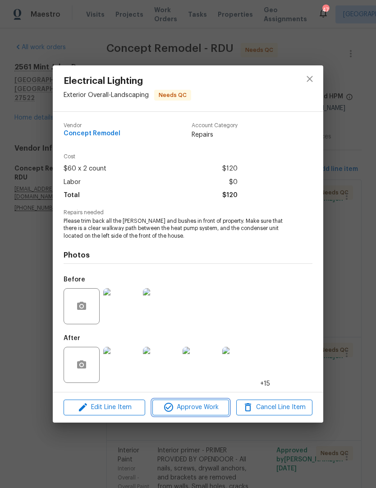
click at [197, 409] on span "Approve Work" at bounding box center [190, 407] width 71 height 11
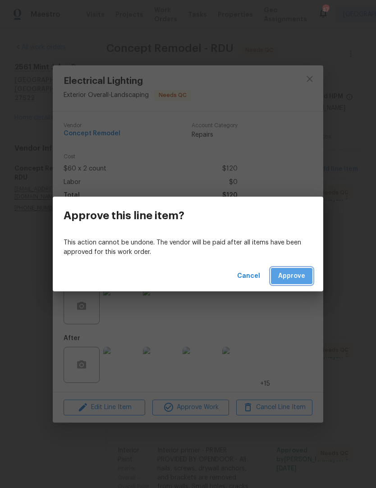
click at [296, 276] on span "Approve" at bounding box center [291, 276] width 27 height 11
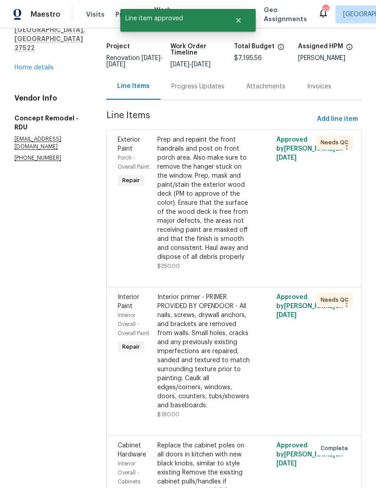
scroll to position [61, 0]
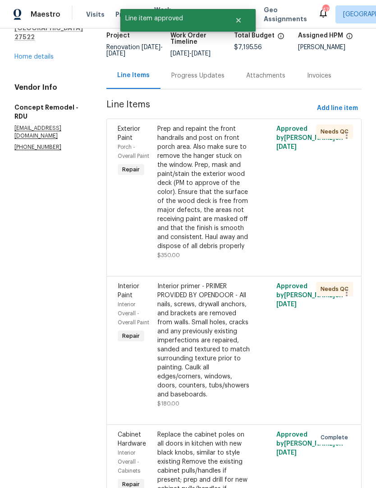
click at [213, 321] on div "Interior primer - PRIMER PROVIDED BY OPENDOOR - All nails, screws, drywall anch…" at bounding box center [204, 340] width 94 height 117
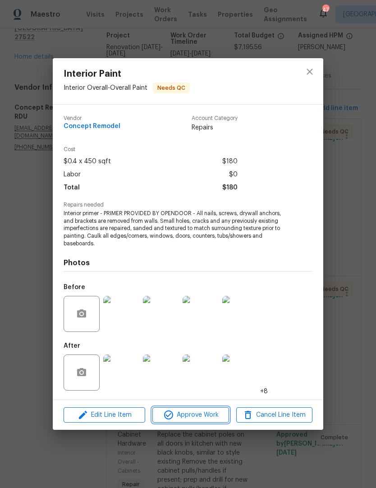
click at [201, 413] on span "Approve Work" at bounding box center [190, 415] width 71 height 11
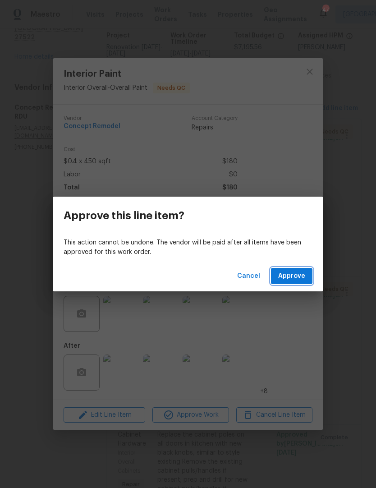
click at [296, 279] on span "Approve" at bounding box center [291, 276] width 27 height 11
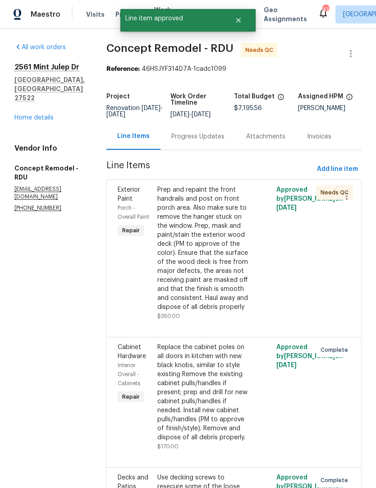
scroll to position [0, 0]
click at [34, 121] on link "Home details" at bounding box center [33, 118] width 39 height 6
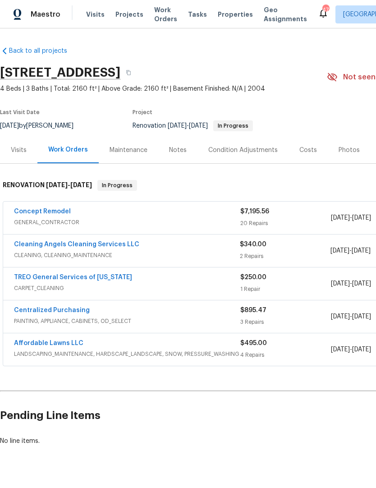
click at [121, 278] on link "TREO General Services of [US_STATE]" at bounding box center [73, 277] width 118 height 6
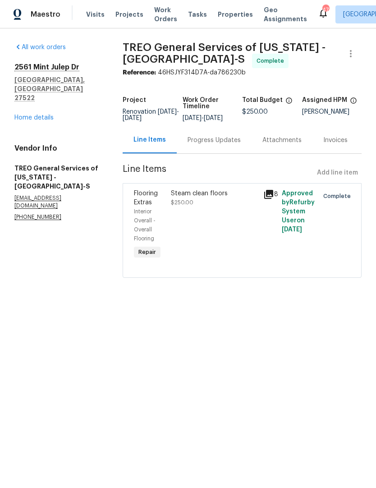
click at [203, 213] on div "Steam clean floors $250.00" at bounding box center [214, 225] width 92 height 78
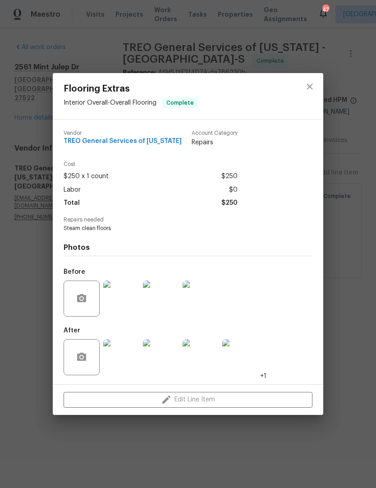
click at [117, 363] on img at bounding box center [121, 357] width 36 height 36
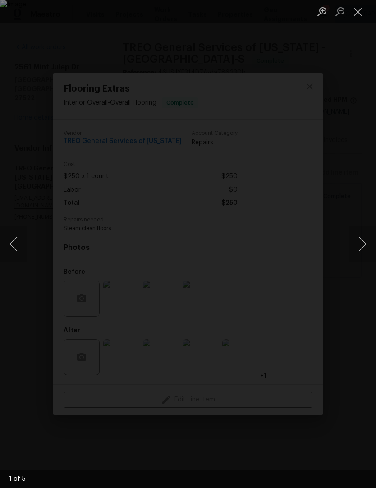
click at [363, 242] on button "Next image" at bounding box center [362, 244] width 27 height 36
click at [363, 241] on button "Next image" at bounding box center [362, 244] width 27 height 36
click at [362, 245] on button "Next image" at bounding box center [362, 244] width 27 height 36
click at [361, 244] on button "Next image" at bounding box center [362, 244] width 27 height 36
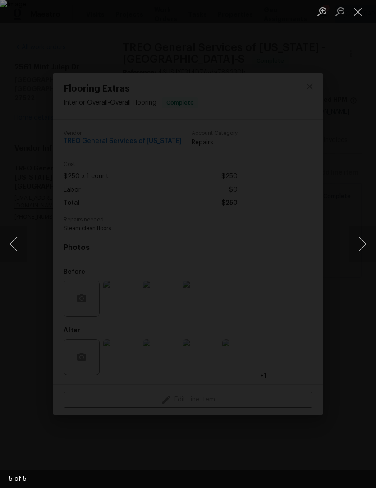
click at [361, 244] on button "Next image" at bounding box center [362, 244] width 27 height 36
click at [362, 14] on button "Close lightbox" at bounding box center [358, 12] width 18 height 16
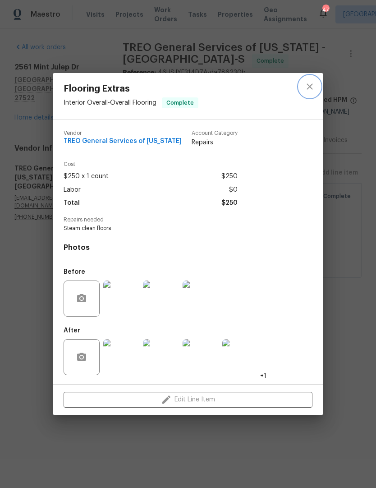
click at [315, 80] on button "close" at bounding box center [310, 87] width 22 height 22
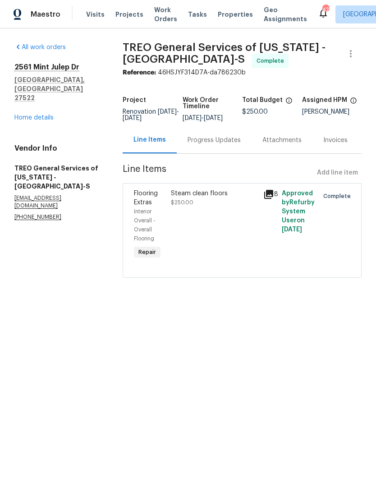
click at [42, 115] on link "Home details" at bounding box center [33, 118] width 39 height 6
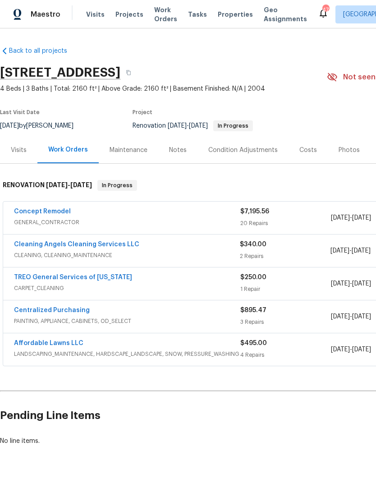
click at [120, 241] on link "Cleaning Angels Cleaning Services LLC" at bounding box center [76, 244] width 125 height 6
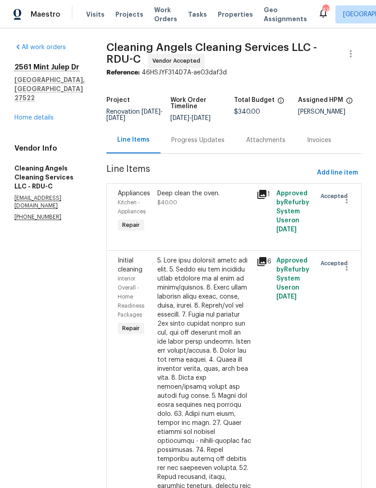
click at [203, 142] on div "Progress Updates" at bounding box center [197, 140] width 53 height 9
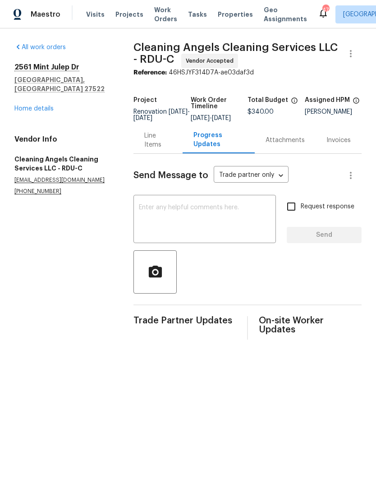
click at [187, 231] on textarea at bounding box center [205, 220] width 132 height 32
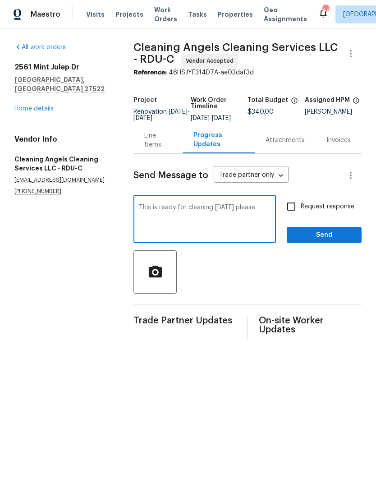
type textarea "This is ready for cleaning [DATE] please"
click at [294, 210] on input "Request response" at bounding box center [291, 206] width 19 height 19
checkbox input "true"
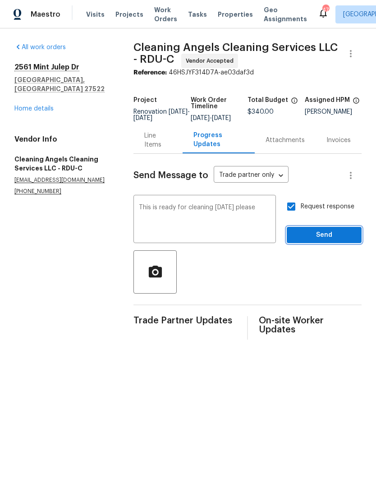
click at [323, 241] on span "Send" at bounding box center [324, 235] width 60 height 11
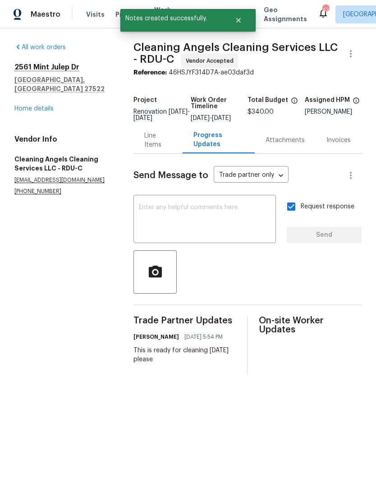
click at [46, 106] on link "Home details" at bounding box center [33, 109] width 39 height 6
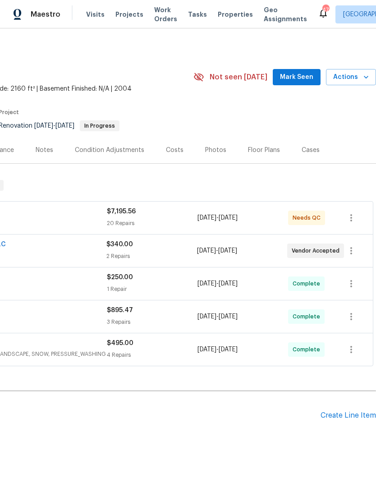
scroll to position [0, 134]
click at [358, 250] on button "button" at bounding box center [352, 251] width 22 height 22
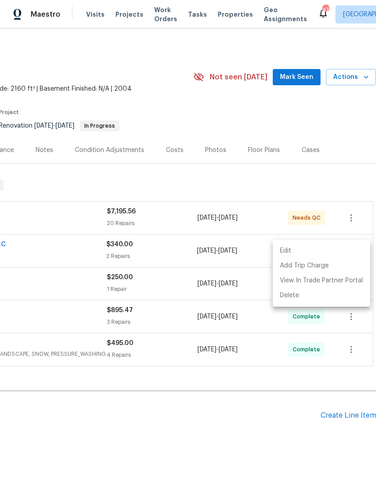
click at [301, 249] on li "Edit" at bounding box center [321, 251] width 97 height 15
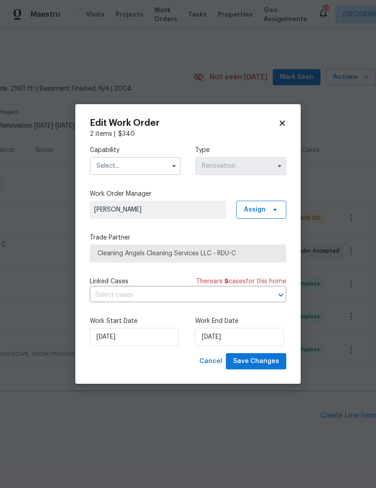
click at [148, 163] on input "text" at bounding box center [135, 166] width 91 height 18
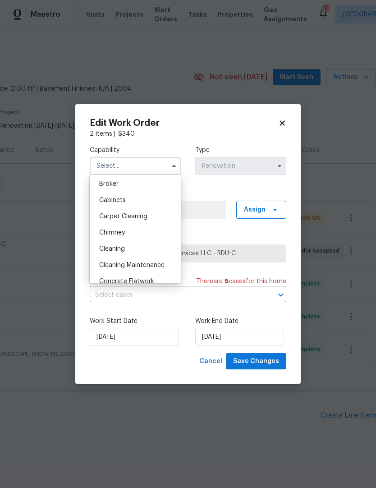
scroll to position [89, 0]
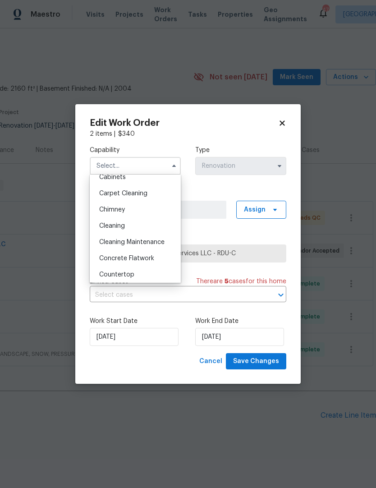
click at [146, 225] on div "Cleaning" at bounding box center [135, 226] width 87 height 16
type input "Cleaning"
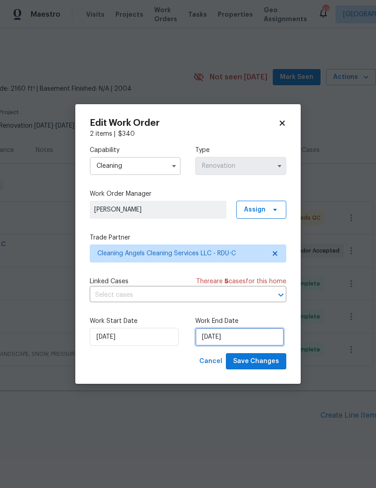
click at [236, 336] on input "[DATE]" at bounding box center [239, 337] width 89 height 18
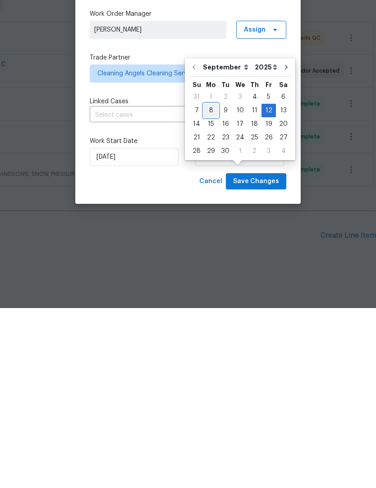
click at [212, 284] on div "8" at bounding box center [211, 290] width 14 height 13
type input "[DATE]"
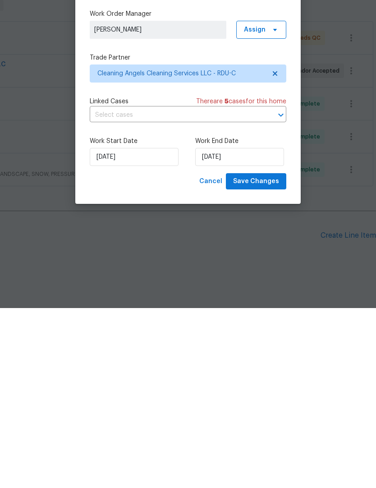
scroll to position [18, 0]
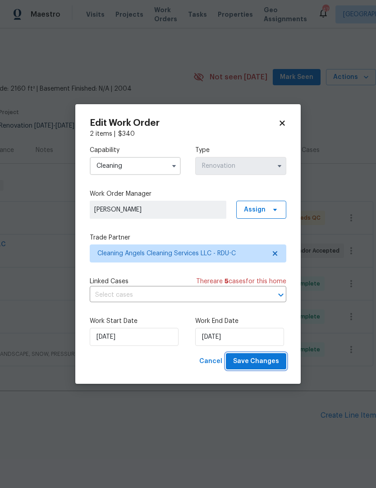
click at [267, 362] on span "Save Changes" at bounding box center [256, 361] width 46 height 11
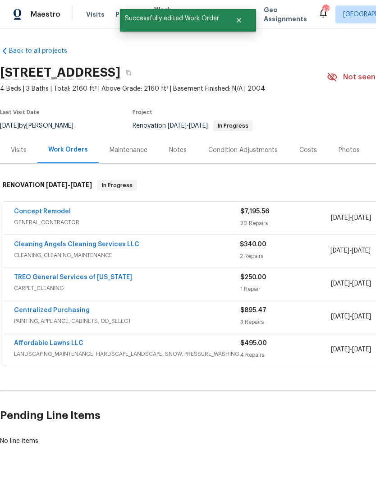
scroll to position [0, 0]
click at [61, 208] on link "Concept Remodel" at bounding box center [42, 211] width 57 height 6
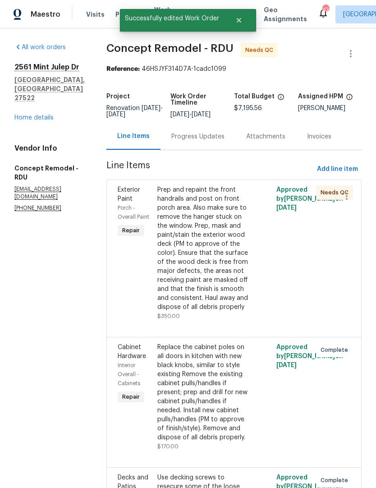
click at [211, 247] on div "Prep and repaint the front handrails and post on front porch area. Also make su…" at bounding box center [204, 248] width 94 height 126
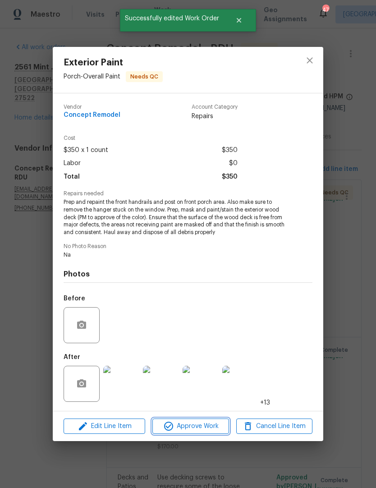
click at [195, 431] on span "Approve Work" at bounding box center [190, 426] width 71 height 11
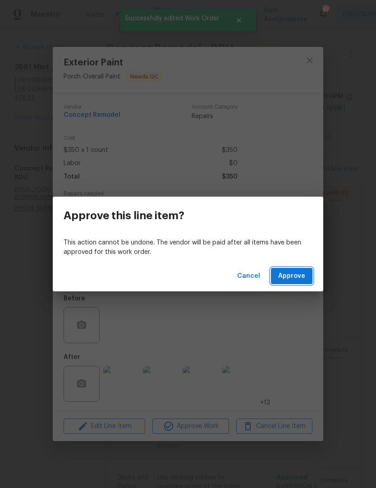
click at [295, 276] on span "Approve" at bounding box center [291, 276] width 27 height 11
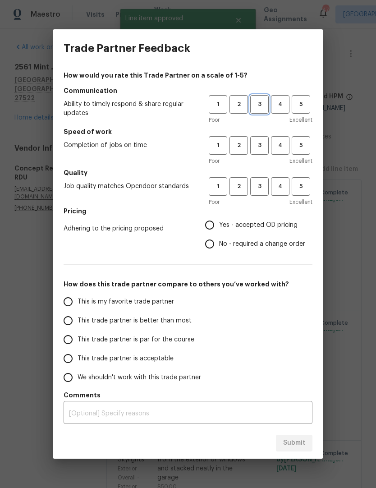
click at [265, 96] on button "3" at bounding box center [259, 104] width 18 height 18
click at [262, 142] on span "3" at bounding box center [259, 145] width 17 height 10
click at [260, 177] on button "3" at bounding box center [259, 186] width 18 height 18
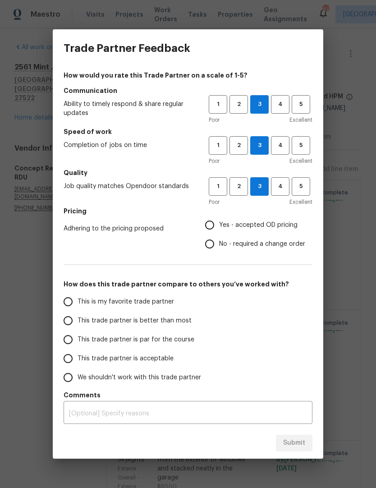
click at [212, 224] on input "Yes - accepted OD pricing" at bounding box center [209, 225] width 19 height 19
radio input "true"
click at [166, 342] on span "This trade partner is par for the course" at bounding box center [136, 339] width 117 height 9
click at [78, 342] on input "This trade partner is par for the course" at bounding box center [68, 339] width 19 height 19
click at [296, 441] on span "Submit" at bounding box center [294, 443] width 22 height 11
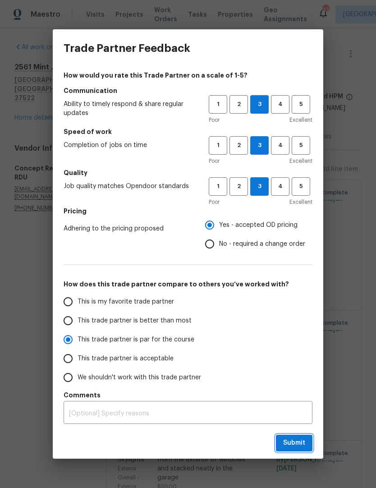
radio input "true"
radio input "false"
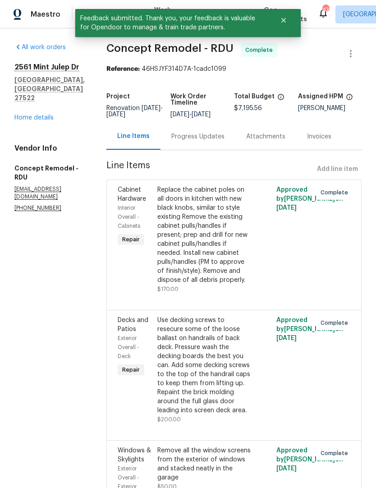
click at [45, 121] on div "[STREET_ADDRESS][PERSON_NAME] Home details" at bounding box center [49, 93] width 70 height 60
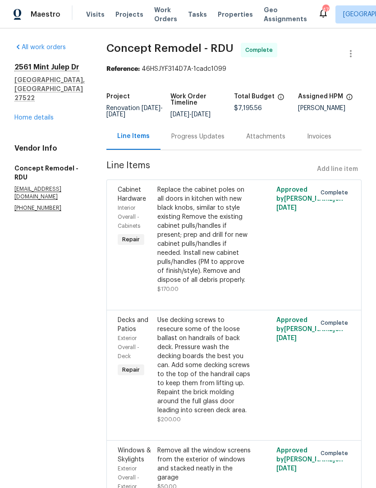
click at [40, 121] on link "Home details" at bounding box center [33, 118] width 39 height 6
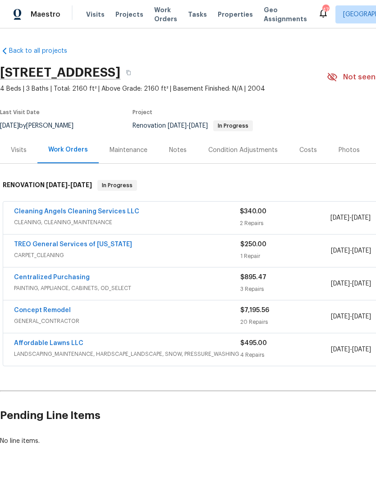
click at [183, 148] on div "Notes" at bounding box center [178, 150] width 18 height 9
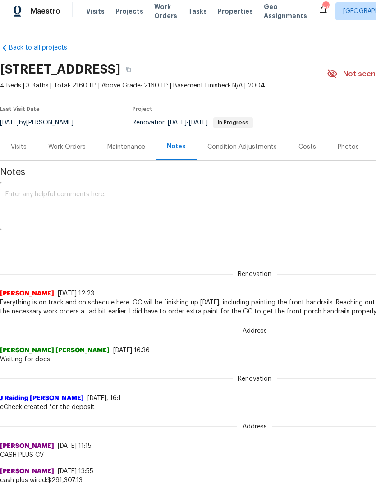
click at [288, 207] on textarea at bounding box center [254, 207] width 499 height 32
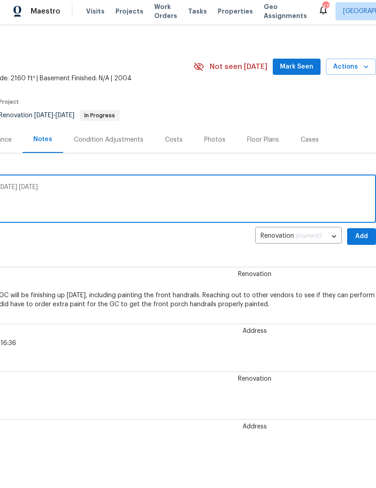
scroll to position [7, 134]
type textarea "Project complete. Cleaning scheduled for [DATE] [DATE]"
click at [361, 235] on span "Add" at bounding box center [362, 236] width 14 height 11
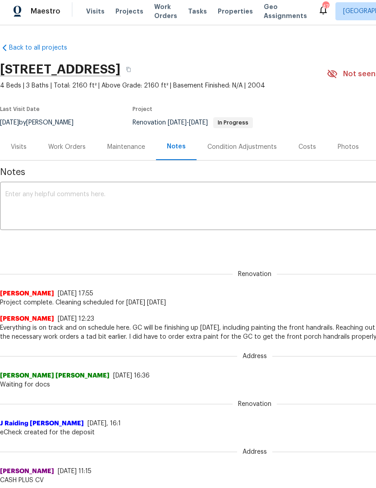
scroll to position [0, 0]
click at [51, 46] on link "Back to all projects" at bounding box center [43, 47] width 87 height 9
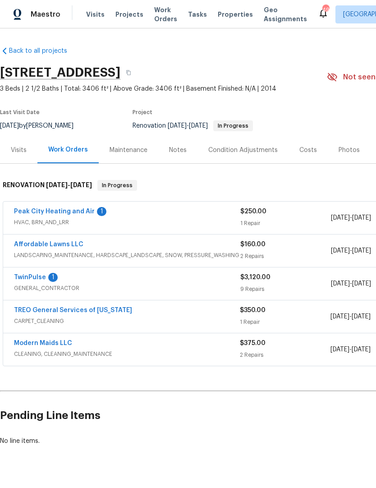
click at [74, 208] on link "Peak City Heating and Air" at bounding box center [54, 211] width 81 height 6
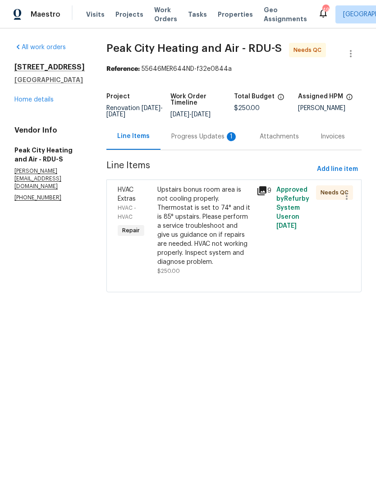
click at [218, 132] on div "Progress Updates 1" at bounding box center [204, 136] width 67 height 9
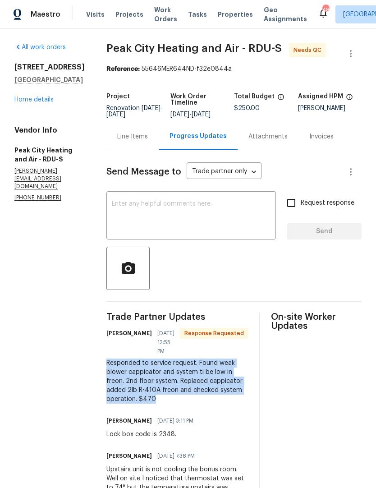
copy div "Responded to service request. Found weak blower cappicator and system ti be low…"
click at [227, 288] on div at bounding box center [233, 268] width 255 height 43
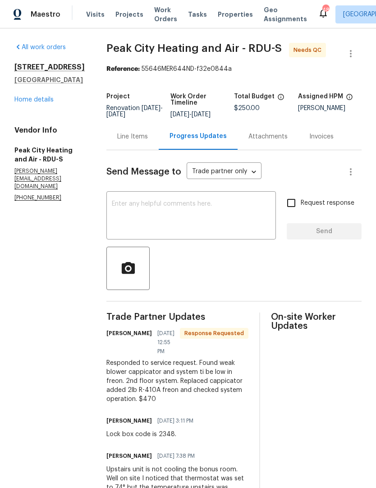
click at [157, 203] on textarea at bounding box center [191, 217] width 159 height 32
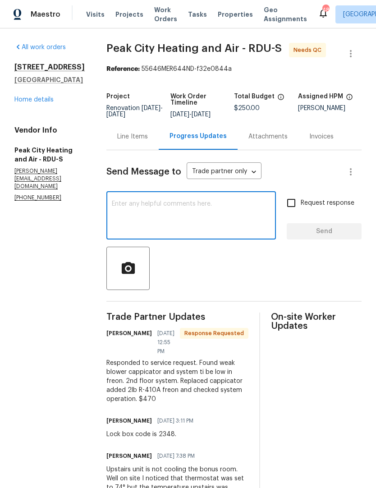
click at [136, 135] on div "Line Items" at bounding box center [132, 136] width 31 height 9
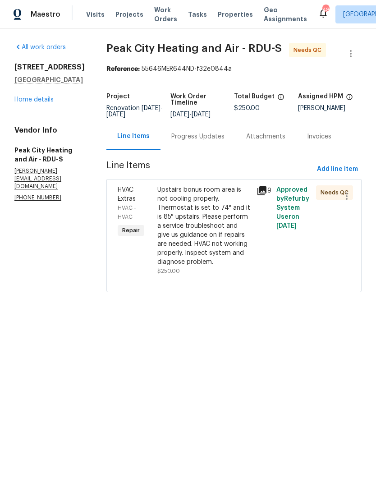
click at [210, 225] on div "Upstairs bonus room area is not cooling properly. Thermostat is set to 74° and …" at bounding box center [204, 225] width 94 height 81
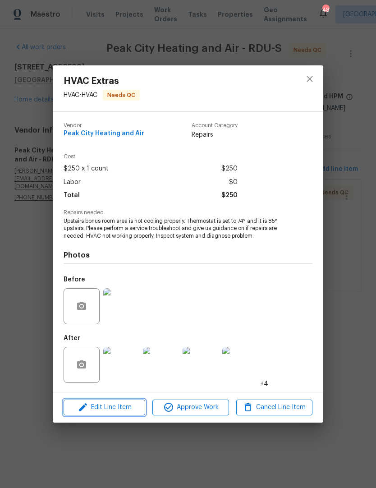
click at [124, 411] on span "Edit Line Item" at bounding box center [104, 407] width 76 height 11
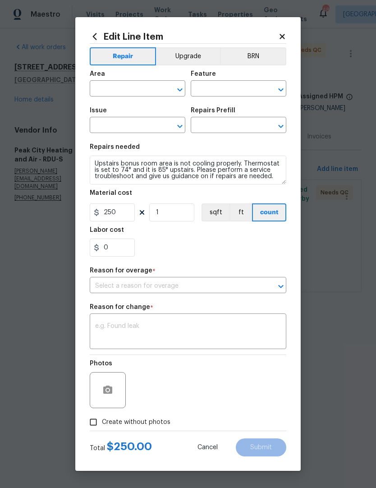
type input "HVAC"
type input "HVAC Extras"
type input "HVAC Assessment $75.00"
type input "I have been paying more for this historically"
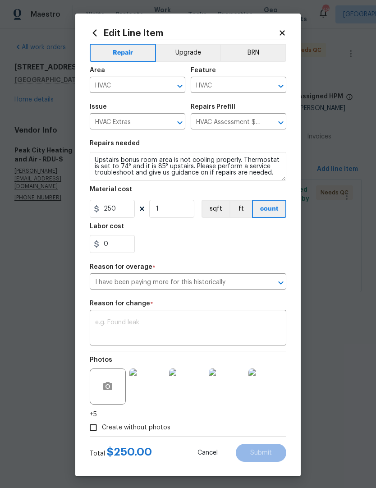
click at [147, 326] on textarea at bounding box center [188, 328] width 186 height 19
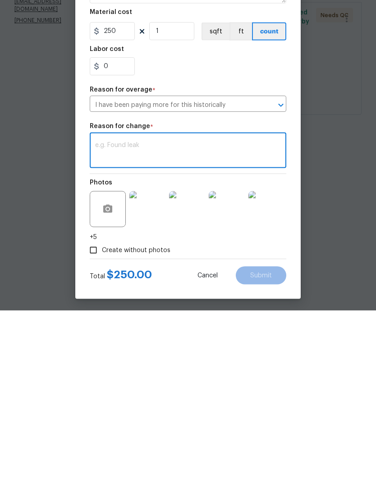
paste textarea "Responded to service request. Found weak blower cappicator and system ti be low…"
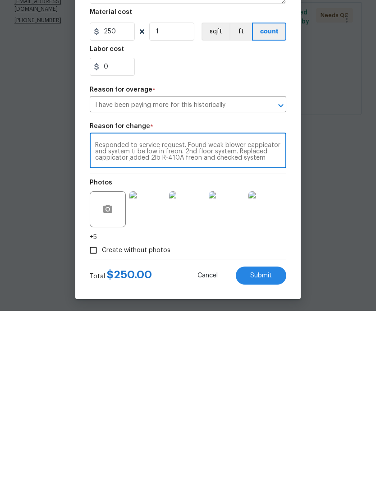
scroll to position [6, 0]
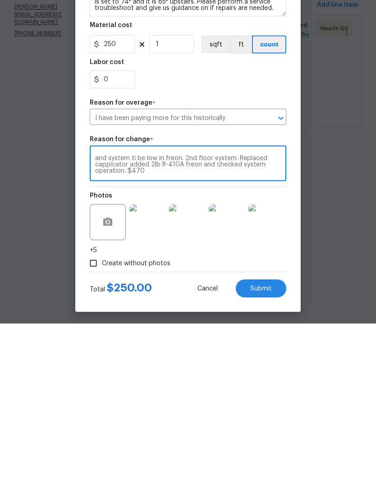
type textarea "Responded to service request. Found weak blower cappicator and system ti be low…"
click at [130, 200] on input "250" at bounding box center [112, 209] width 45 height 18
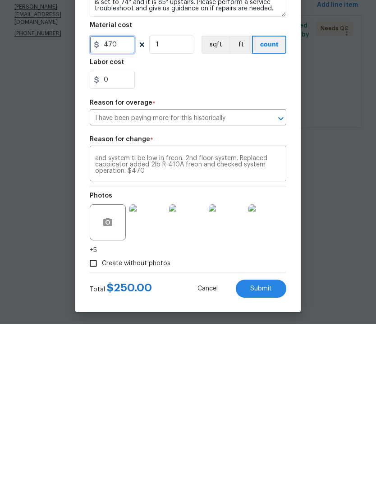
type input "470"
click at [225, 235] on div "0" at bounding box center [188, 244] width 197 height 18
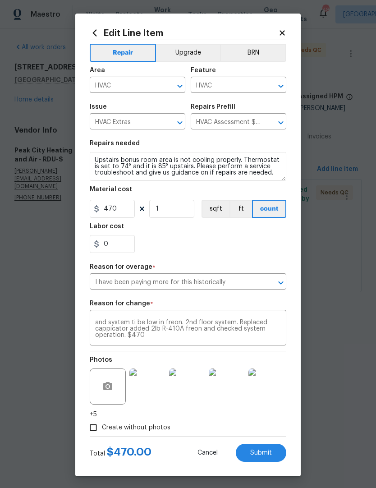
click at [259, 457] on span "Submit" at bounding box center [261, 453] width 22 height 7
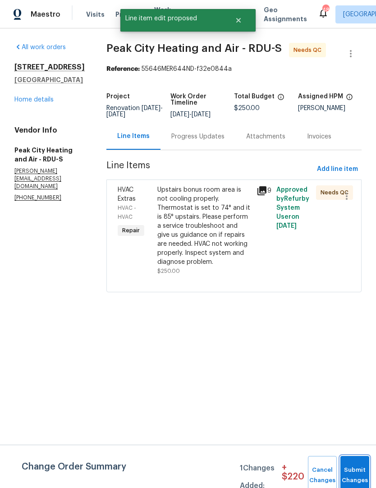
click at [357, 468] on button "Submit Changes" at bounding box center [355, 475] width 29 height 39
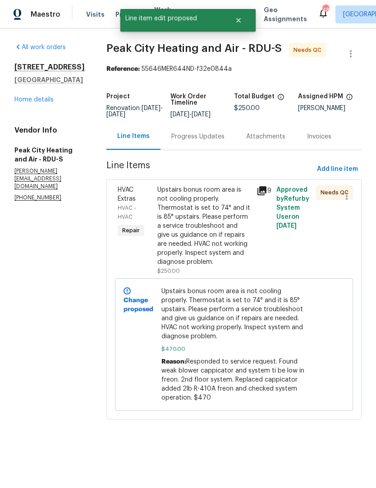
click at [216, 231] on div "Upstairs bonus room area is not cooling properly. Thermostat is set to 74° and …" at bounding box center [204, 225] width 94 height 81
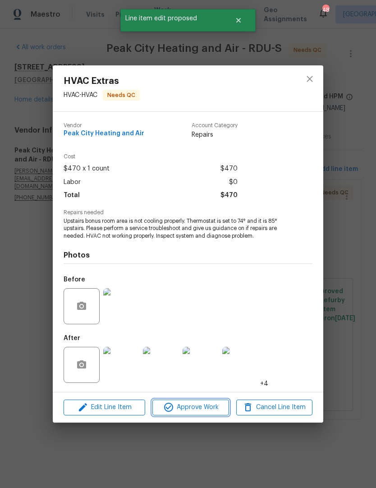
click at [190, 409] on span "Approve Work" at bounding box center [190, 407] width 71 height 11
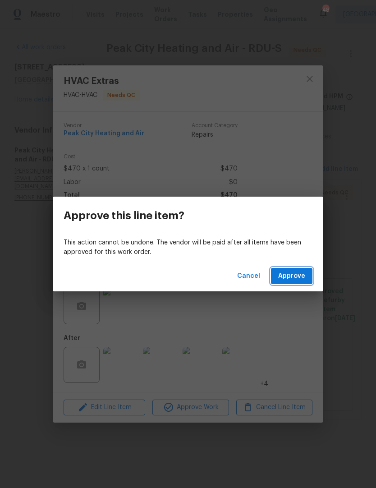
click at [294, 269] on button "Approve" at bounding box center [292, 276] width 42 height 17
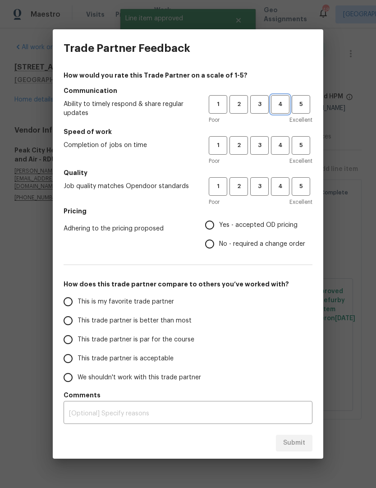
click at [285, 101] on span "4" at bounding box center [280, 104] width 17 height 10
click at [279, 149] on span "4" at bounding box center [280, 145] width 17 height 10
click at [282, 183] on span "4" at bounding box center [280, 186] width 17 height 10
click at [210, 226] on input "Yes - accepted OD pricing" at bounding box center [209, 225] width 19 height 19
radio input "true"
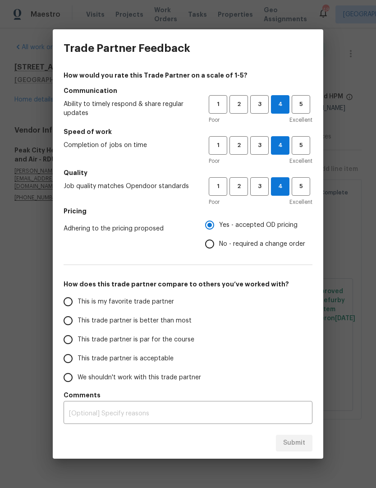
click at [207, 240] on input "No - required a change order" at bounding box center [209, 244] width 19 height 19
radio input "true"
click at [177, 323] on span "This trade partner is better than most" at bounding box center [135, 320] width 114 height 9
click at [78, 323] on input "This trade partner is better than most" at bounding box center [68, 320] width 19 height 19
click at [301, 447] on span "Submit" at bounding box center [294, 443] width 22 height 11
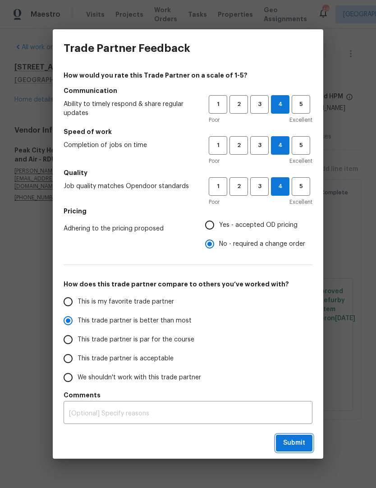
radio input "true"
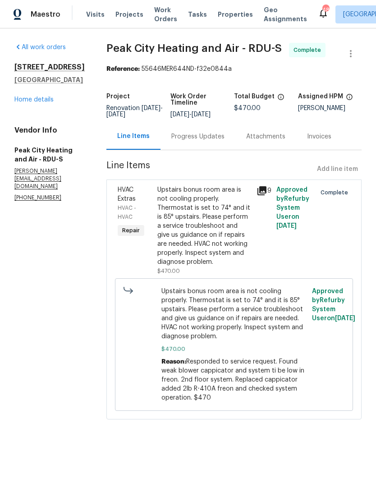
radio input "false"
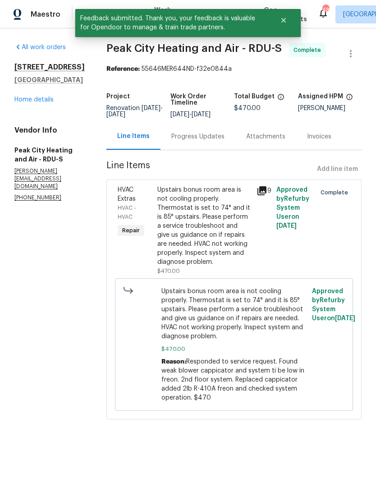
click at [44, 101] on link "Home details" at bounding box center [33, 100] width 39 height 6
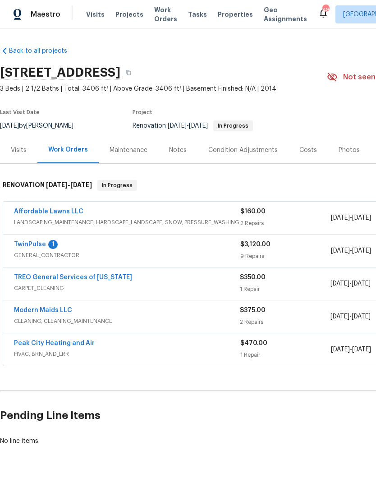
click at [61, 212] on link "Affordable Lawns LLC" at bounding box center [48, 211] width 69 height 6
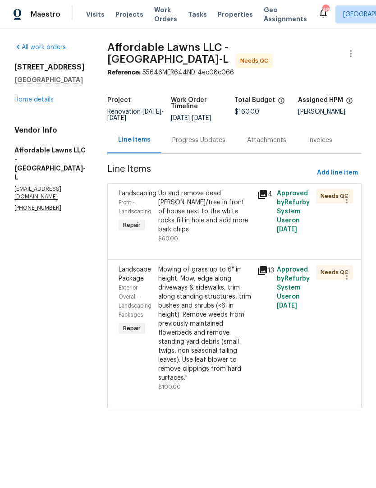
click at [227, 214] on div "Up and remove dead bush/tree in front of house next to the white rocks fill in …" at bounding box center [204, 211] width 93 height 45
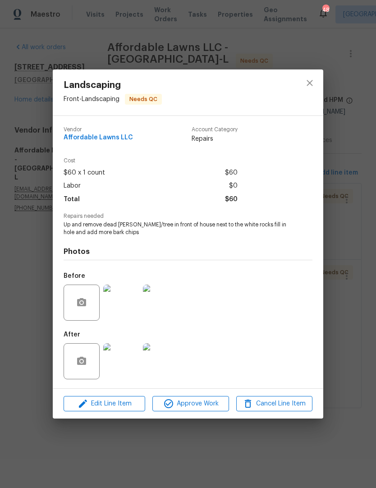
click at [126, 360] on img at bounding box center [121, 361] width 36 height 36
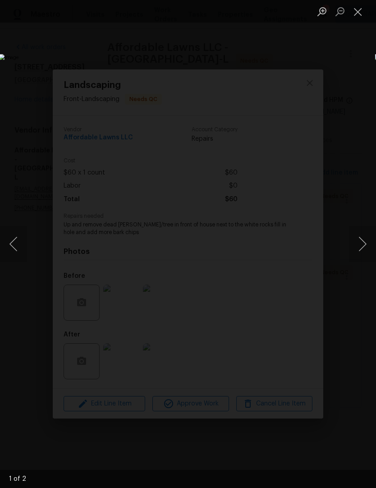
click at [275, 291] on img "Lightbox" at bounding box center [145, 244] width 293 height 380
click at [361, 253] on button "Next image" at bounding box center [362, 244] width 27 height 36
click at [363, 7] on button "Close lightbox" at bounding box center [358, 12] width 18 height 16
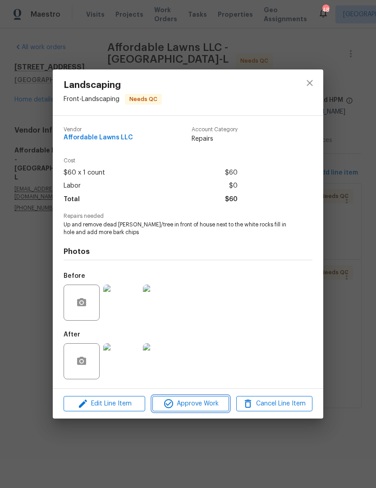
click at [196, 404] on span "Approve Work" at bounding box center [190, 403] width 71 height 11
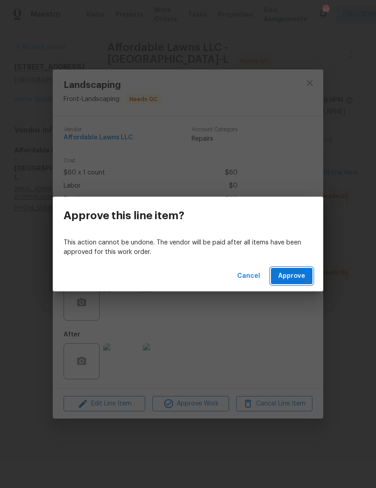
click at [290, 269] on button "Approve" at bounding box center [292, 276] width 42 height 17
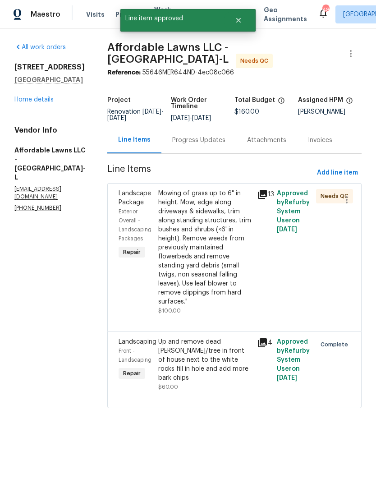
click at [218, 249] on div "Mowing of grass up to 6" in height. Mow, edge along driveways & sidewalks, trim…" at bounding box center [204, 247] width 93 height 117
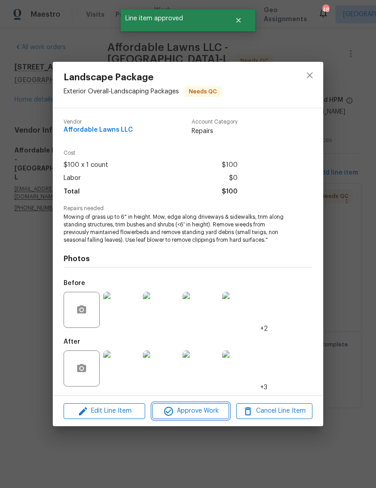
click at [203, 416] on span "Approve Work" at bounding box center [190, 411] width 71 height 11
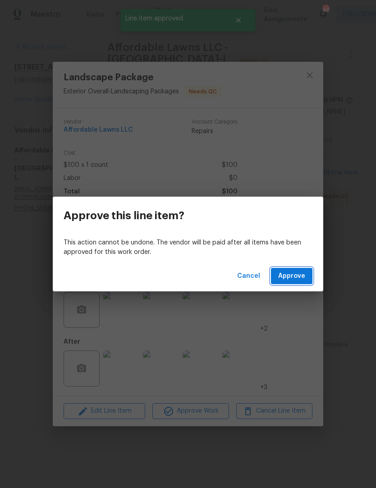
click at [295, 273] on span "Approve" at bounding box center [291, 276] width 27 height 11
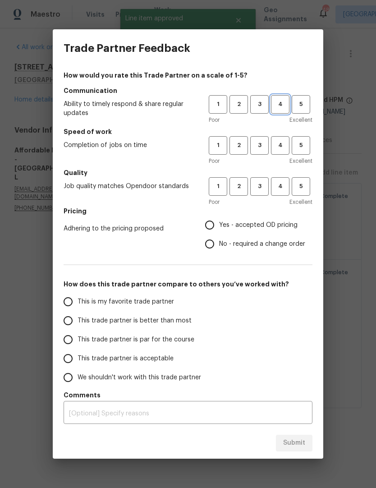
click at [283, 102] on span "4" at bounding box center [280, 104] width 17 height 10
click at [278, 145] on span "4" at bounding box center [280, 145] width 17 height 10
click at [281, 181] on button "4" at bounding box center [280, 186] width 18 height 18
click at [227, 230] on label "Yes - accepted OD pricing" at bounding box center [252, 225] width 105 height 19
click at [219, 230] on input "Yes - accepted OD pricing" at bounding box center [209, 225] width 19 height 19
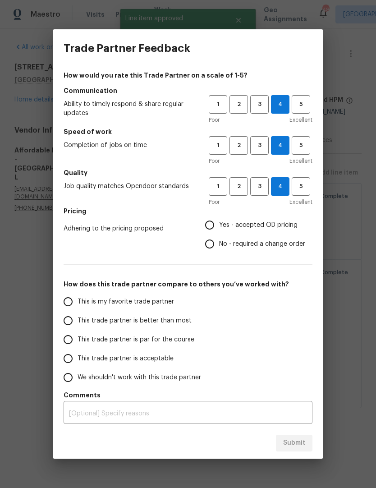
radio input "true"
click at [140, 322] on span "This trade partner is better than most" at bounding box center [135, 320] width 114 height 9
click at [78, 322] on input "This trade partner is better than most" at bounding box center [68, 320] width 19 height 19
click at [293, 445] on span "Submit" at bounding box center [294, 443] width 22 height 11
radio input "true"
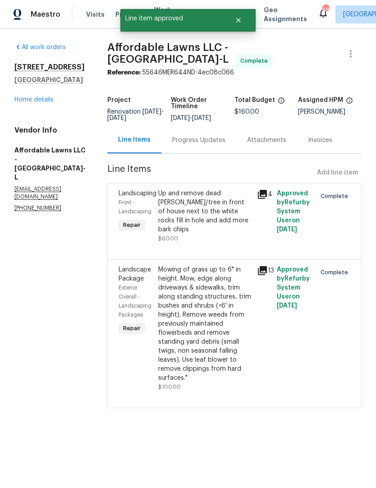
radio input "false"
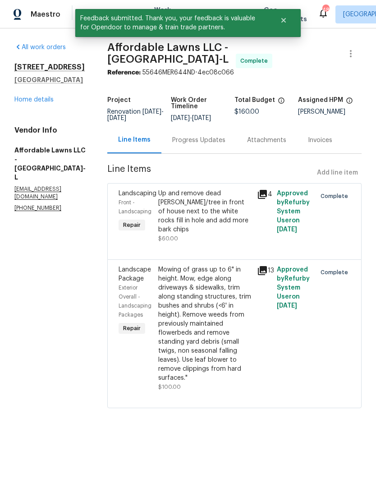
click at [50, 93] on div "35 Pebble Creek Dr Franklinton, NC 27525 Home details" at bounding box center [49, 84] width 71 height 42
click at [45, 99] on link "Home details" at bounding box center [33, 100] width 39 height 6
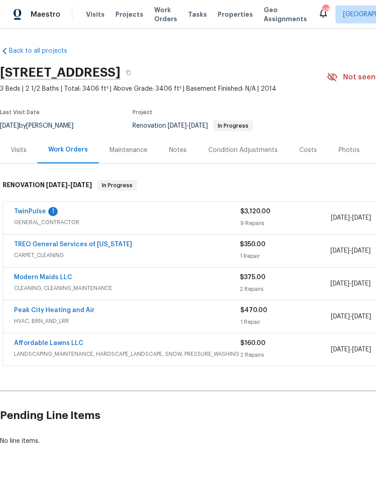
click at [31, 209] on link "TwinPulse" at bounding box center [30, 211] width 32 height 6
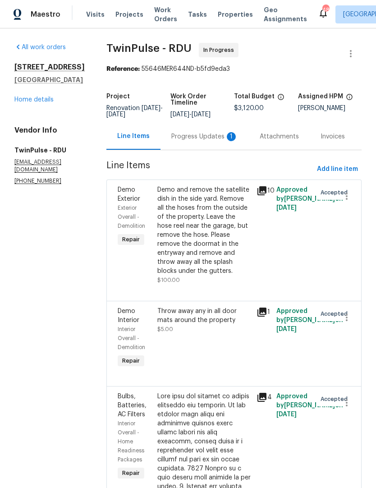
click at [202, 131] on div "Progress Updates 1" at bounding box center [205, 136] width 88 height 27
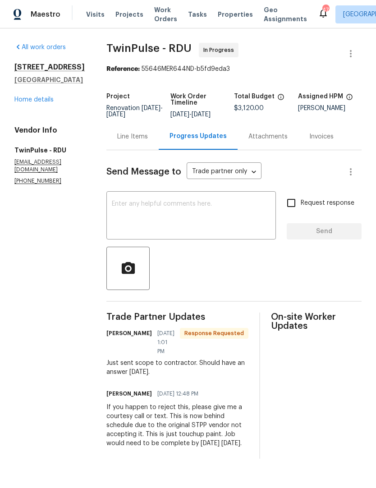
click at [237, 204] on textarea at bounding box center [191, 217] width 159 height 32
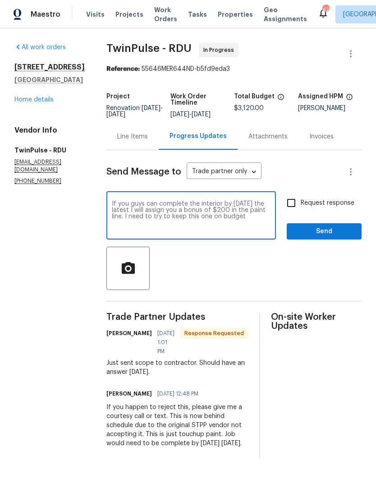
type textarea "If you guys can complete the interior by Thursday the latest I will assign you …"
click at [291, 198] on input "Request response" at bounding box center [291, 203] width 19 height 19
checkbox input "true"
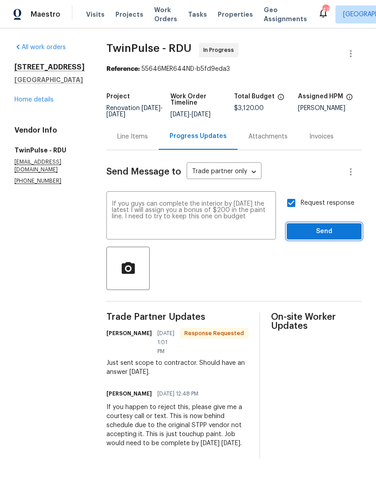
click at [322, 228] on span "Send" at bounding box center [324, 231] width 60 height 11
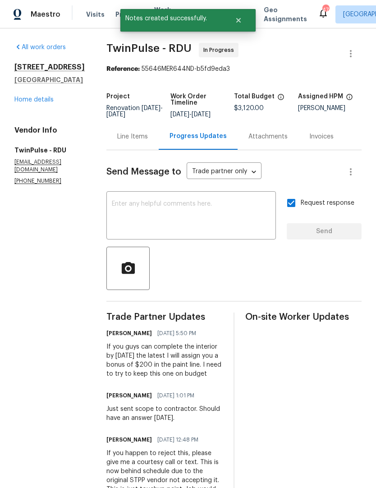
click at [44, 99] on link "Home details" at bounding box center [33, 100] width 39 height 6
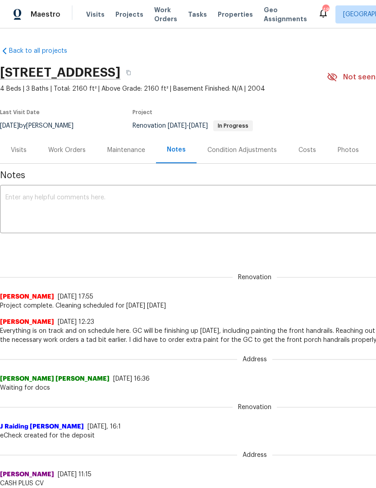
click at [74, 153] on div "Work Orders" at bounding box center [66, 150] width 37 height 9
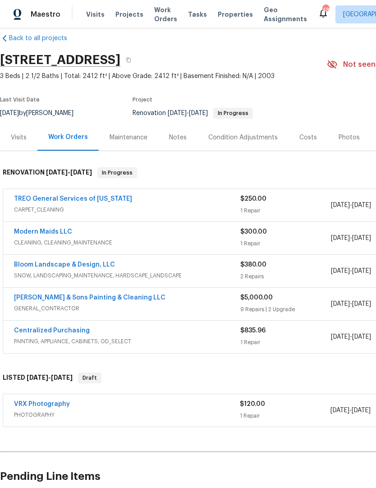
scroll to position [13, 0]
click at [106, 201] on link "TREO General Services of [US_STATE]" at bounding box center [73, 199] width 118 height 6
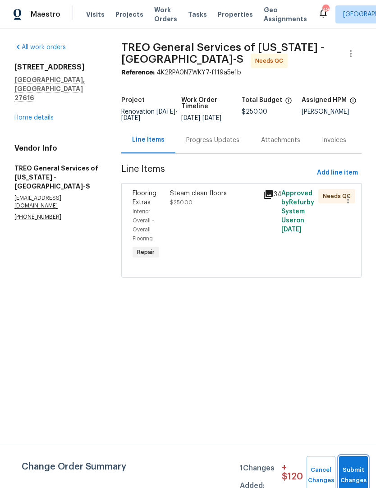
click at [350, 472] on button "Submit Changes" at bounding box center [353, 475] width 29 height 39
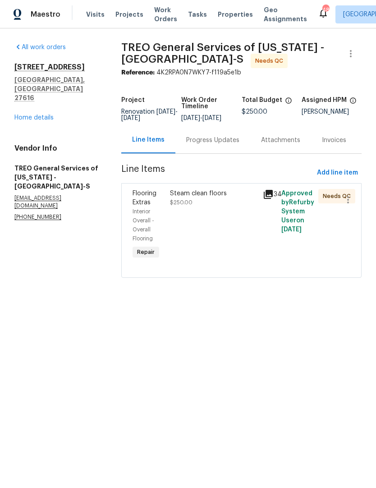
click at [206, 207] on div "Steam clean floors $250.00" at bounding box center [214, 198] width 88 height 18
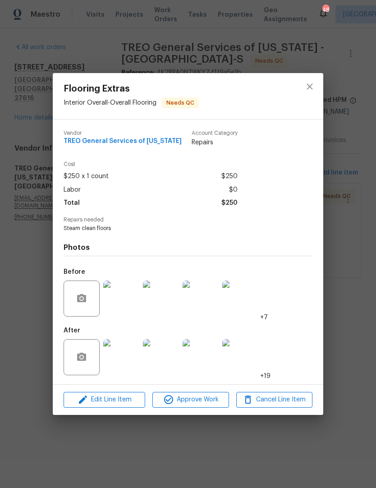
click at [124, 357] on img at bounding box center [121, 357] width 36 height 36
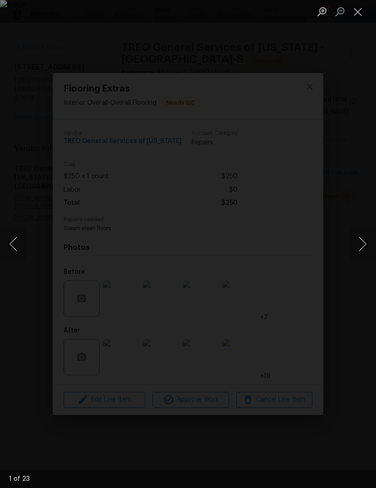
click at [355, 241] on button "Next image" at bounding box center [362, 244] width 27 height 36
click at [365, 240] on button "Next image" at bounding box center [362, 244] width 27 height 36
click at [365, 238] on button "Next image" at bounding box center [362, 244] width 27 height 36
click at [365, 239] on button "Next image" at bounding box center [362, 244] width 27 height 36
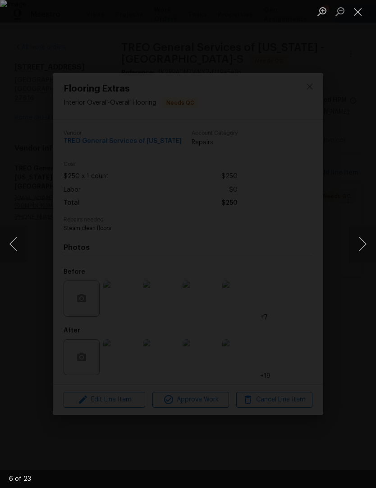
click at [365, 239] on button "Next image" at bounding box center [362, 244] width 27 height 36
click at [366, 239] on button "Next image" at bounding box center [362, 244] width 27 height 36
click at [366, 237] on button "Next image" at bounding box center [362, 244] width 27 height 36
click at [366, 238] on button "Next image" at bounding box center [362, 244] width 27 height 36
click at [367, 240] on button "Next image" at bounding box center [362, 244] width 27 height 36
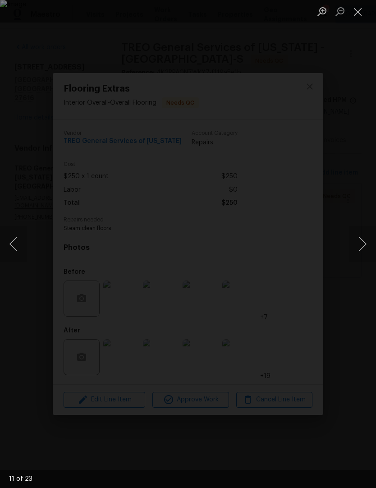
click at [364, 12] on button "Close lightbox" at bounding box center [358, 12] width 18 height 16
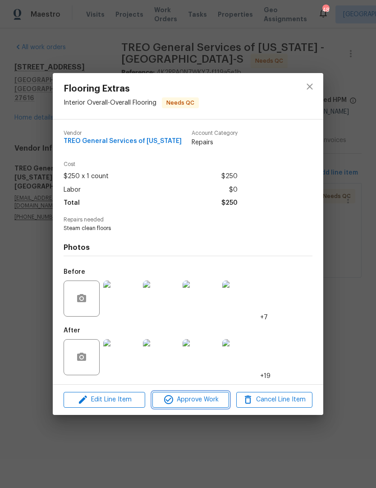
click at [203, 405] on span "Approve Work" at bounding box center [190, 399] width 71 height 11
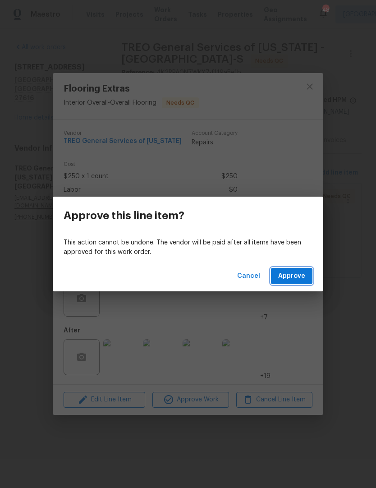
click at [295, 274] on span "Approve" at bounding box center [291, 276] width 27 height 11
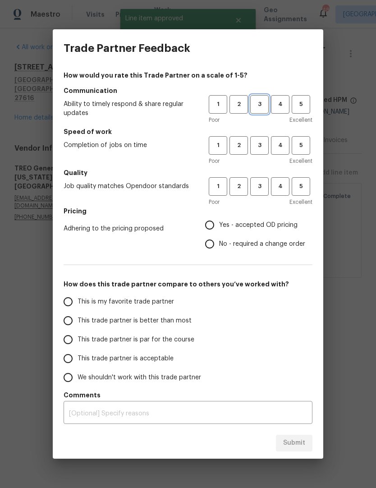
click at [266, 102] on span "3" at bounding box center [259, 104] width 17 height 10
click at [278, 140] on button "4" at bounding box center [280, 145] width 18 height 18
click at [244, 104] on span "2" at bounding box center [239, 104] width 17 height 10
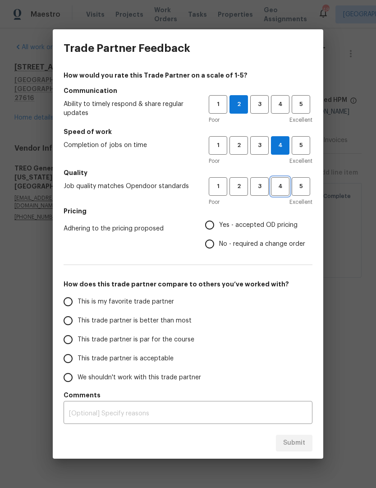
click at [283, 182] on span "4" at bounding box center [280, 186] width 17 height 10
click at [229, 223] on span "Yes - accepted OD pricing" at bounding box center [258, 225] width 79 height 9
click at [219, 223] on input "Yes - accepted OD pricing" at bounding box center [209, 225] width 19 height 19
radio input "true"
click at [131, 343] on span "This trade partner is par for the course" at bounding box center [136, 339] width 117 height 9
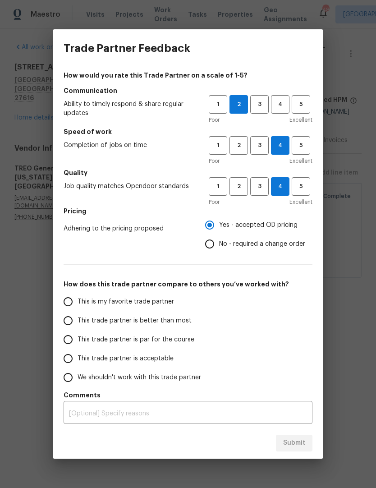
click at [78, 343] on input "This trade partner is par for the course" at bounding box center [68, 339] width 19 height 19
click at [296, 451] on button "Submit" at bounding box center [294, 443] width 37 height 17
radio input "true"
radio input "false"
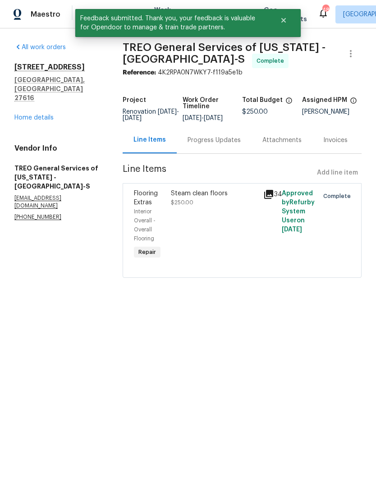
click at [217, 145] on div "Progress Updates" at bounding box center [214, 140] width 53 height 9
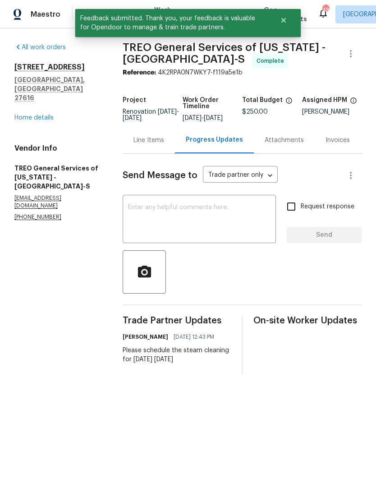
click at [254, 232] on textarea at bounding box center [199, 220] width 143 height 32
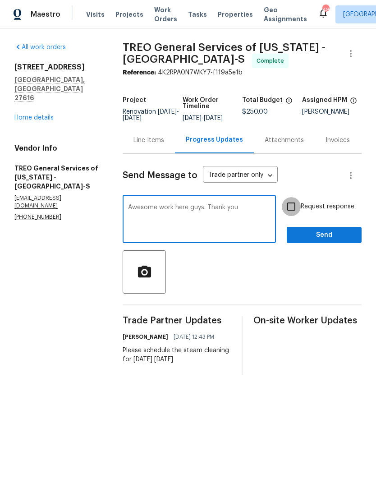
type textarea "Awesome work here guys. Thank you"
click at [292, 209] on input "Request response" at bounding box center [291, 206] width 19 height 19
checkbox input "true"
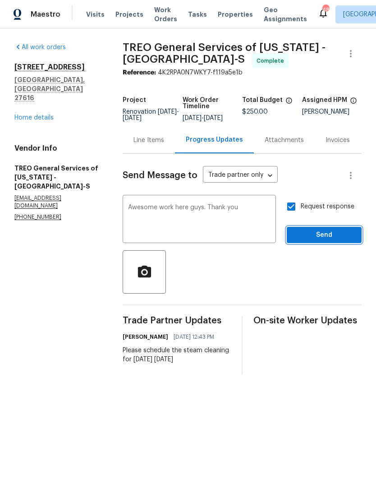
click at [327, 236] on span "Send" at bounding box center [324, 235] width 60 height 11
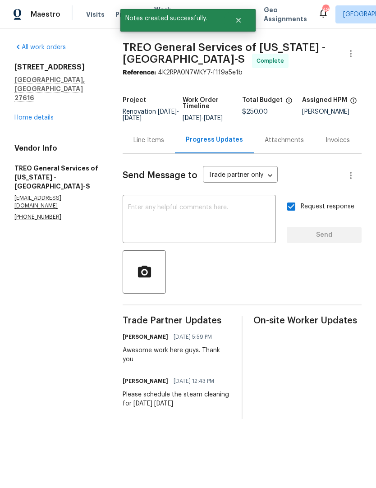
click at [49, 115] on link "Home details" at bounding box center [33, 118] width 39 height 6
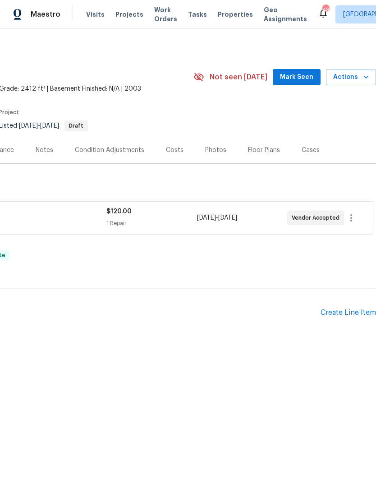
scroll to position [0, 134]
click at [213, 148] on div "Photos" at bounding box center [215, 150] width 21 height 9
